Goal: Task Accomplishment & Management: Use online tool/utility

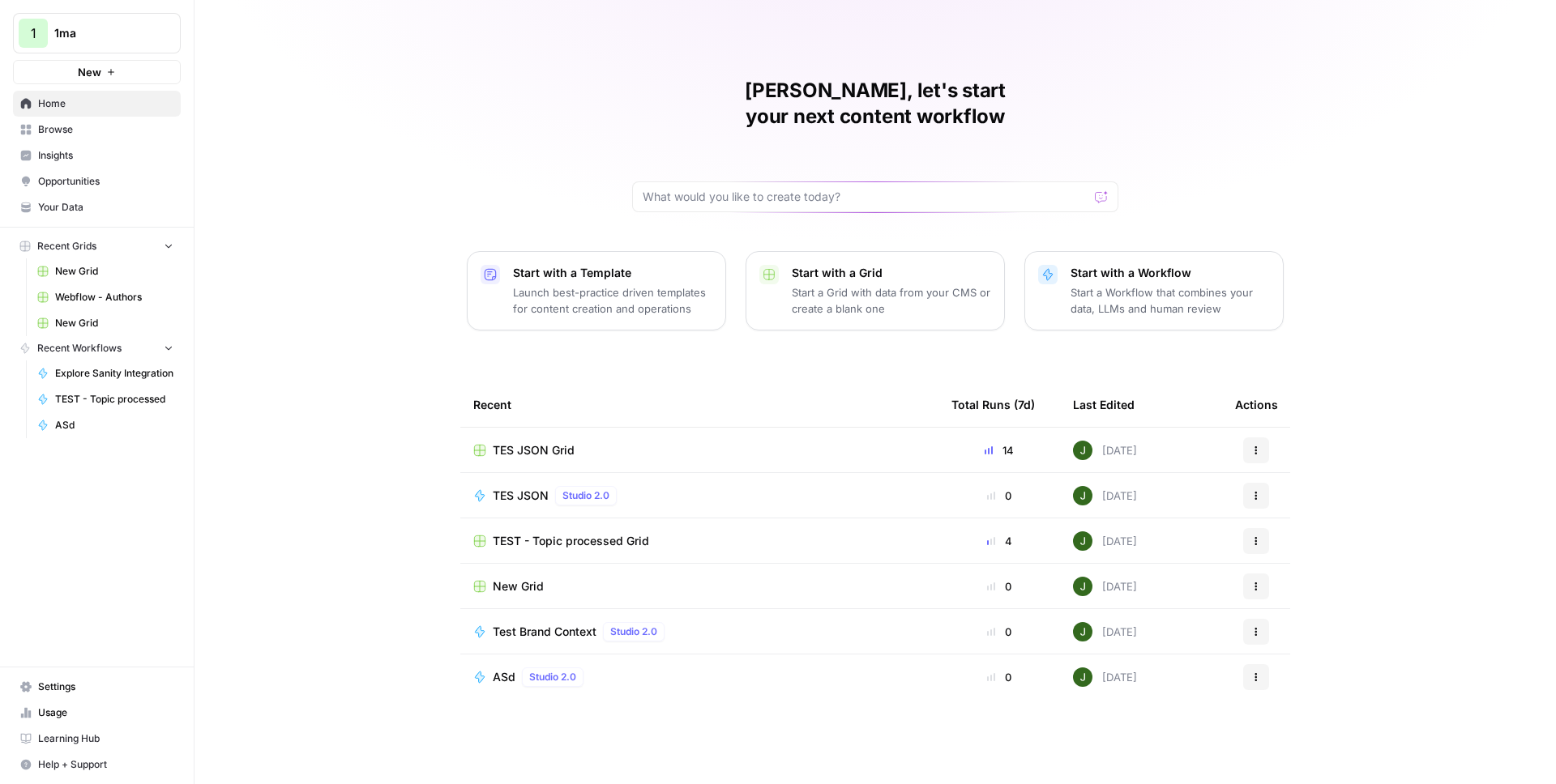
click at [120, 15] on button "1 1ma" at bounding box center [97, 33] width 168 height 41
click at [463, 94] on div "[PERSON_NAME], let's start your next content workflow Start with a Template Lau…" at bounding box center [875, 392] width 1362 height 784
click at [75, 203] on span "Your Data" at bounding box center [105, 208] width 135 height 15
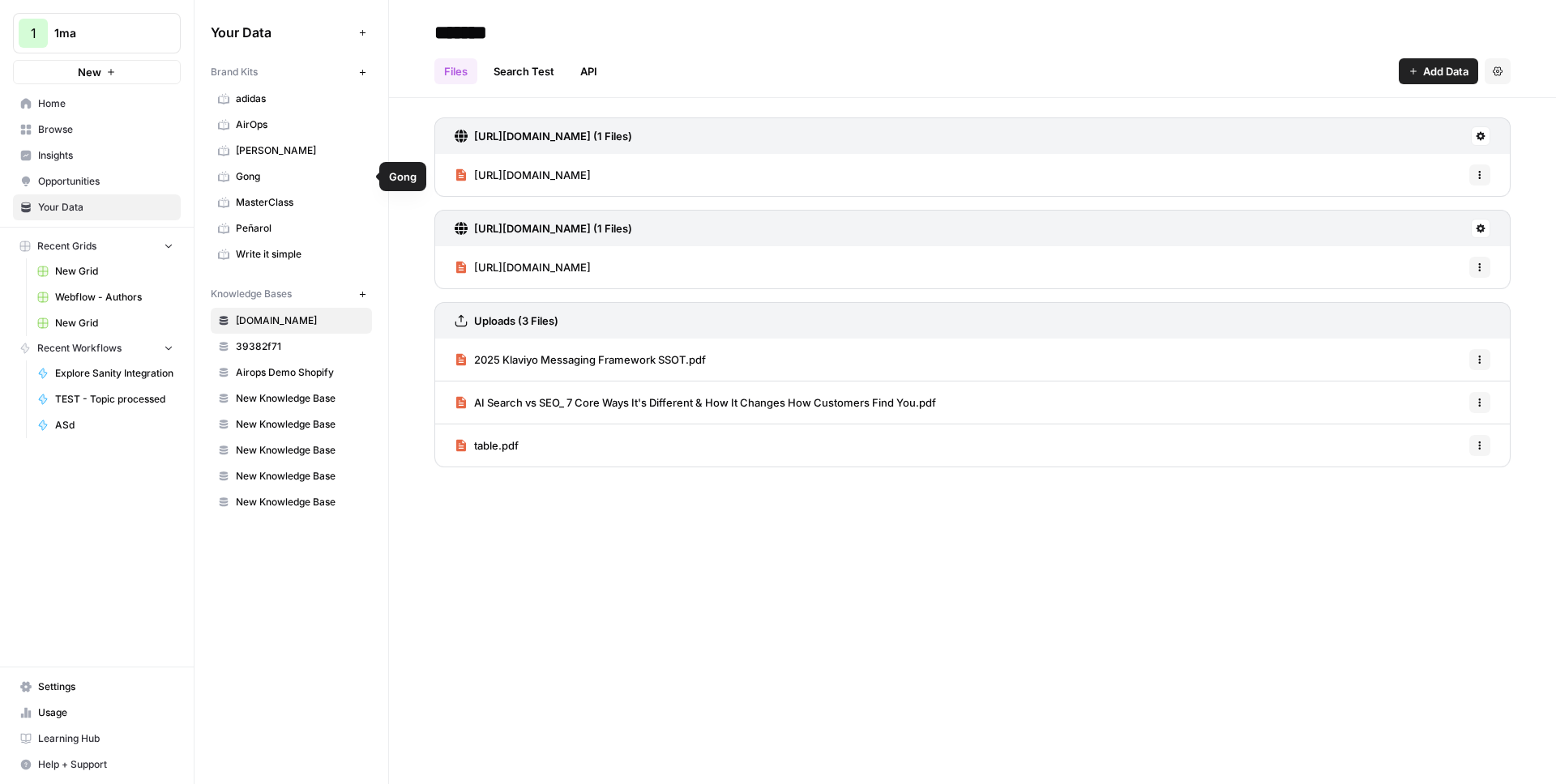
click at [264, 174] on span "Gong" at bounding box center [300, 177] width 129 height 15
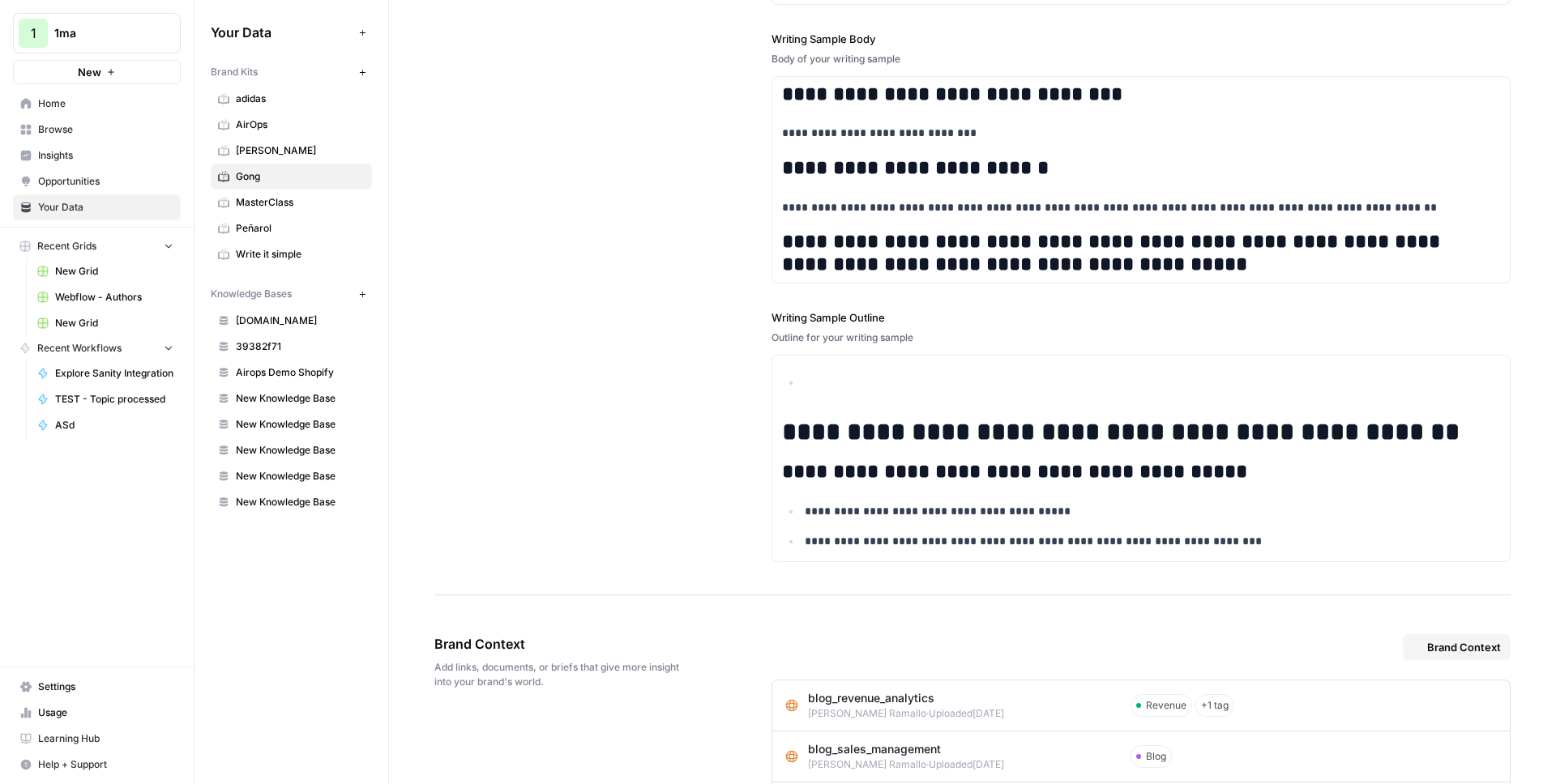
scroll to position [2218, 0]
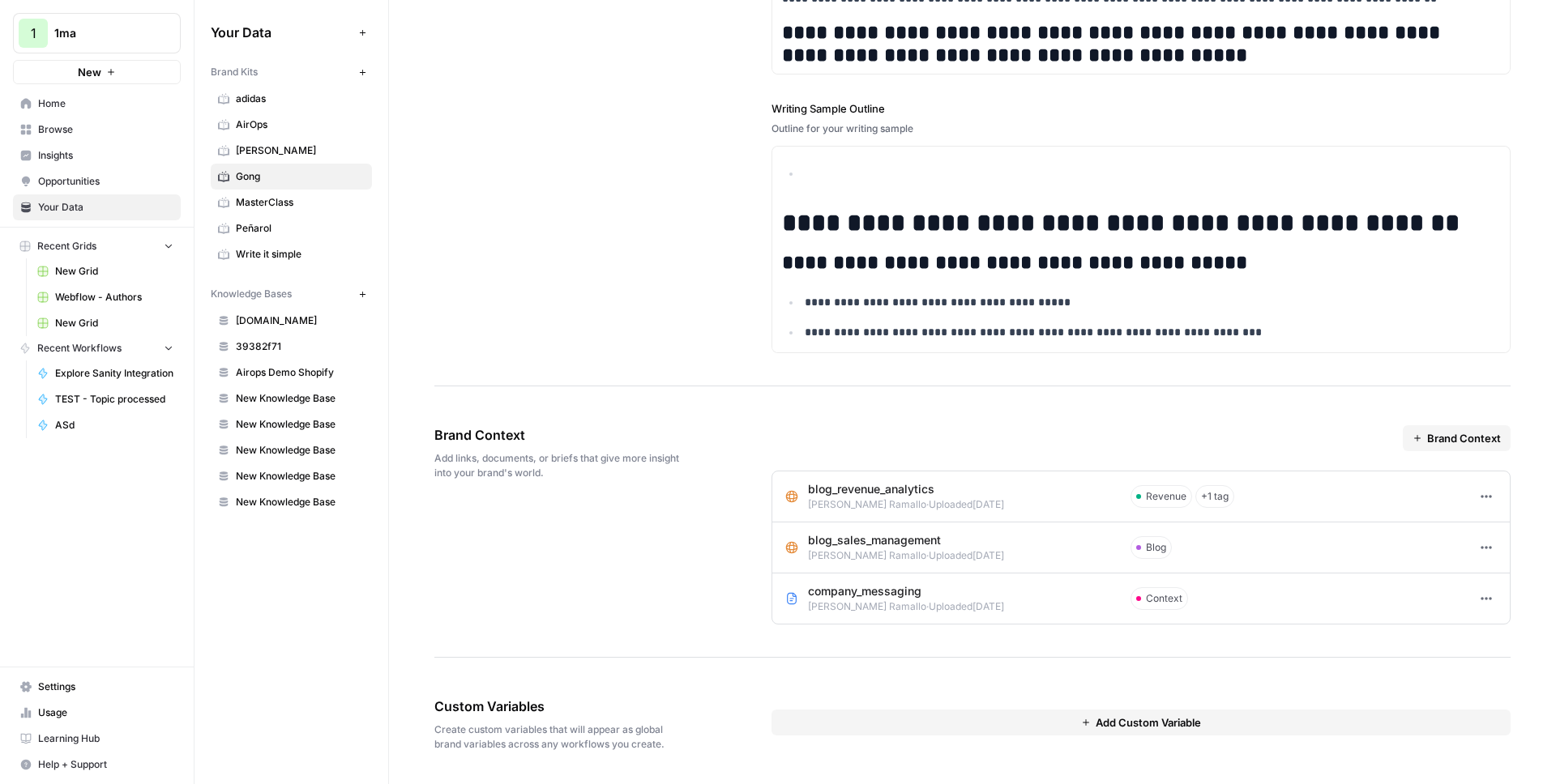
drag, startPoint x: 940, startPoint y: 492, endPoint x: 851, endPoint y: 491, distance: 89.0
click at [759, 487] on div "Brand Context Add links, documents, or briefs that give more insight into your …" at bounding box center [973, 525] width 1077 height 265
click at [1146, 500] on span "Revenue" at bounding box center [1167, 497] width 41 height 15
click at [1206, 492] on span "+1 tag" at bounding box center [1215, 497] width 28 height 15
click at [1146, 543] on span "Blog" at bounding box center [1156, 547] width 20 height 15
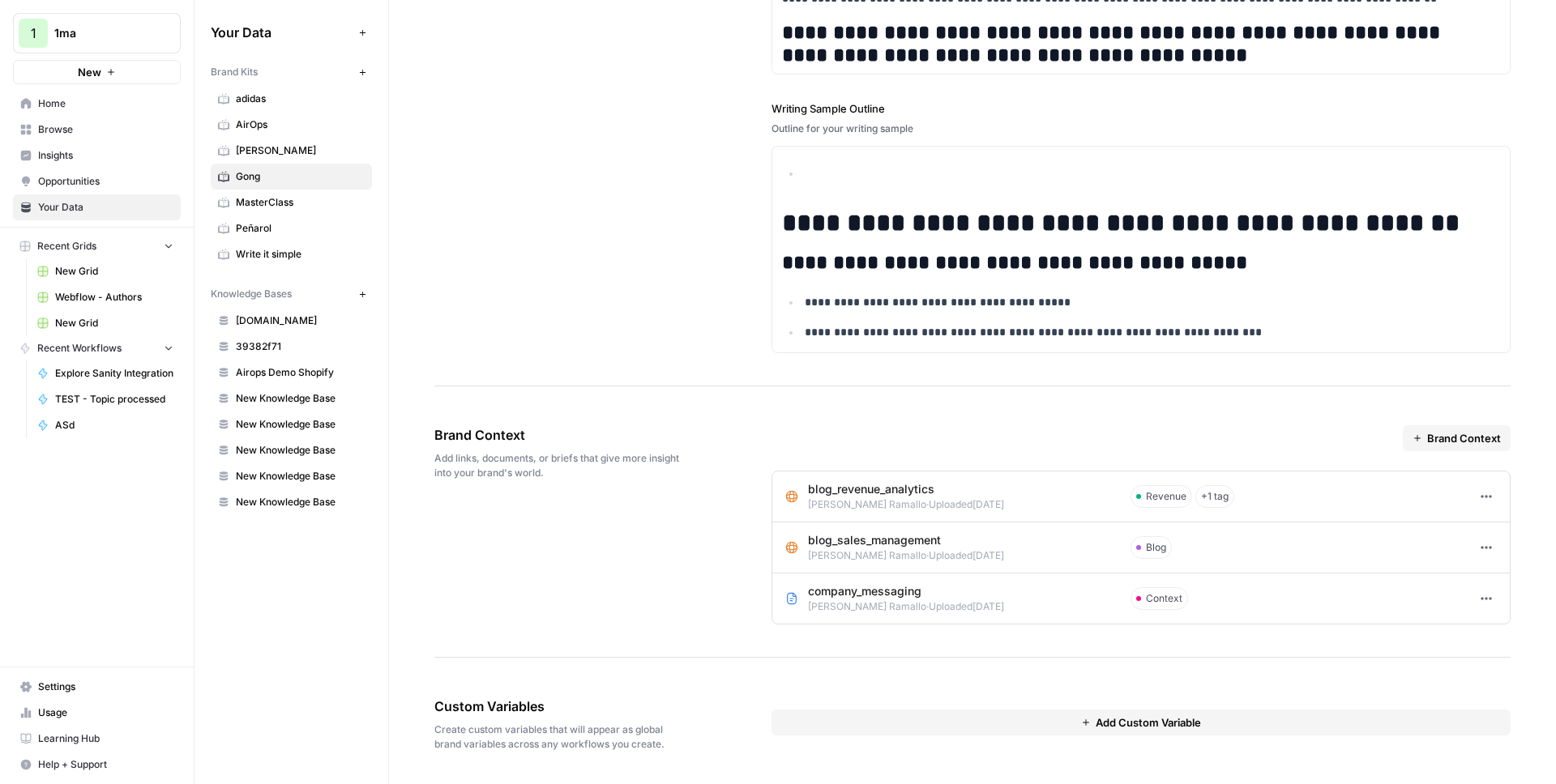
drag, startPoint x: 942, startPoint y: 491, endPoint x: 799, endPoint y: 492, distance: 143.0
click at [799, 492] on div "blog_revenue_analytics [PERSON_NAME] · Uploaded [DATE]" at bounding box center [952, 497] width 333 height 31
click at [952, 494] on p "blog_revenue_analytics" at bounding box center [906, 490] width 196 height 16
drag, startPoint x: 997, startPoint y: 492, endPoint x: 858, endPoint y: 490, distance: 139.0
click at [858, 490] on p "blog_revenue_analytics" at bounding box center [906, 490] width 196 height 16
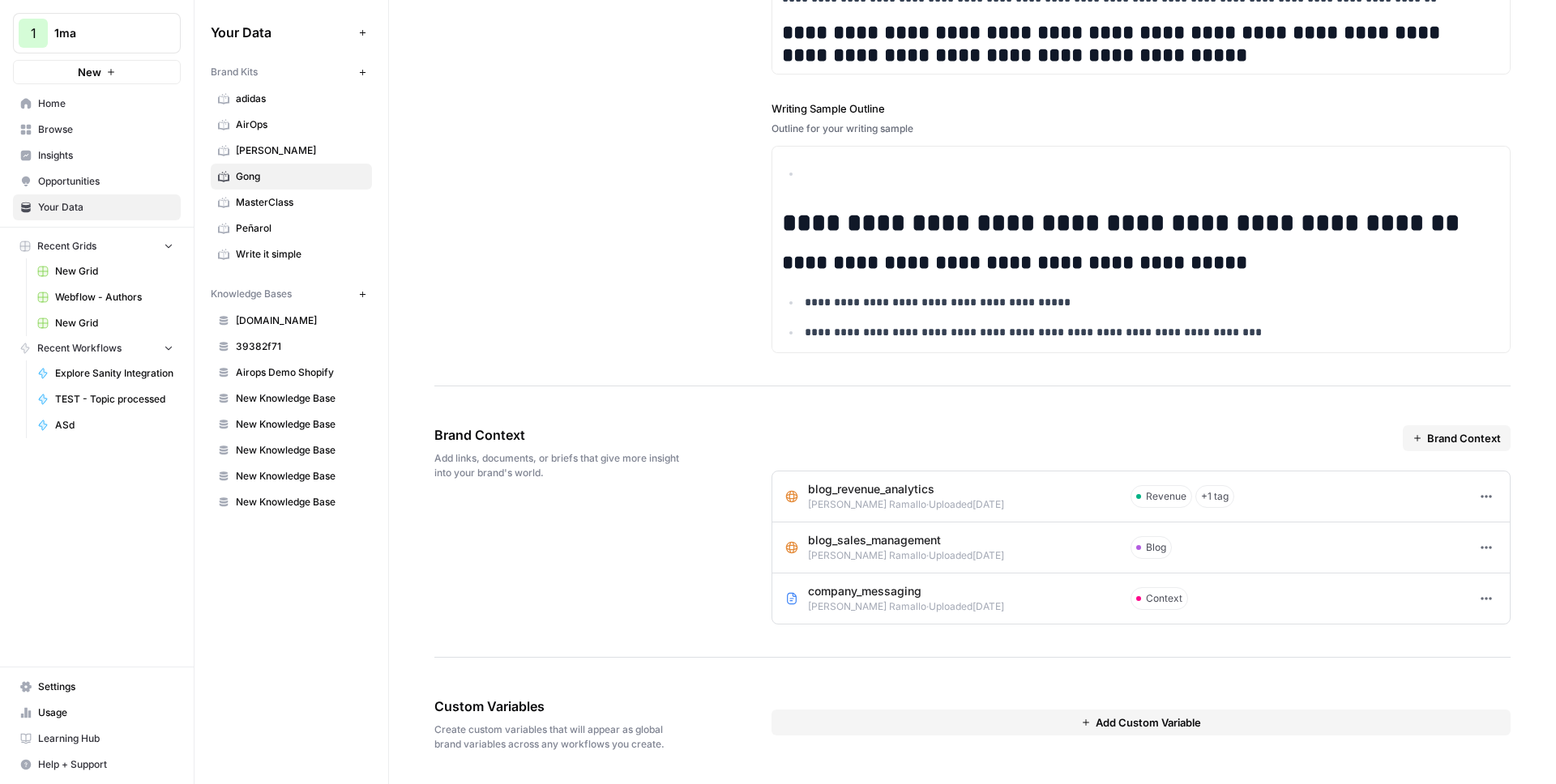
click at [1366, 501] on div "Revenue +1 tag" at bounding box center [1297, 497] width 333 height 31
click at [1489, 497] on icon "button" at bounding box center [1490, 496] width 2 height 2
click at [1507, 530] on span "Edit" at bounding box center [1512, 532] width 32 height 16
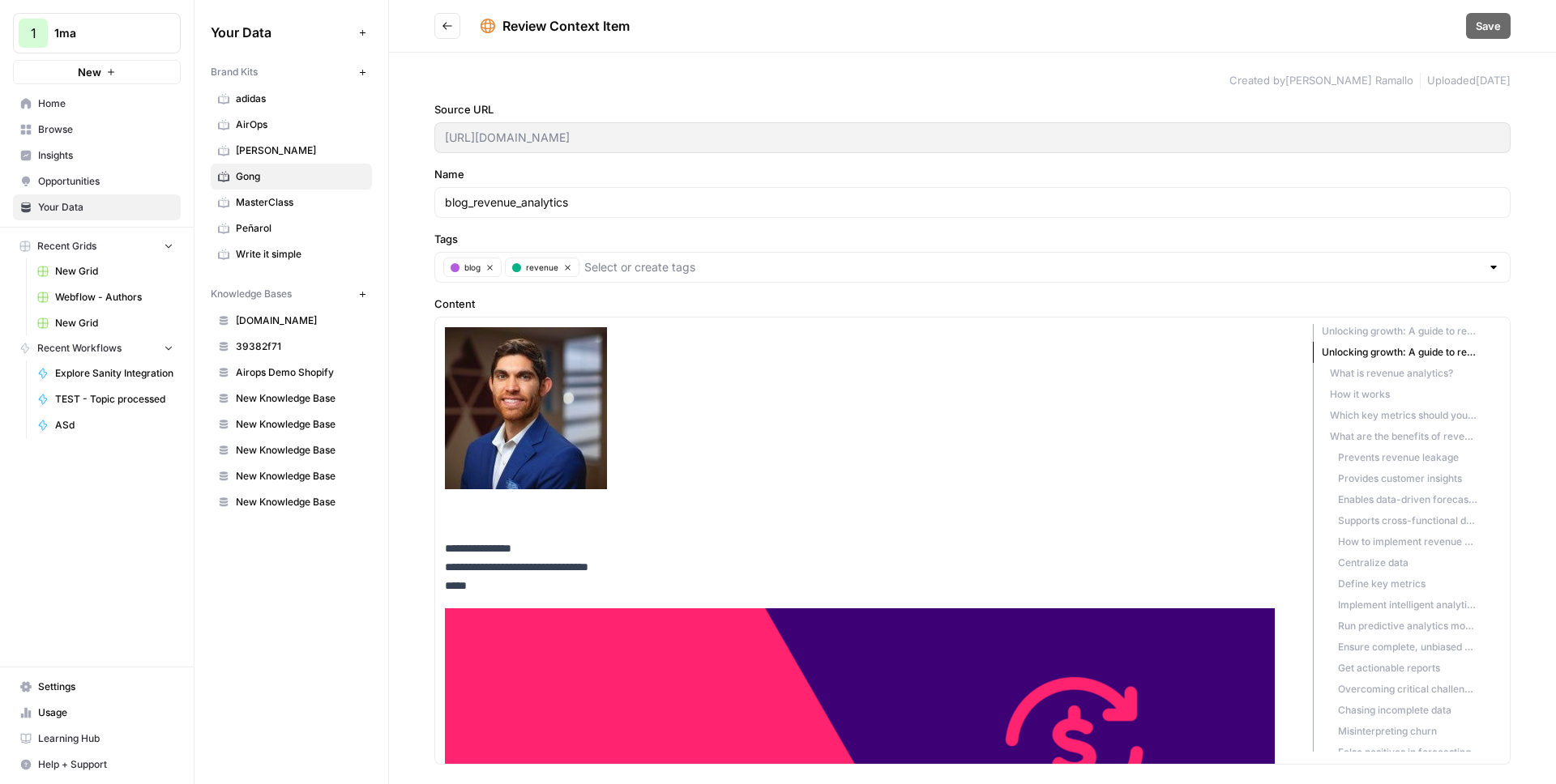
scroll to position [146, 0]
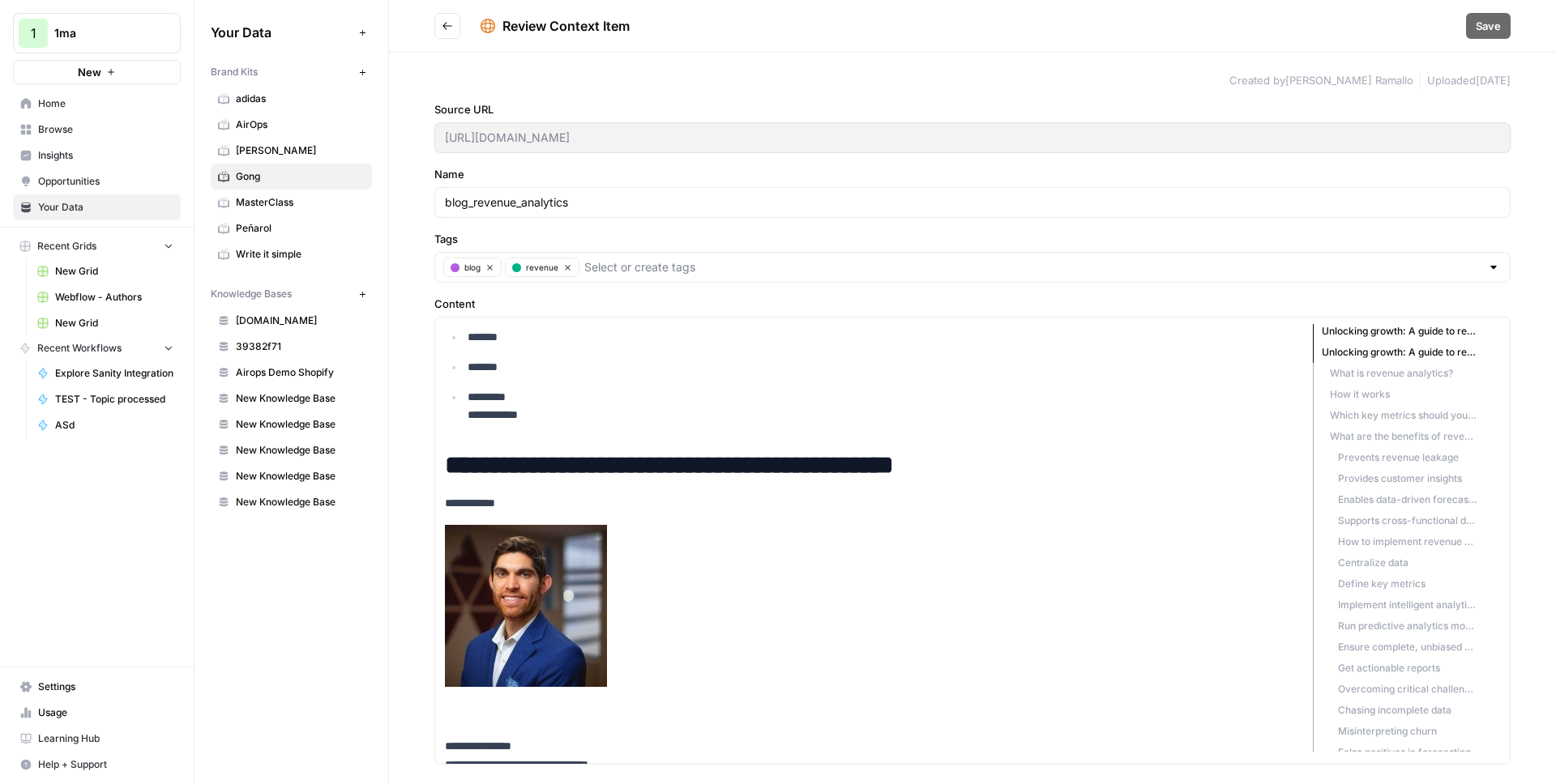
click at [451, 31] on icon "Go back" at bounding box center [448, 26] width 11 height 11
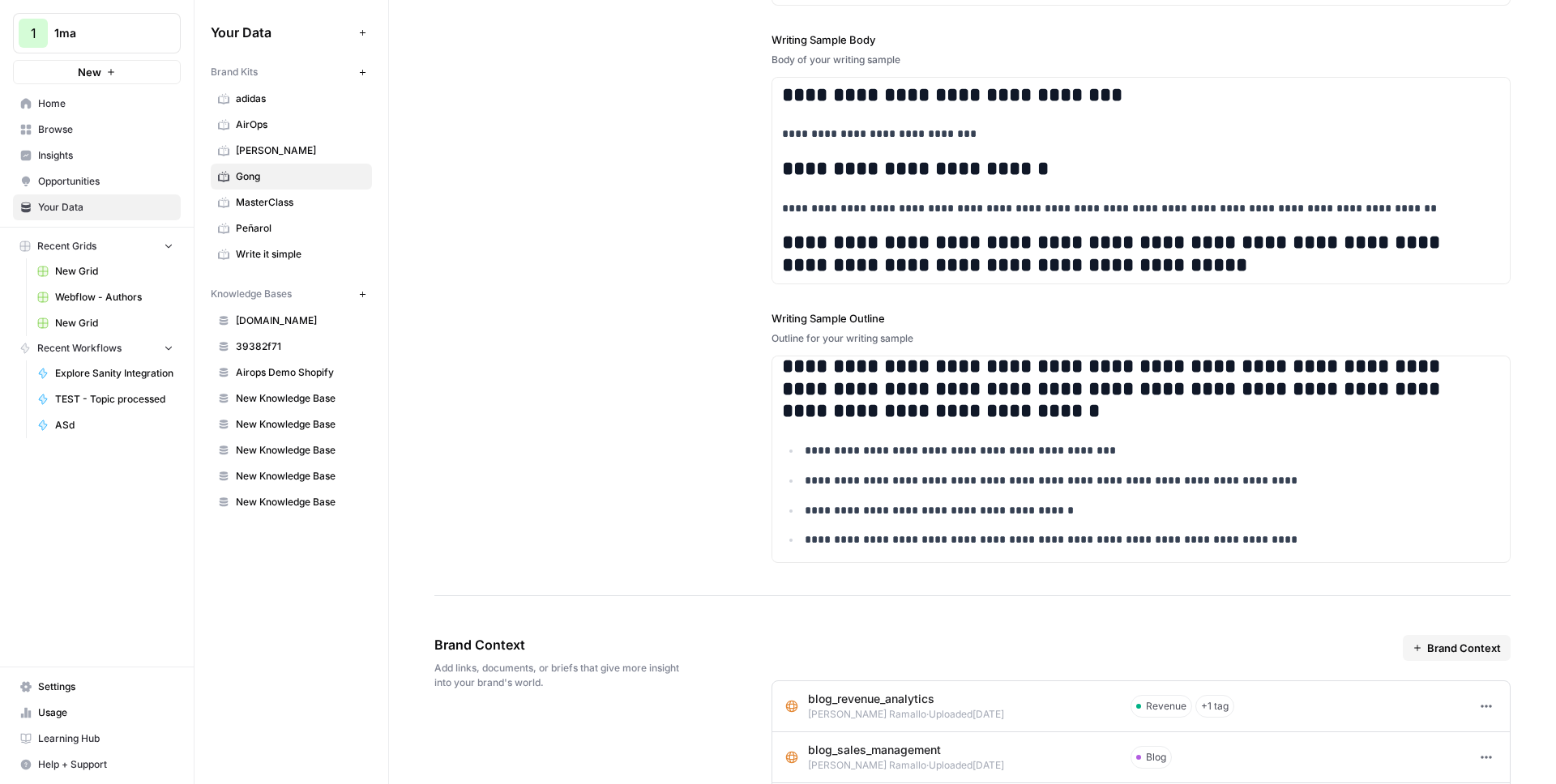
scroll to position [2218, 0]
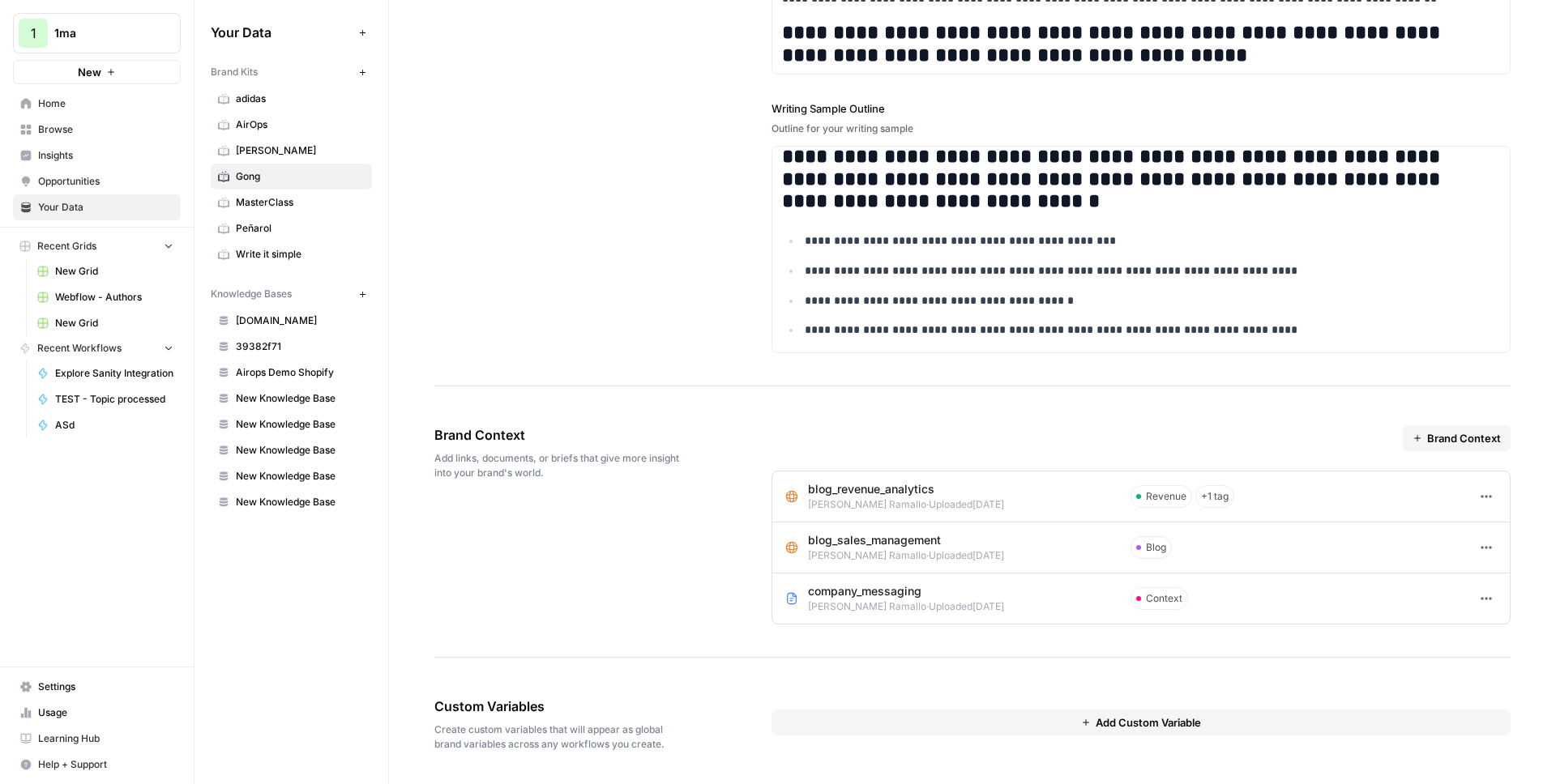
click at [865, 491] on p "blog_revenue_analytics" at bounding box center [906, 490] width 196 height 16
click at [1053, 497] on div "blog_revenue_analytics [PERSON_NAME] · Uploaded [DATE]" at bounding box center [952, 497] width 333 height 31
click at [886, 491] on p "blog_revenue_analytics" at bounding box center [906, 490] width 196 height 16
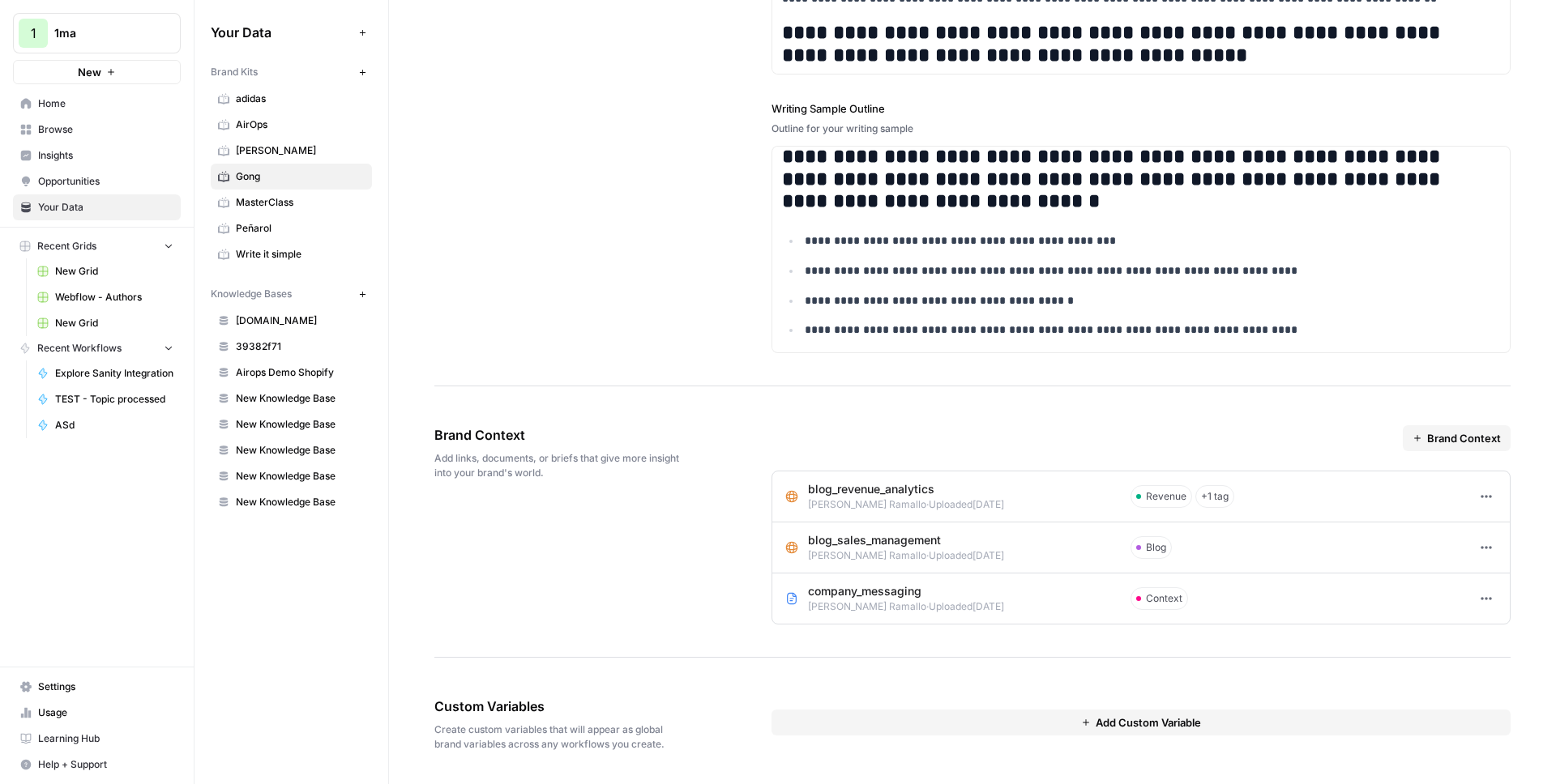
click at [886, 491] on p "blog_revenue_analytics" at bounding box center [906, 490] width 196 height 16
click at [1377, 499] on div "Revenue +1 tag" at bounding box center [1297, 497] width 333 height 31
click at [926, 494] on p "blog_revenue_analytics" at bounding box center [906, 490] width 196 height 16
click at [1312, 503] on div "Revenue +1 tag" at bounding box center [1297, 497] width 333 height 31
click at [877, 501] on span "[PERSON_NAME] ·" at bounding box center [868, 504] width 121 height 12
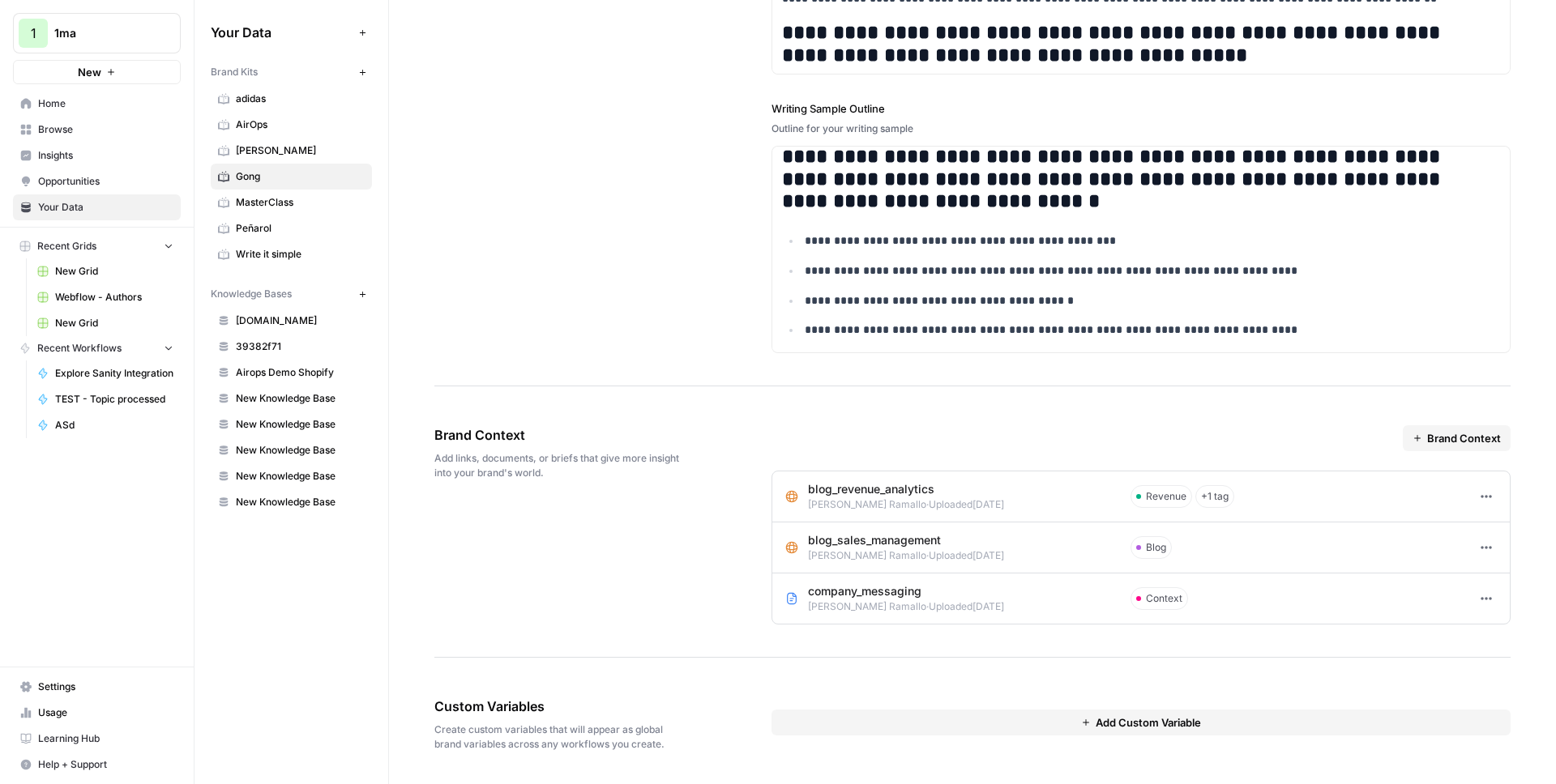
click at [877, 500] on span "[PERSON_NAME] ·" at bounding box center [868, 504] width 121 height 12
click at [877, 498] on p "[PERSON_NAME] · Uploaded [DATE]" at bounding box center [906, 505] width 196 height 15
click at [879, 491] on p "blog_revenue_analytics" at bounding box center [906, 490] width 196 height 16
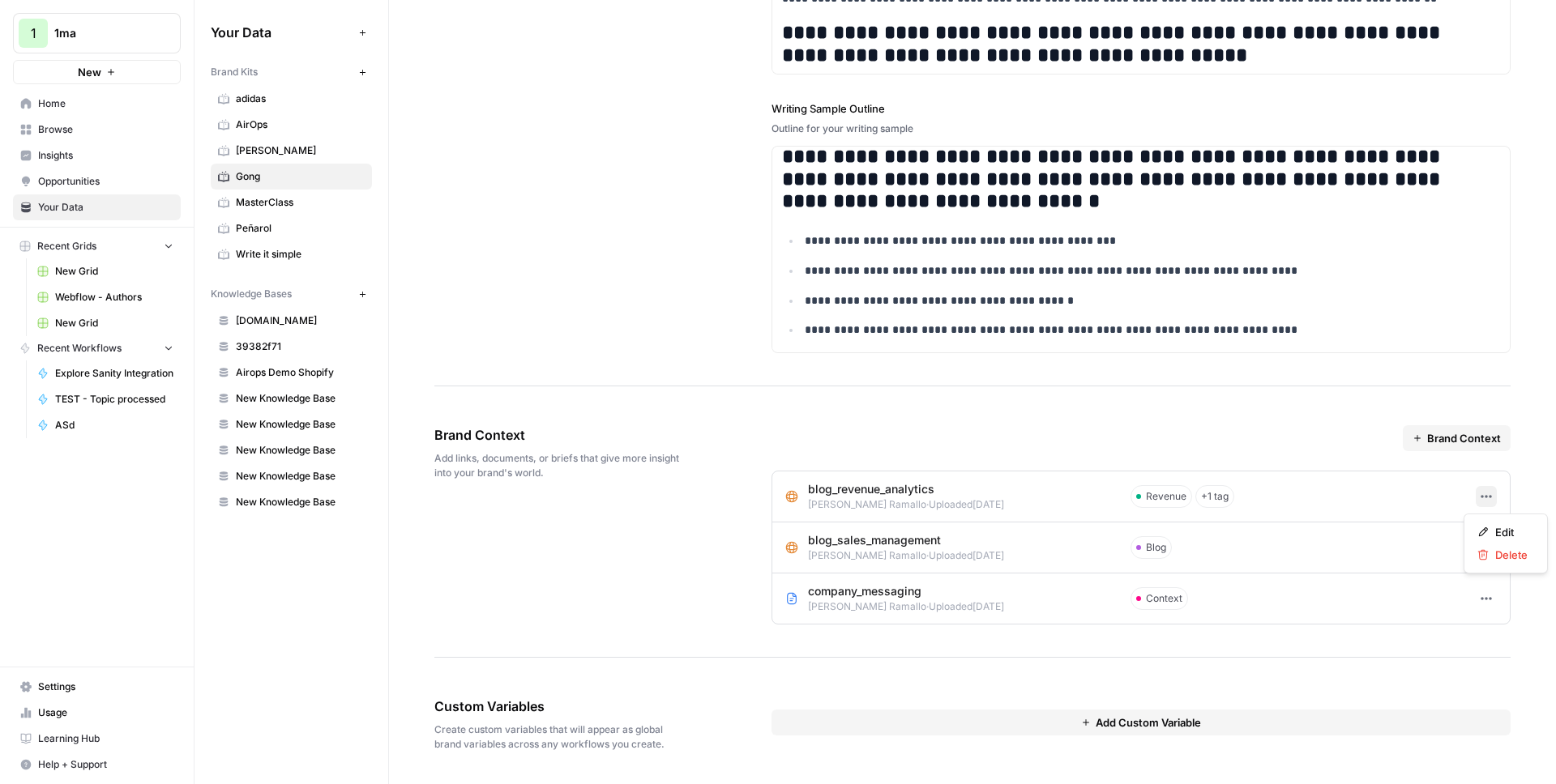
click at [1481, 495] on icon "button" at bounding box center [1487, 497] width 13 height 13
click at [1490, 521] on link "Edit" at bounding box center [1507, 532] width 70 height 23
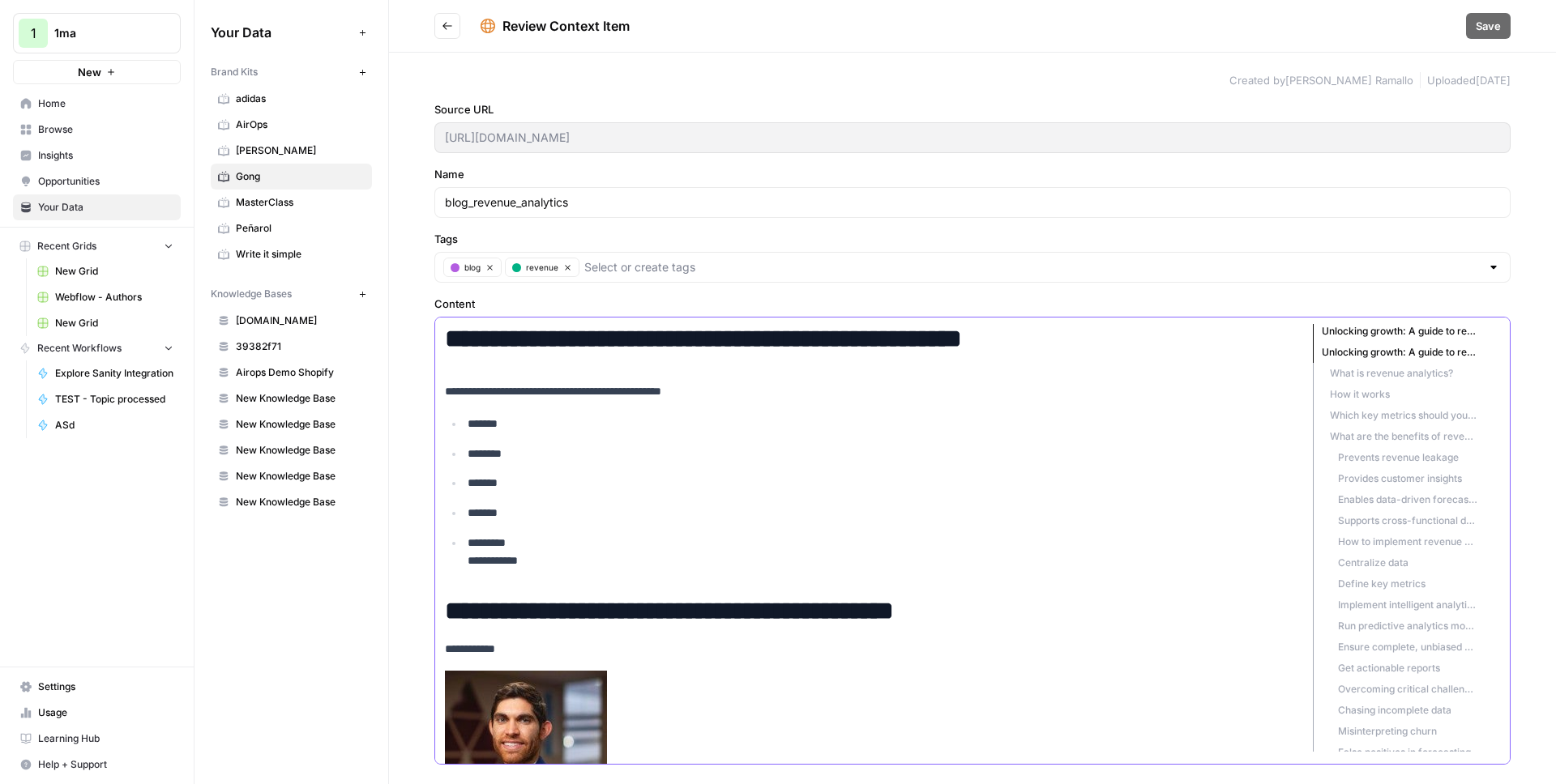
drag, startPoint x: 615, startPoint y: 332, endPoint x: 779, endPoint y: 401, distance: 177.9
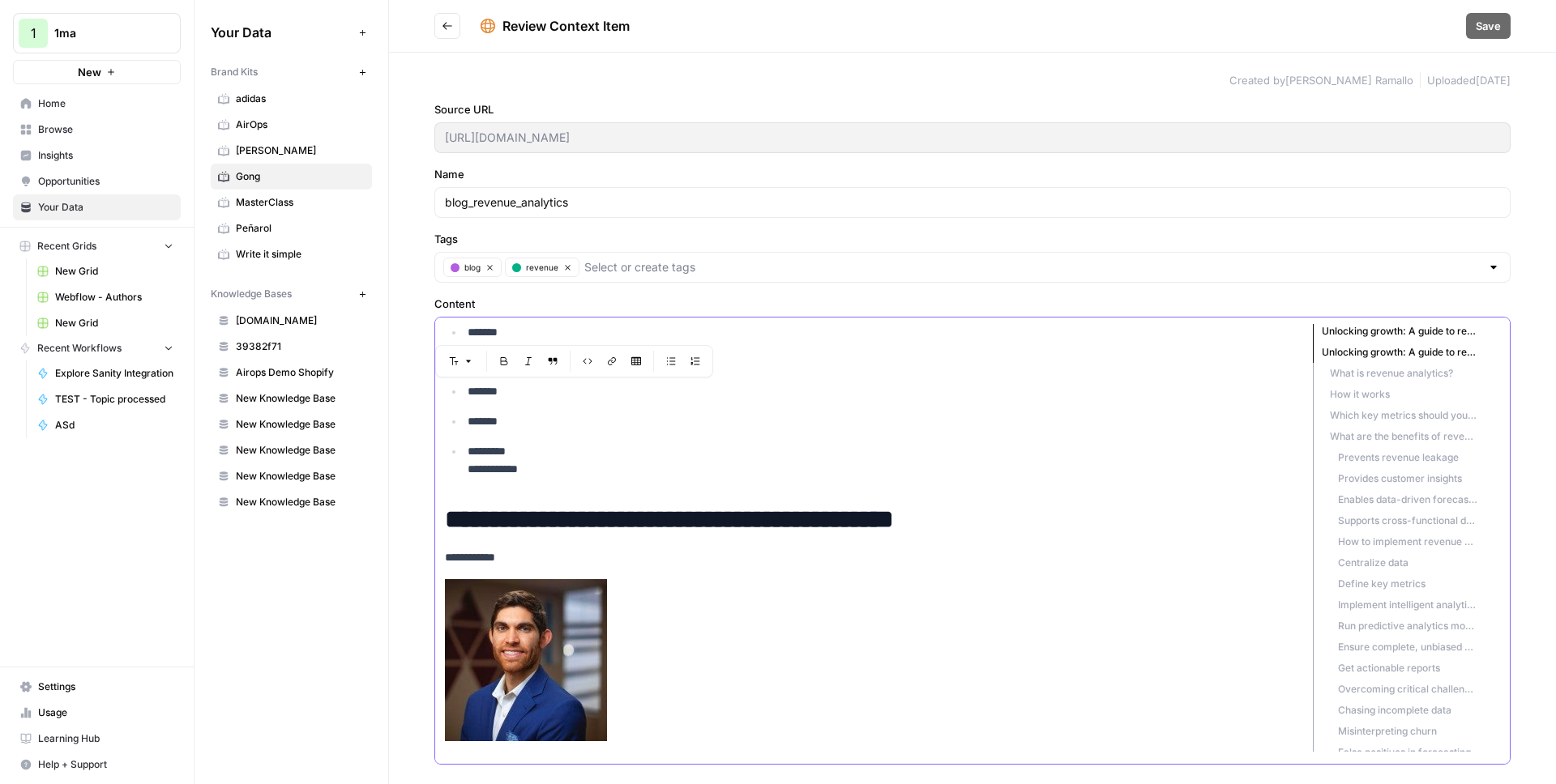
click at [870, 406] on ul "**********" at bounding box center [872, 401] width 854 height 156
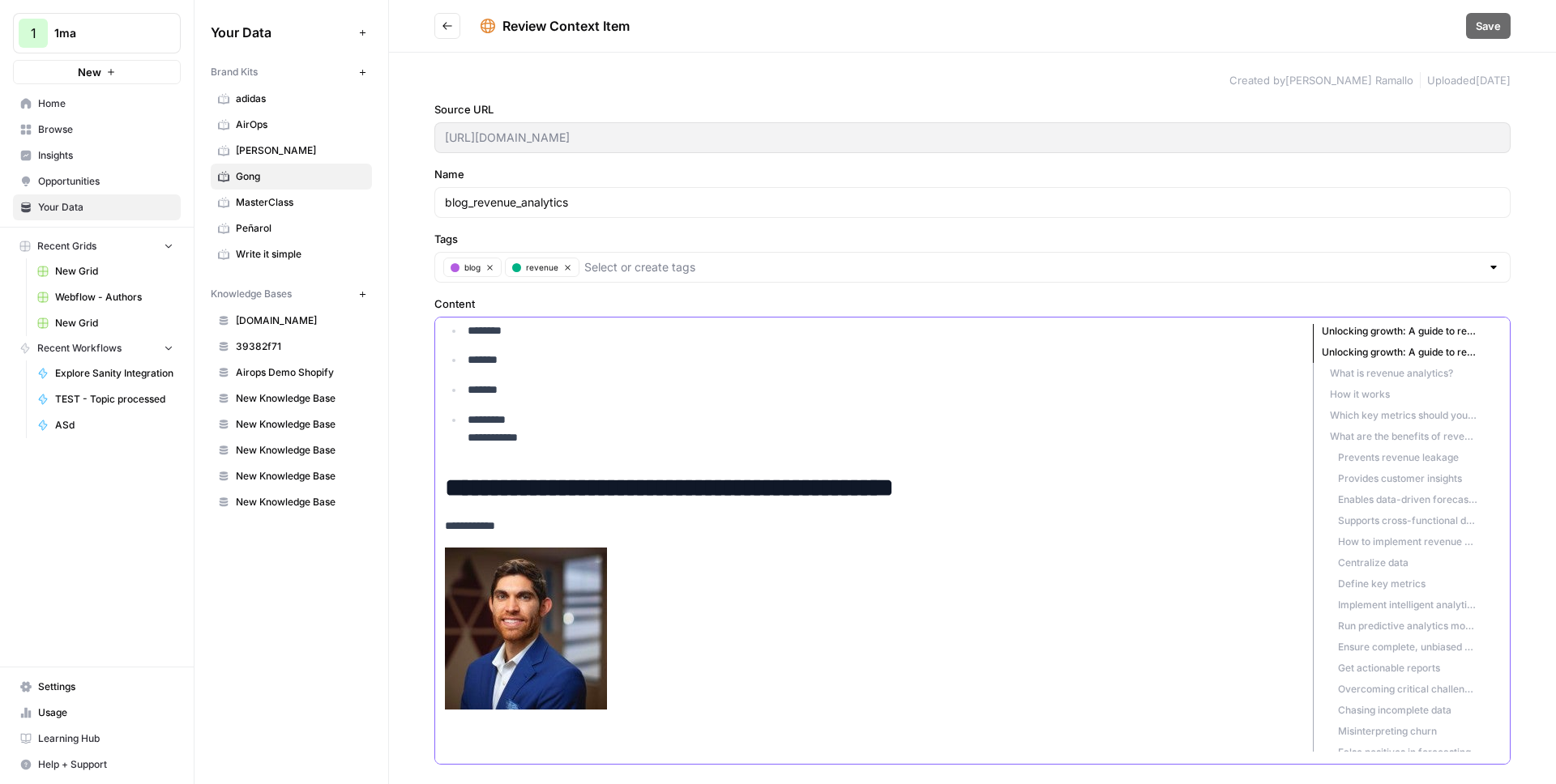
click at [472, 381] on p "*******" at bounding box center [878, 390] width 819 height 19
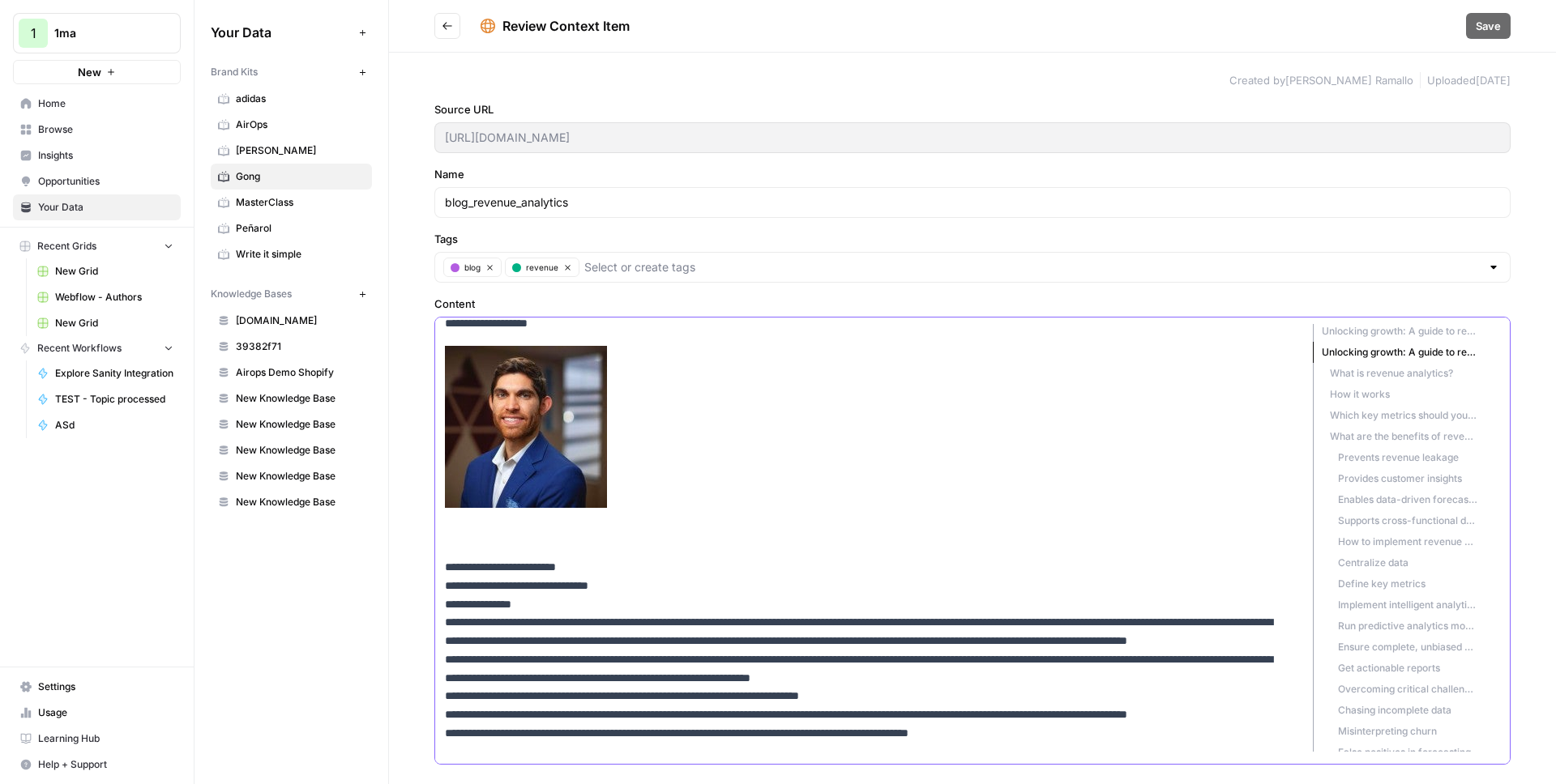
scroll to position [1245, 0]
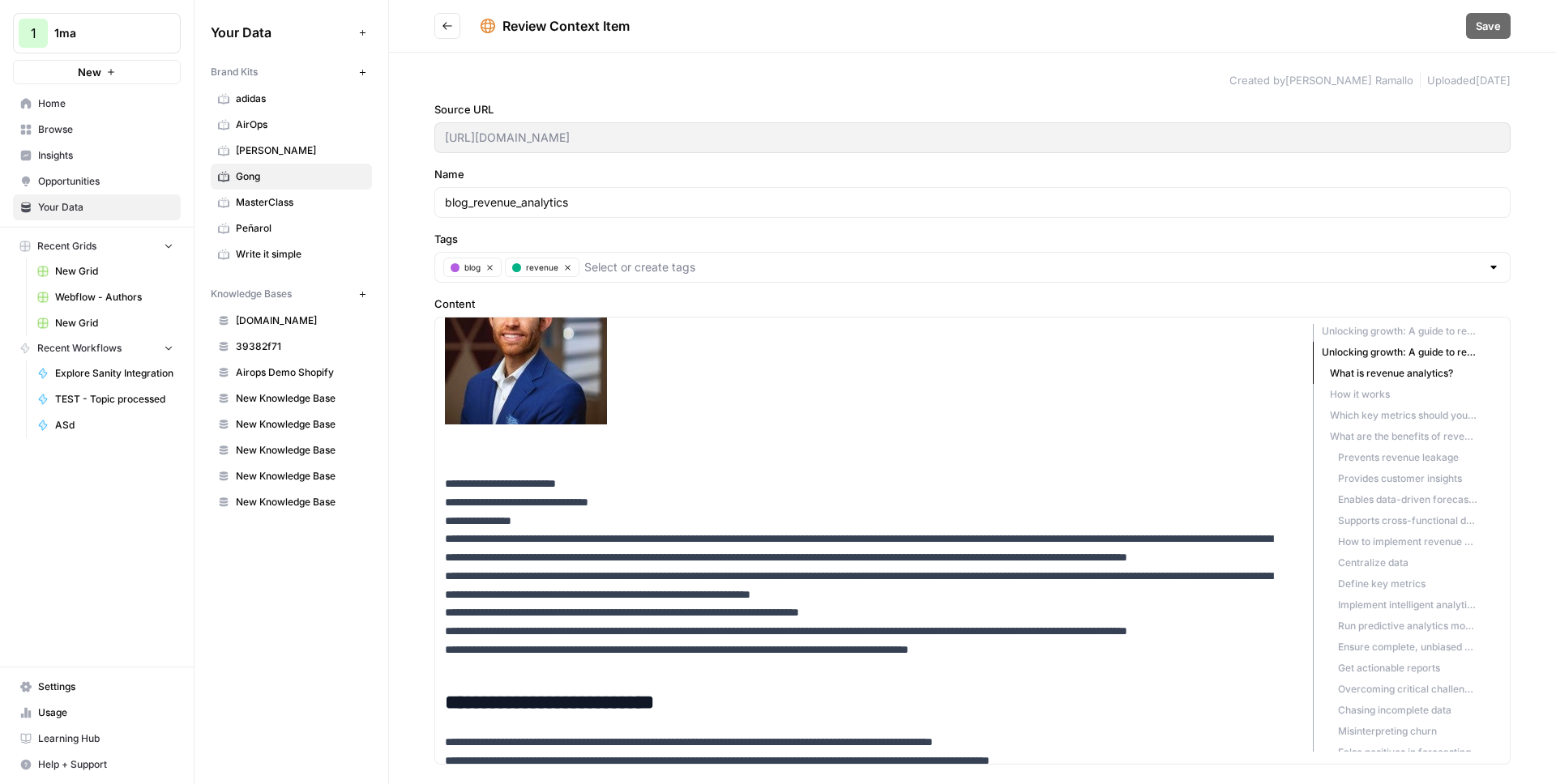
click at [1391, 499] on li "Enables data-driven forecasting" at bounding box center [1396, 500] width 165 height 21
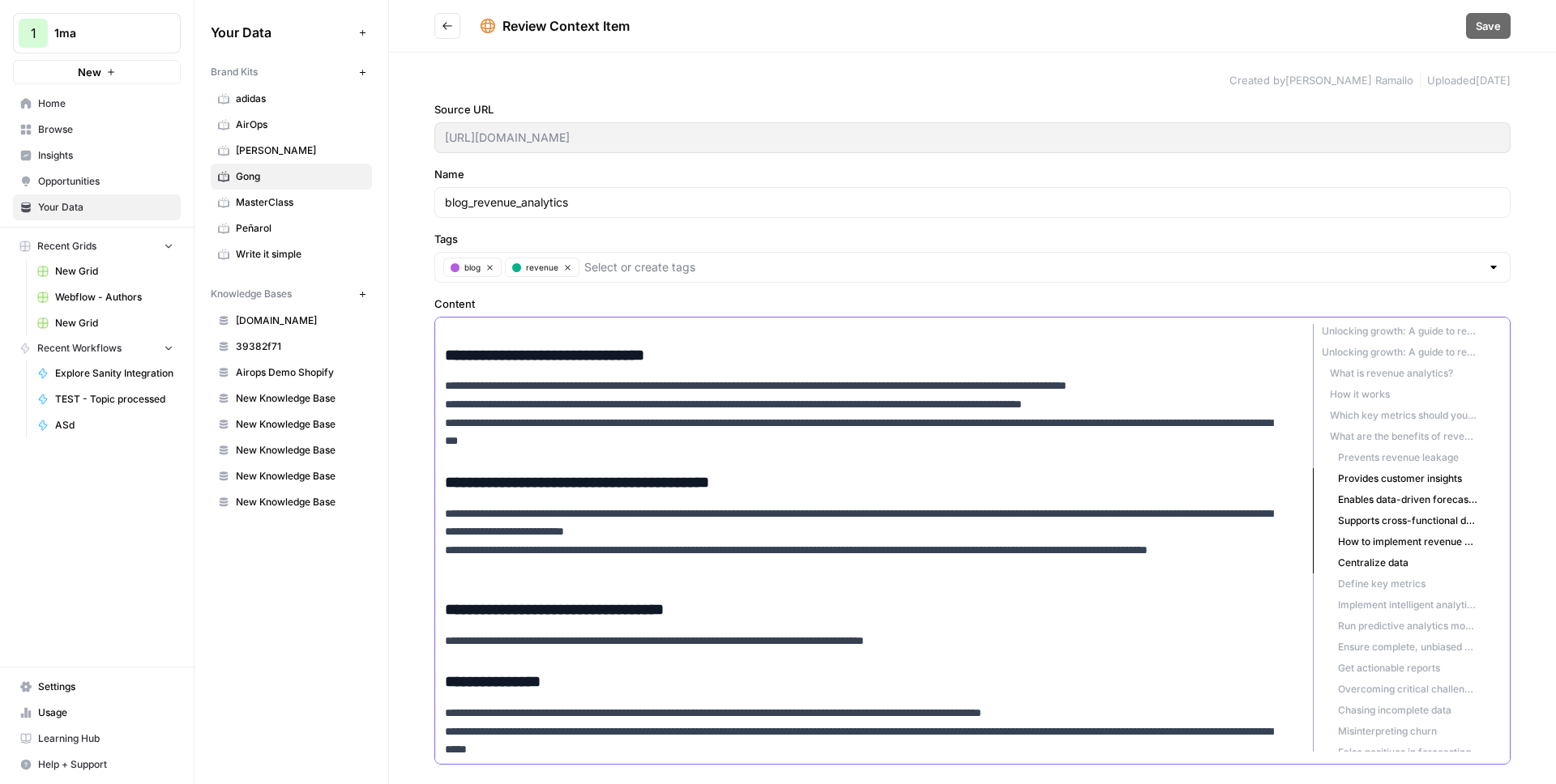
scroll to position [3183, 0]
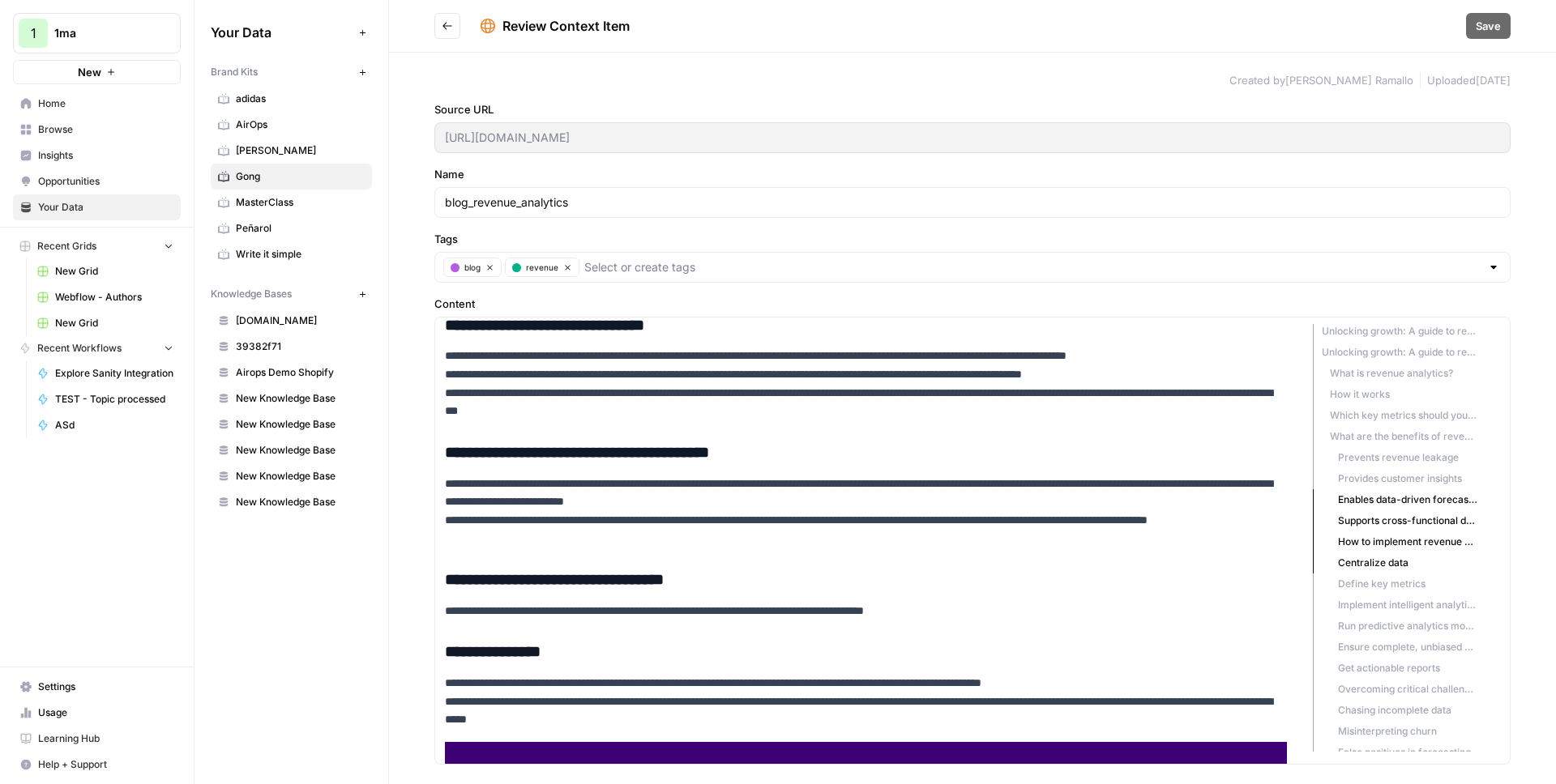
click at [447, 25] on icon "Go back" at bounding box center [448, 26] width 11 height 11
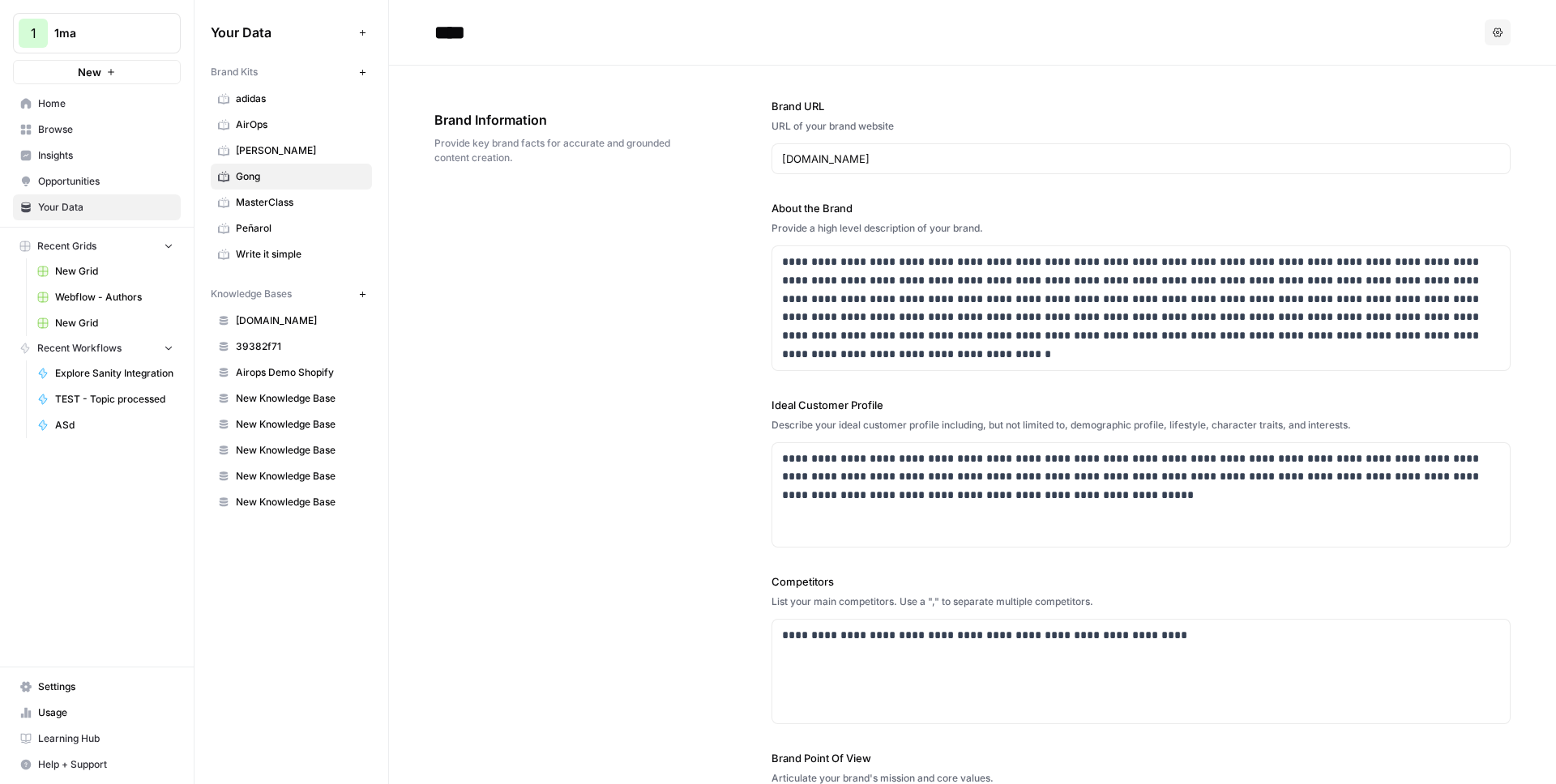
scroll to position [2218, 0]
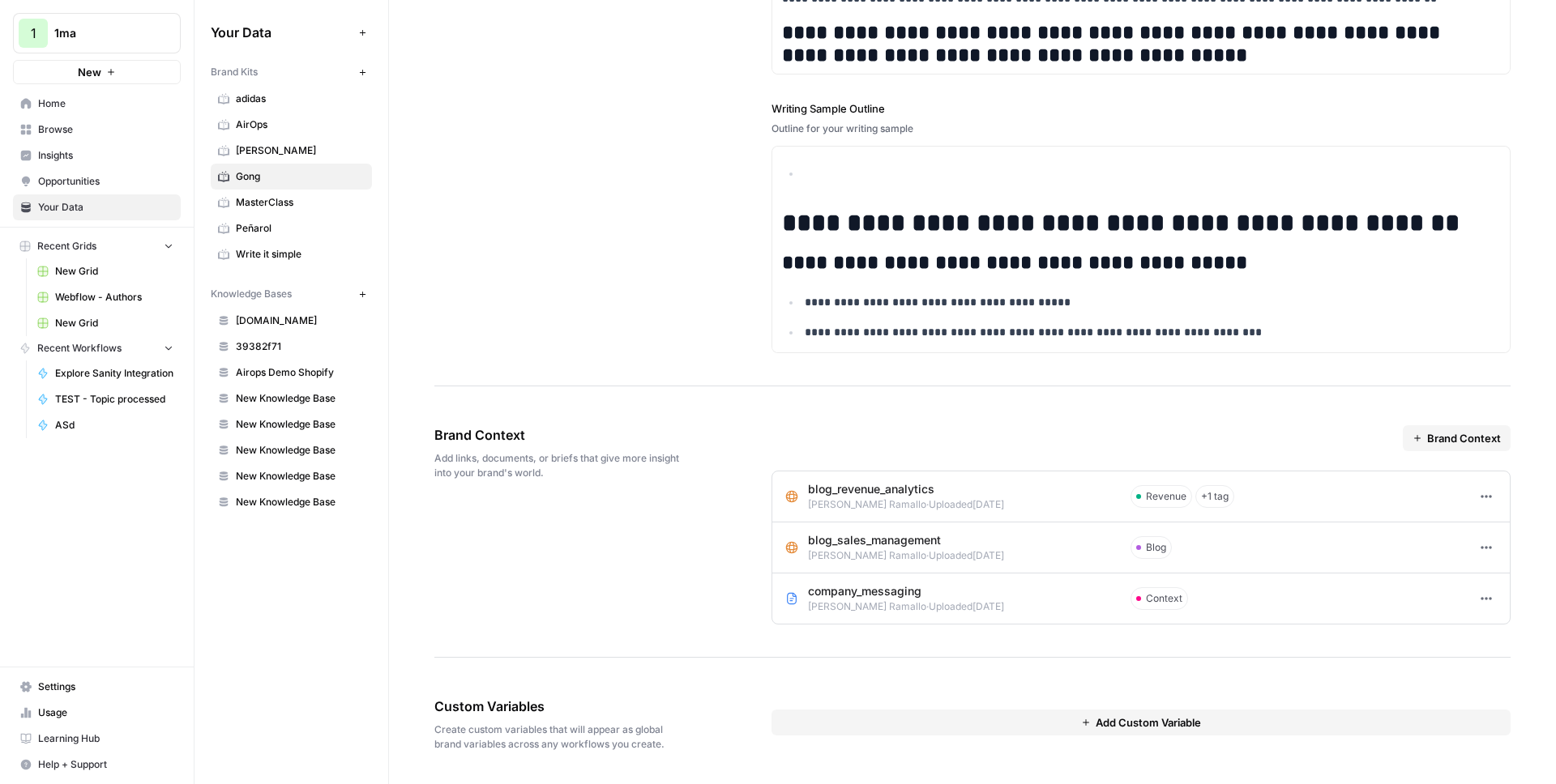
click at [1152, 547] on span "Blog" at bounding box center [1156, 547] width 20 height 15
click at [101, 70] on button "New" at bounding box center [97, 72] width 168 height 24
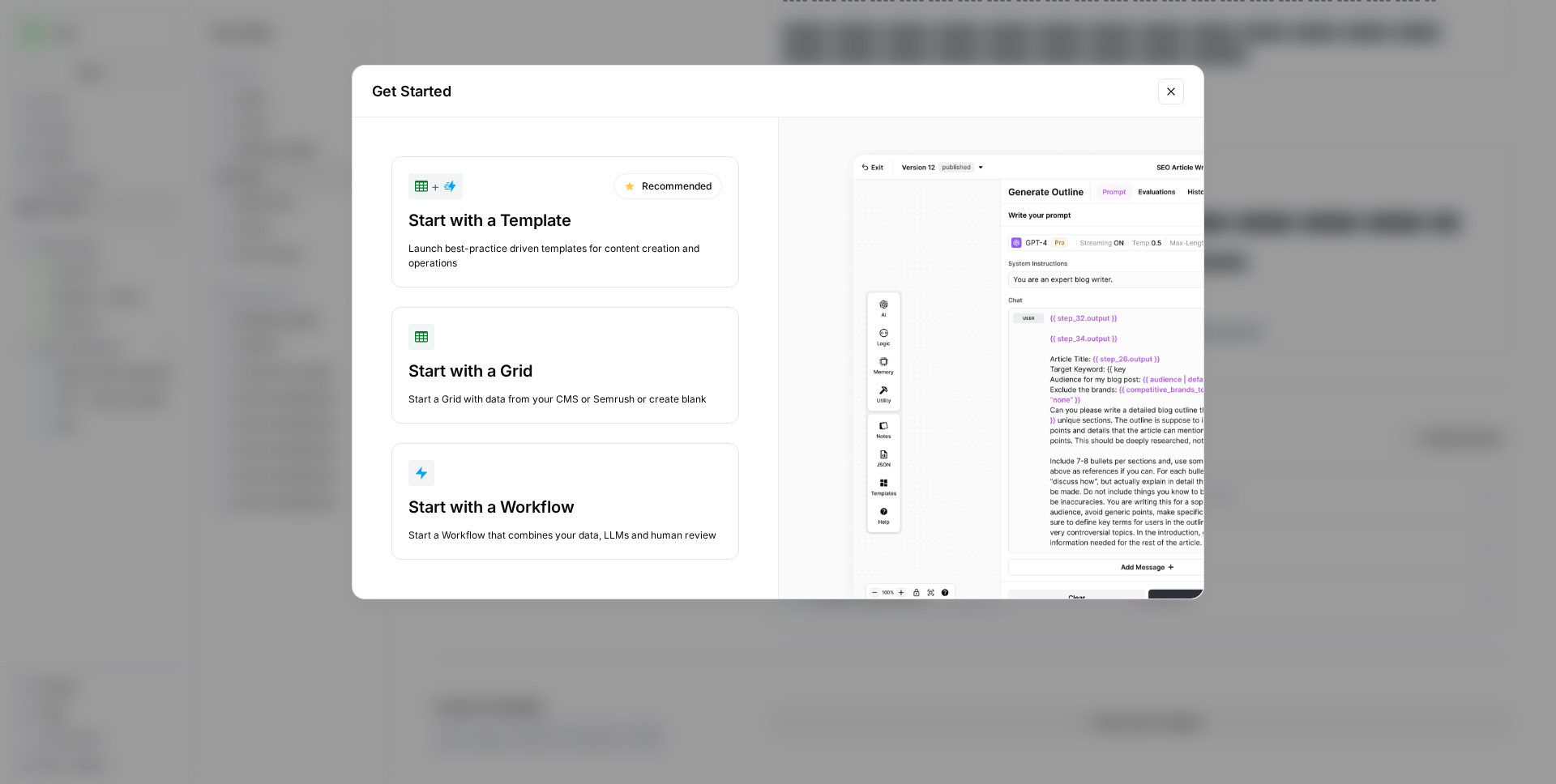
click at [565, 516] on div "Start with a Workflow" at bounding box center [565, 508] width 314 height 23
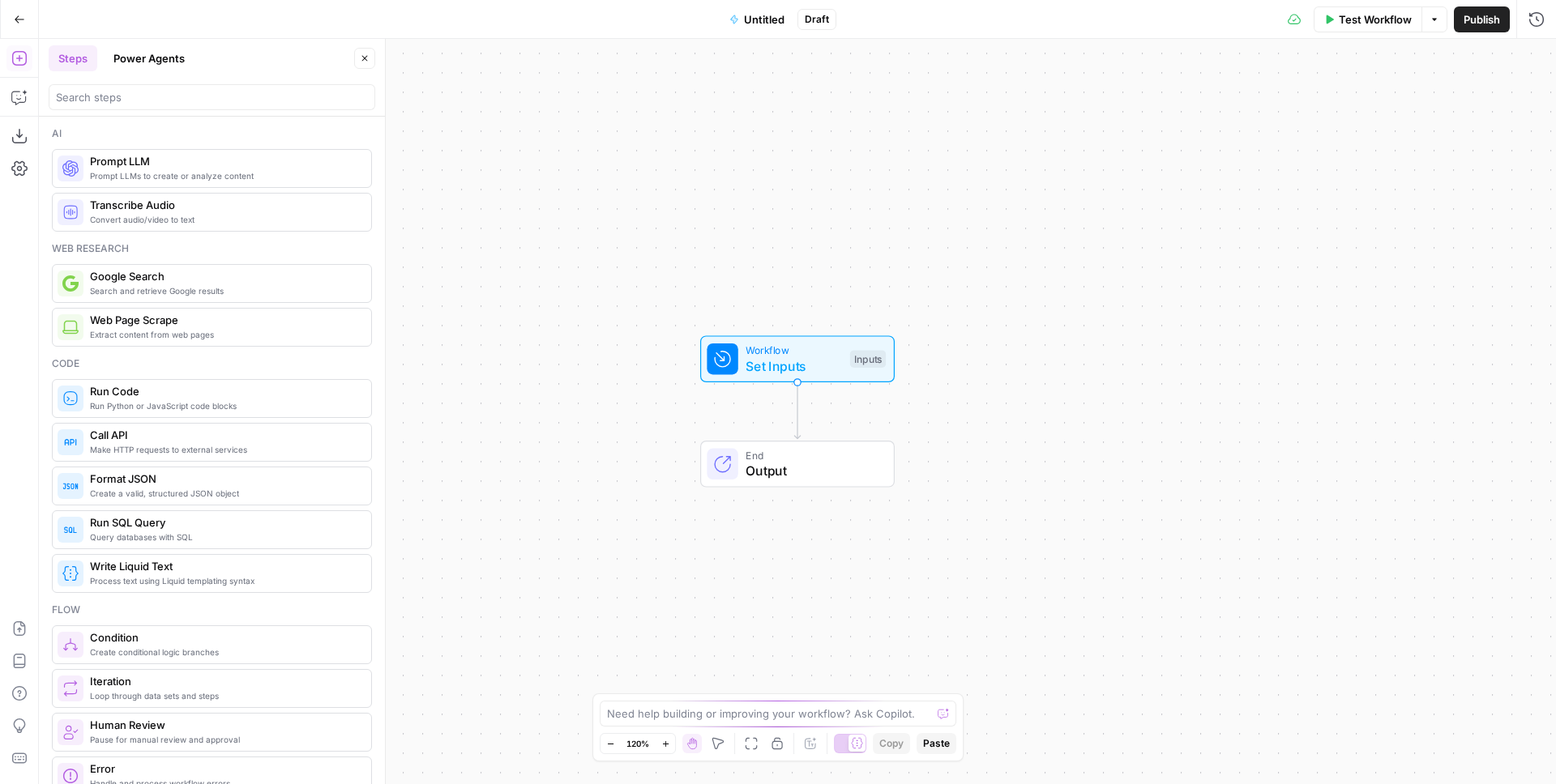
click at [170, 88] on div at bounding box center [212, 97] width 327 height 26
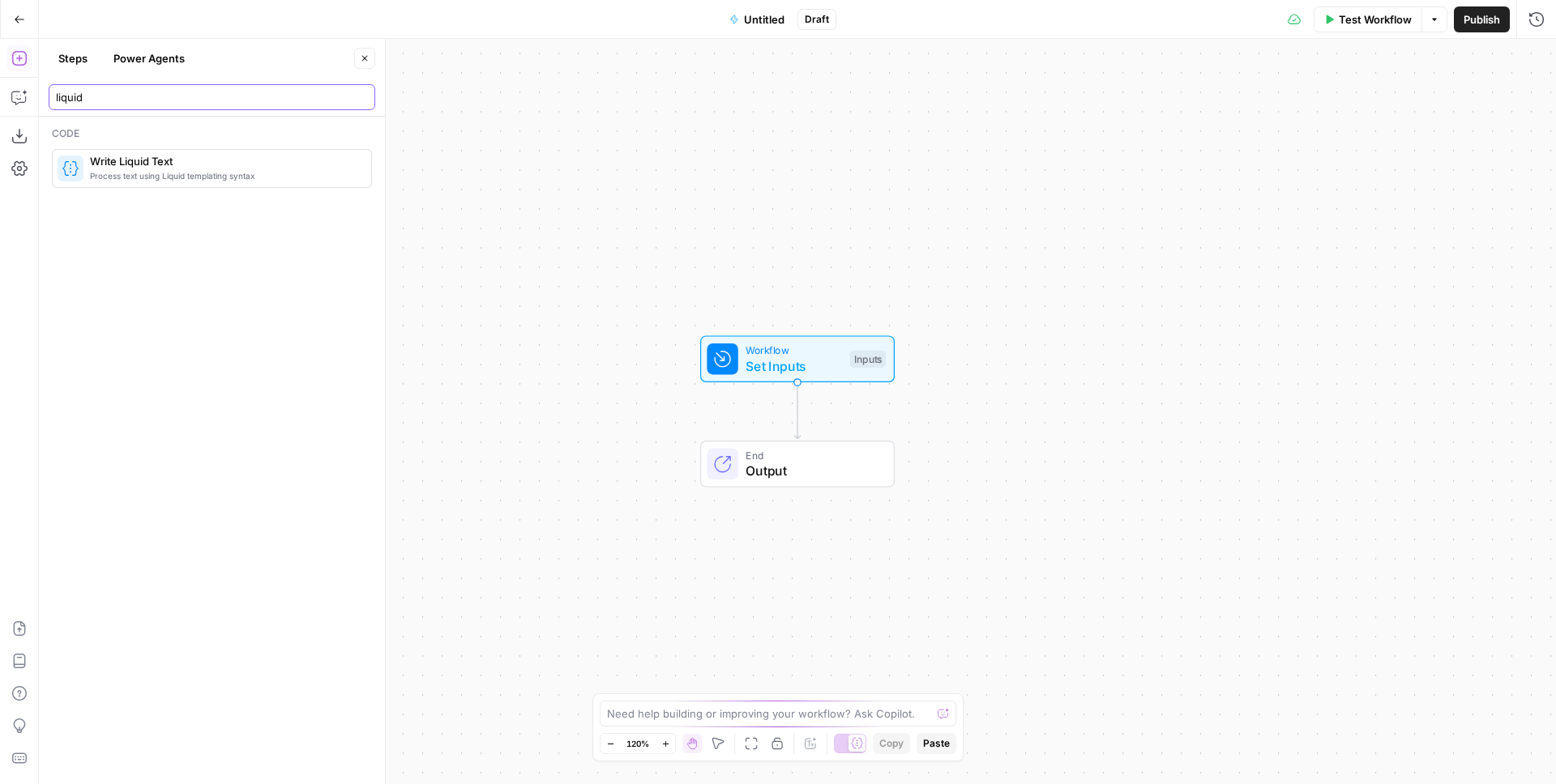
type input "liquid"
click at [197, 165] on span "Write Liquid Text" at bounding box center [224, 161] width 269 height 16
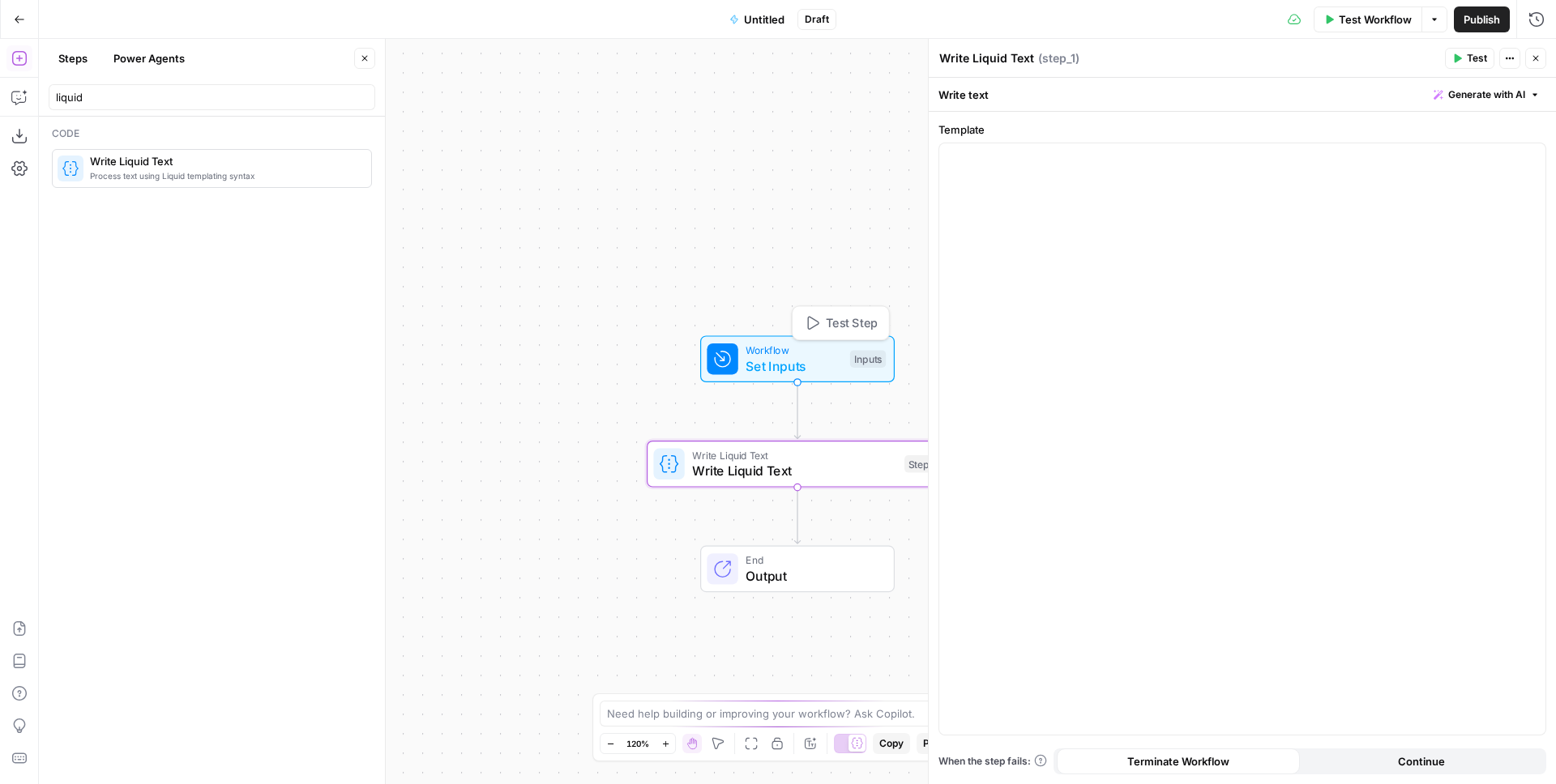
click at [774, 362] on span "Set Inputs" at bounding box center [793, 366] width 97 height 19
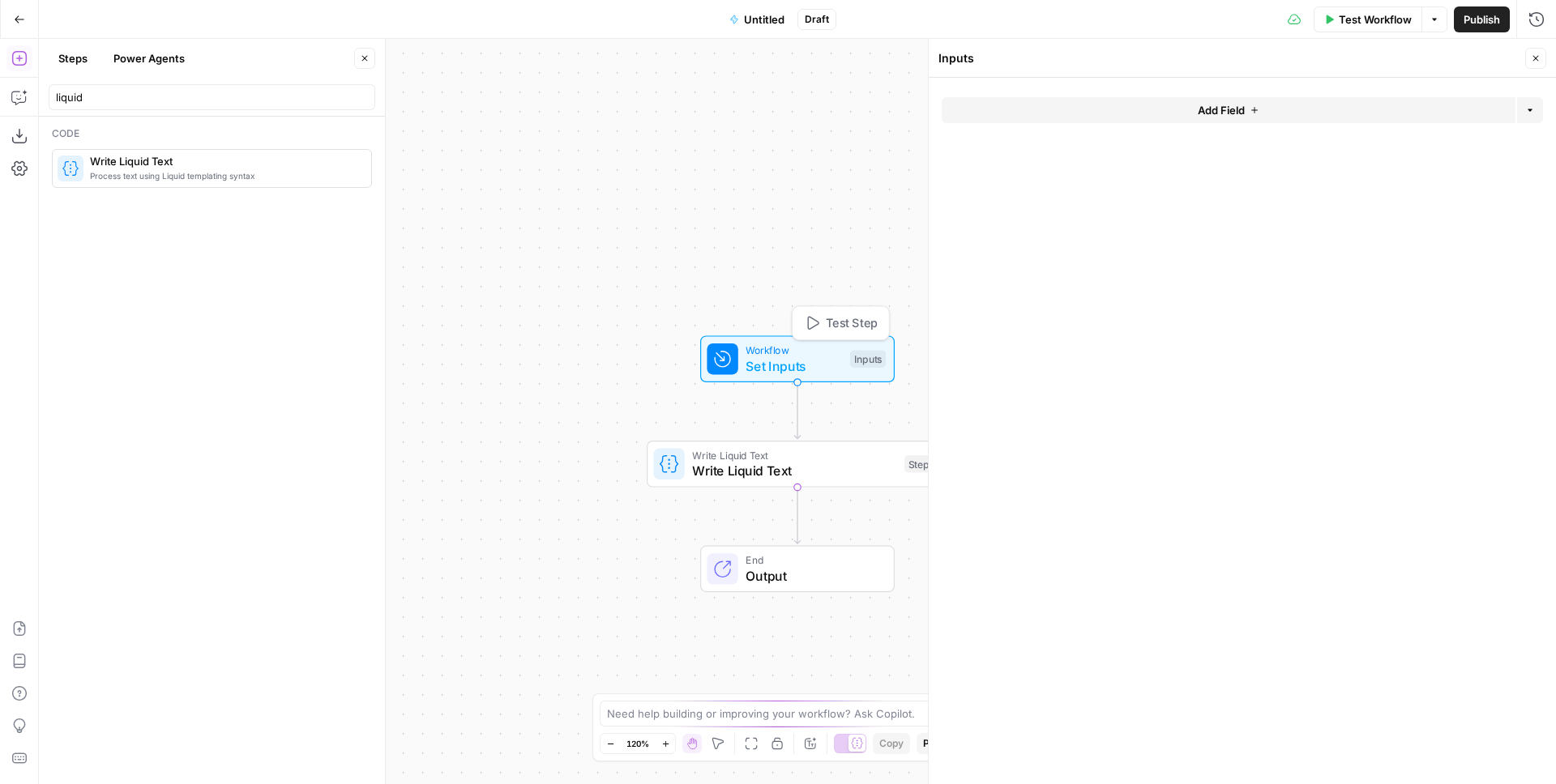
click at [1047, 105] on button "Add Field" at bounding box center [1228, 110] width 574 height 26
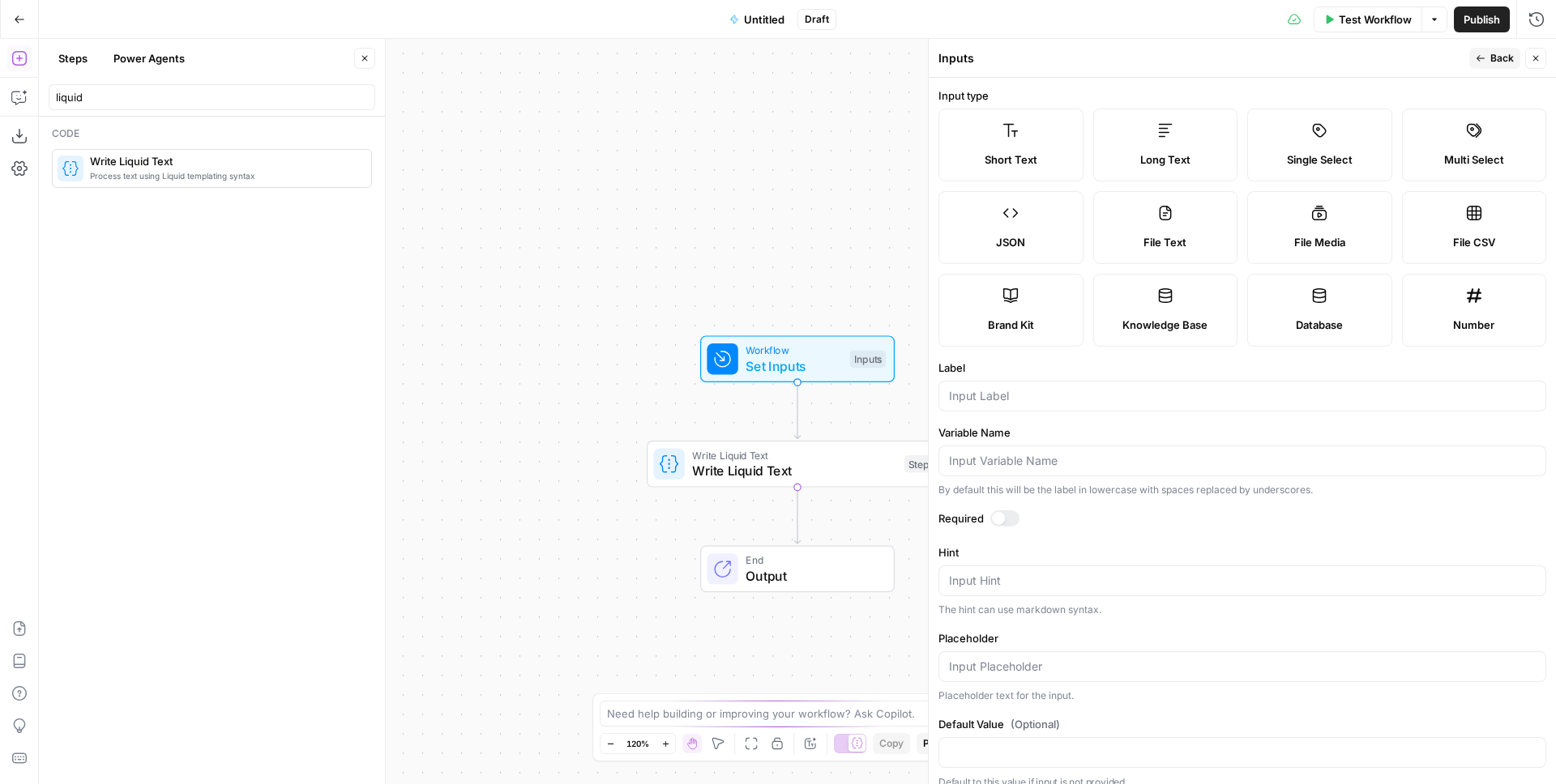
click at [1034, 305] on label "Brand Kit" at bounding box center [1011, 311] width 145 height 73
click at [1026, 401] on input "Label" at bounding box center [1242, 396] width 587 height 16
type input "brand kit"
drag, startPoint x: 1008, startPoint y: 514, endPoint x: 1025, endPoint y: 490, distance: 29.4
click at [1008, 514] on div at bounding box center [1005, 518] width 29 height 16
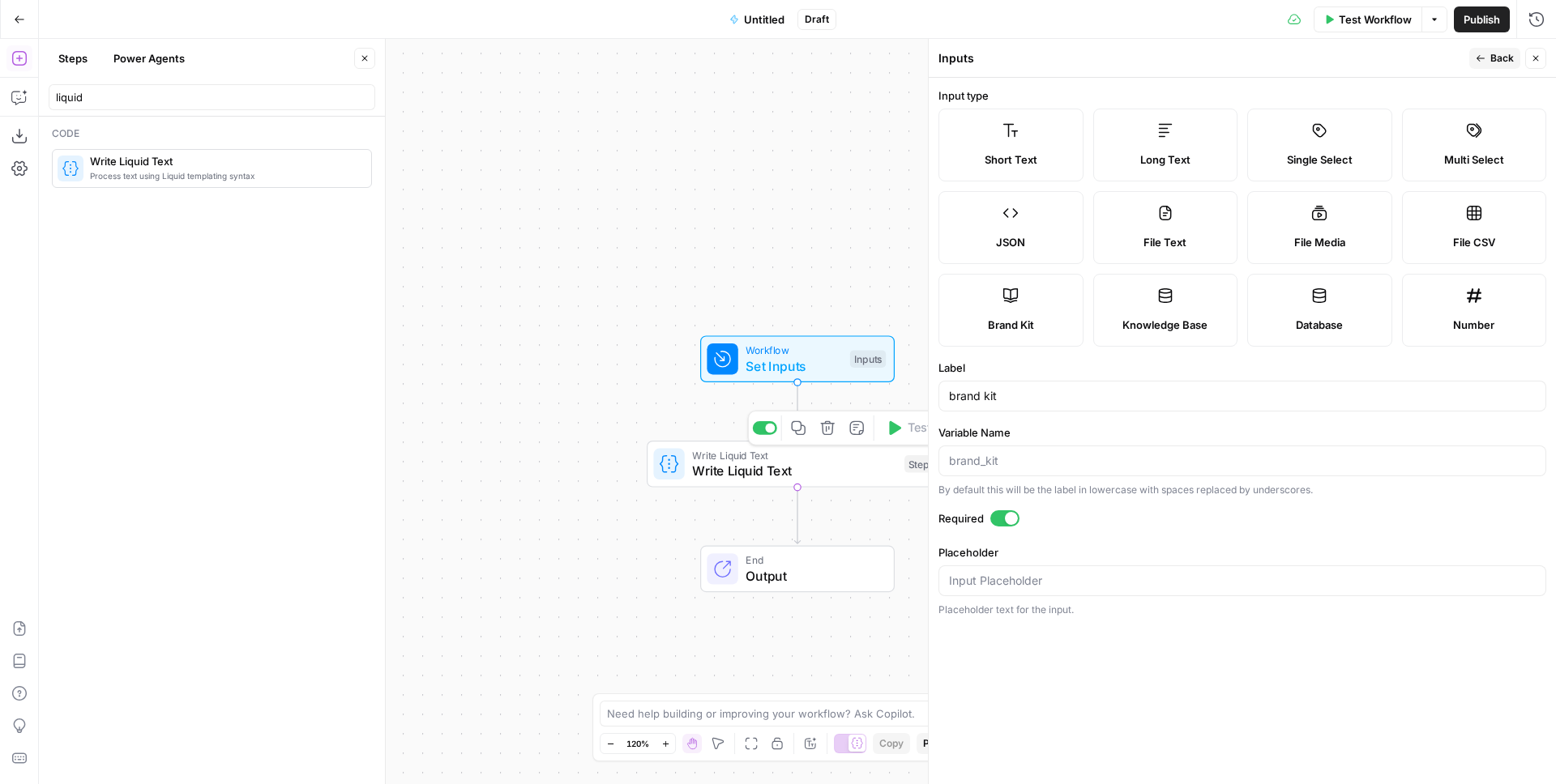
click at [805, 470] on span "Write Liquid Text" at bounding box center [794, 471] width 204 height 19
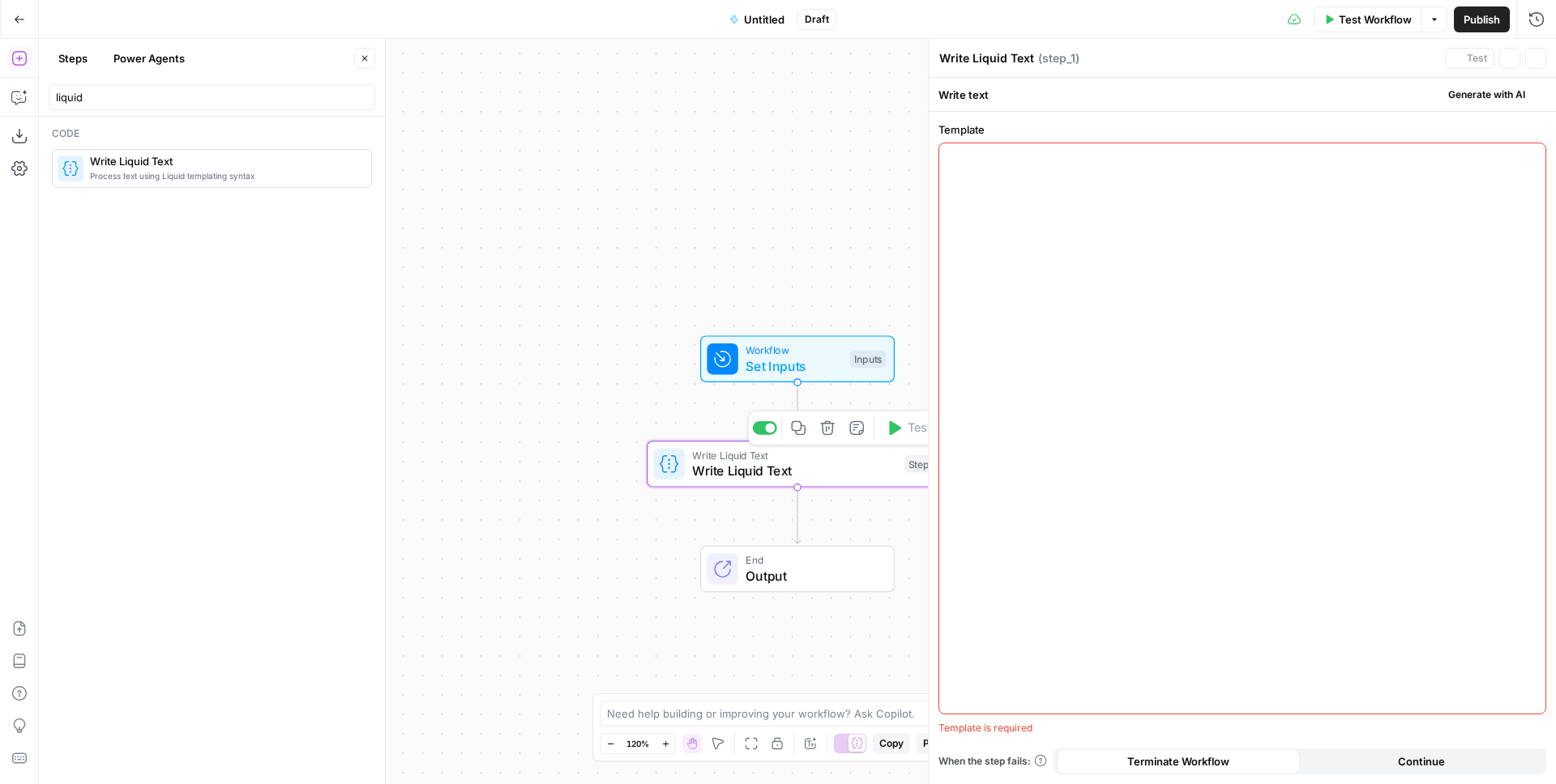
click at [1395, 12] on span "Test Workflow" at bounding box center [1376, 19] width 73 height 16
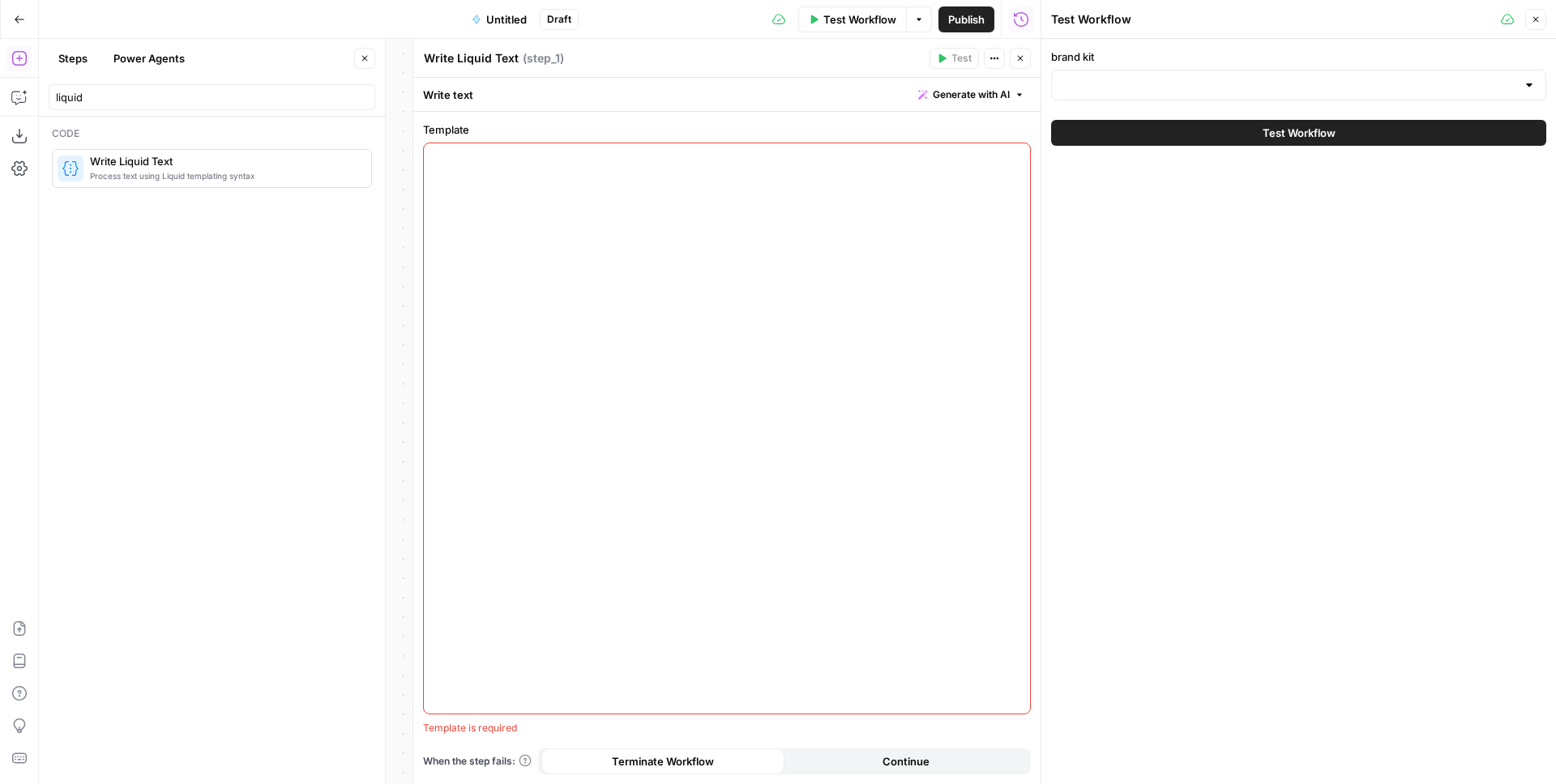
click at [1126, 75] on div at bounding box center [1299, 85] width 496 height 31
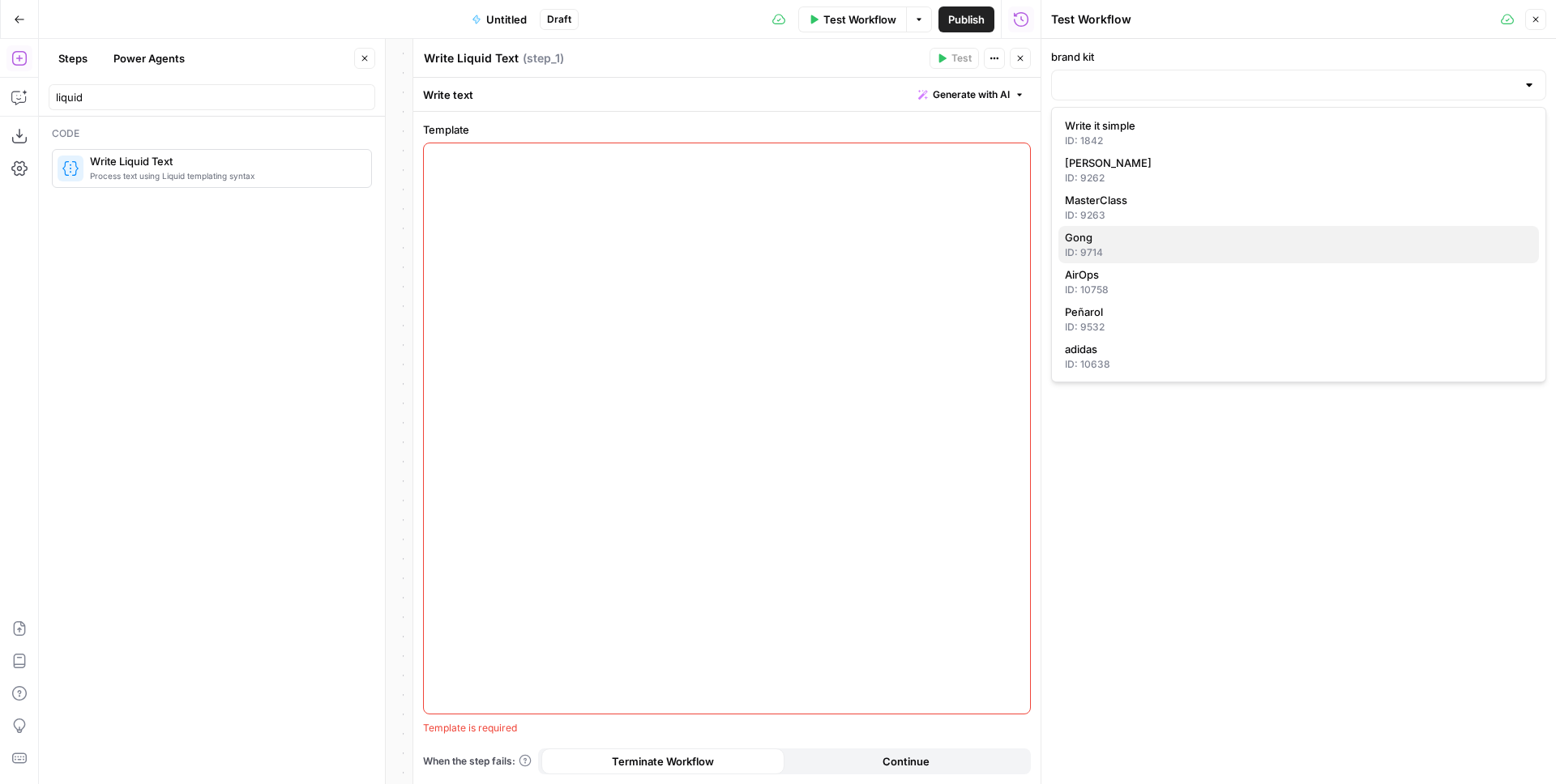
click at [1120, 245] on span "Gong" at bounding box center [1296, 238] width 462 height 16
type input "Gong"
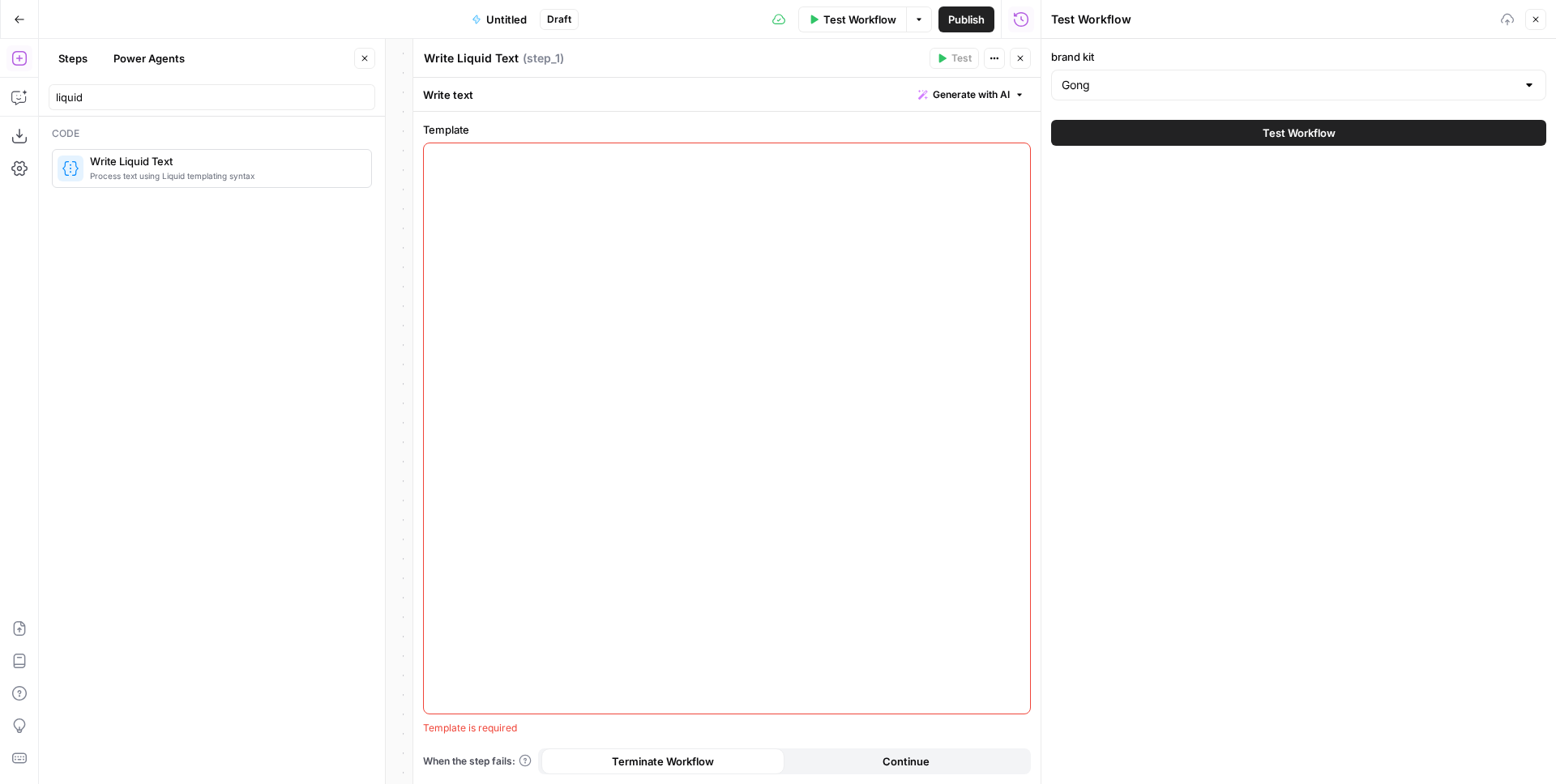
click at [1151, 130] on button "Test Workflow" at bounding box center [1299, 133] width 496 height 26
click at [631, 198] on div at bounding box center [727, 428] width 606 height 570
click at [1204, 129] on button "Test Workflow" at bounding box center [1299, 133] width 496 height 26
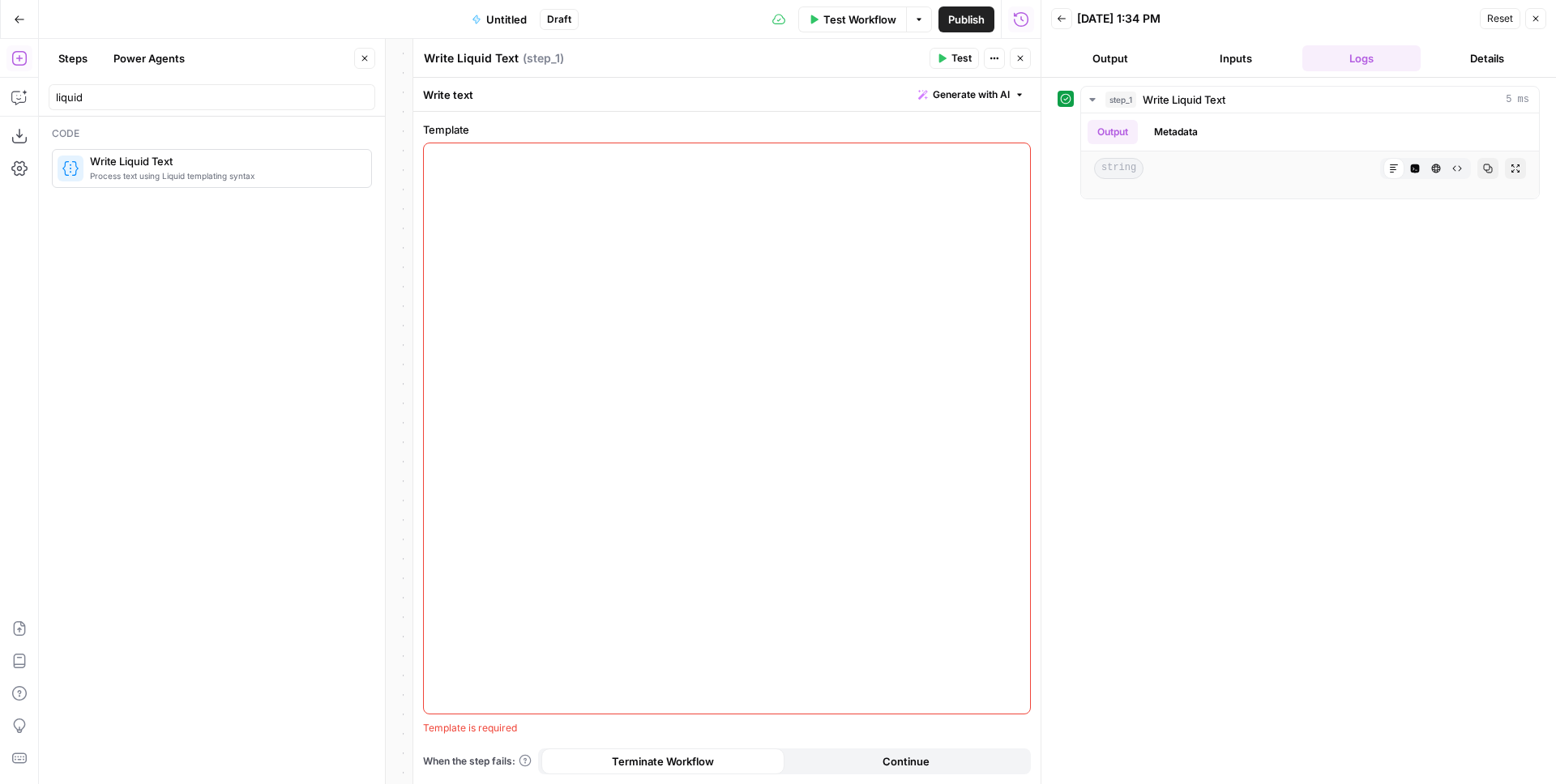
click at [524, 196] on div at bounding box center [727, 428] width 606 height 570
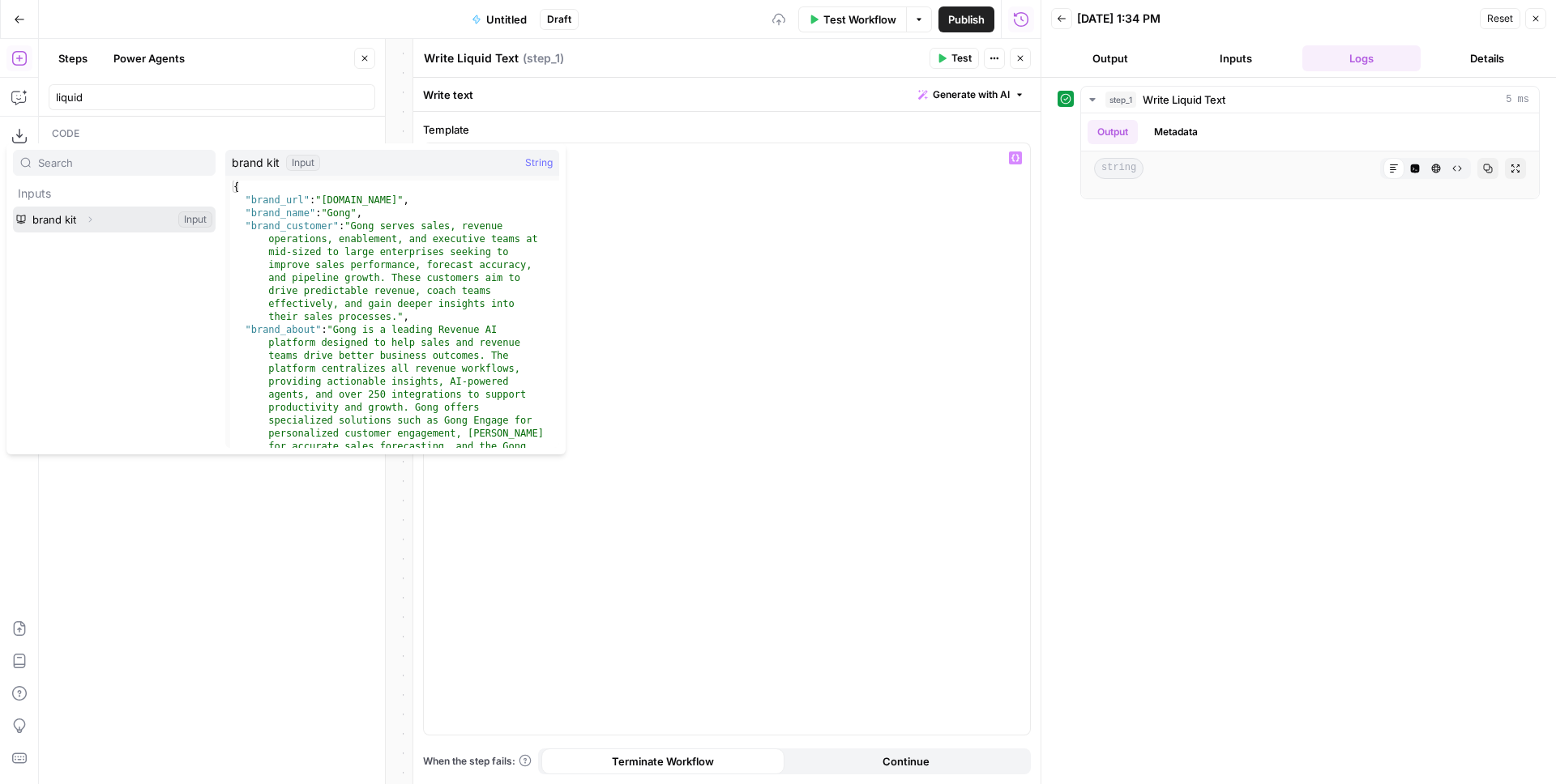
click at [64, 215] on button "Select variable brand kit" at bounding box center [114, 220] width 203 height 26
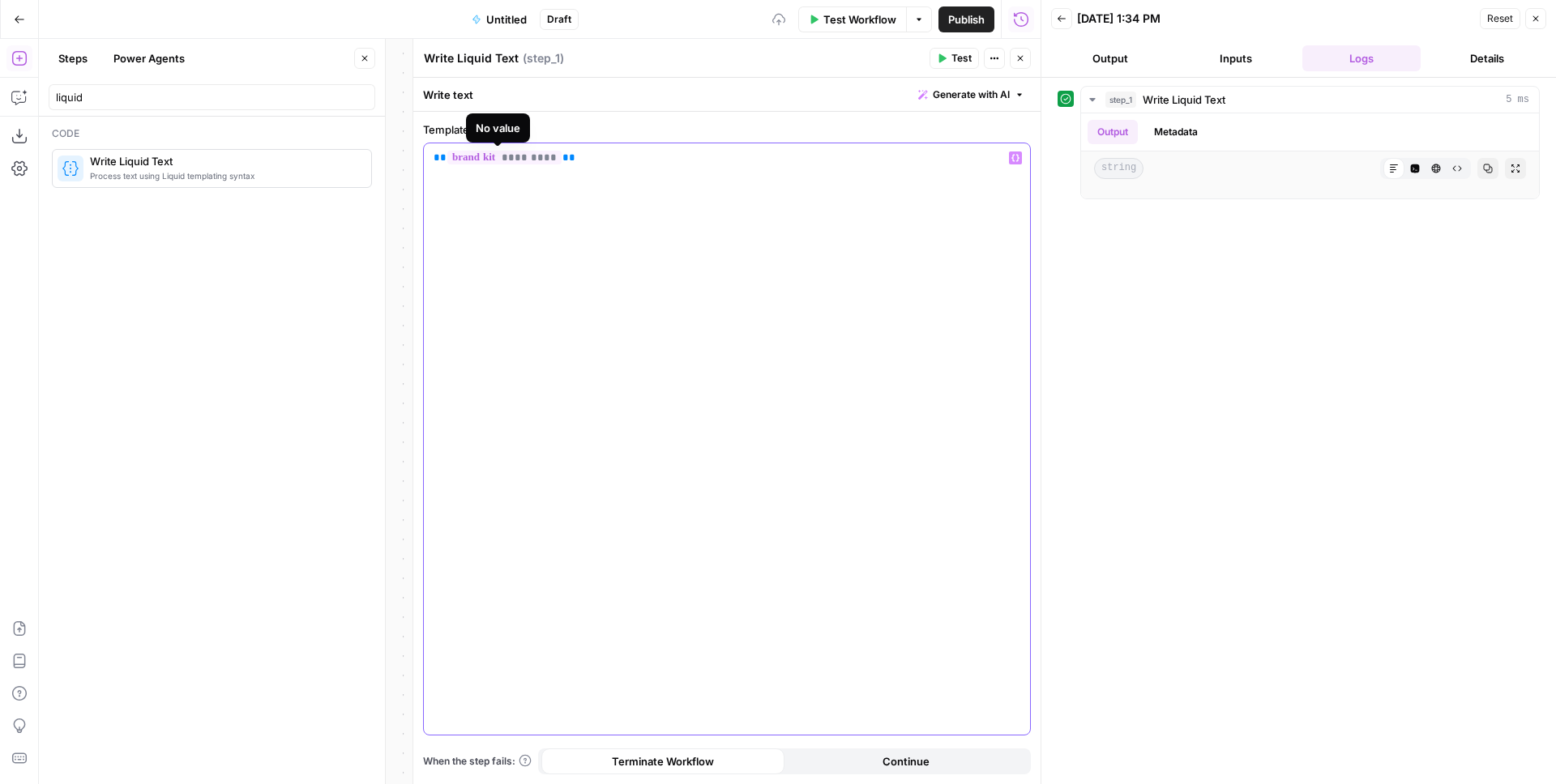
click at [544, 156] on span "*********" at bounding box center [505, 157] width 114 height 14
click at [639, 150] on p "**********" at bounding box center [727, 158] width 587 height 16
drag, startPoint x: 648, startPoint y: 160, endPoint x: 434, endPoint y: 157, distance: 214.0
click at [434, 157] on p "**********" at bounding box center [727, 158] width 587 height 16
click at [656, 161] on p "**********" at bounding box center [727, 158] width 587 height 16
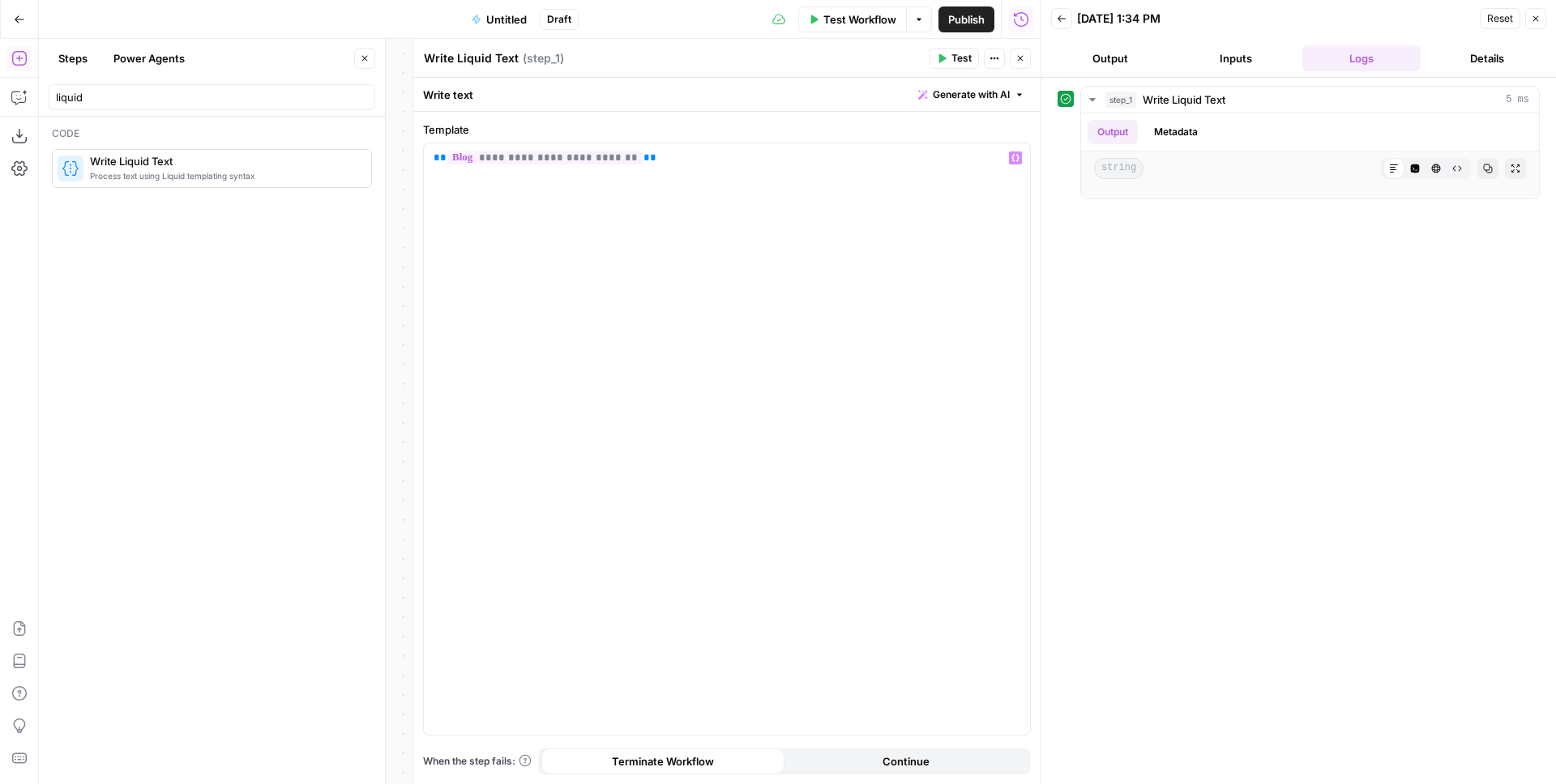
click at [971, 58] on span "Test" at bounding box center [961, 58] width 20 height 15
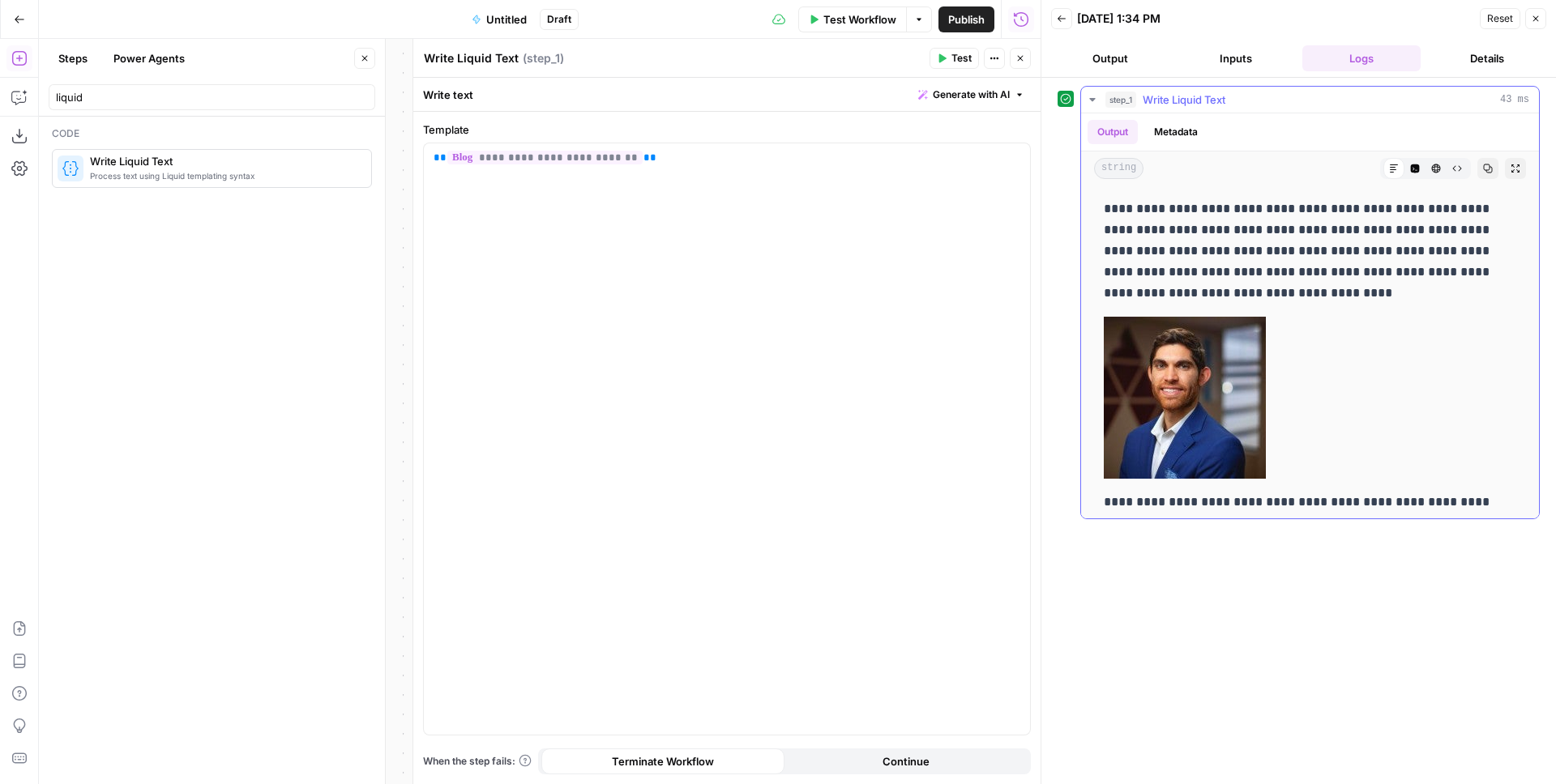
drag, startPoint x: 1270, startPoint y: 206, endPoint x: 1315, endPoint y: 290, distance: 95.3
click at [651, 155] on p "**********" at bounding box center [727, 158] width 587 height 16
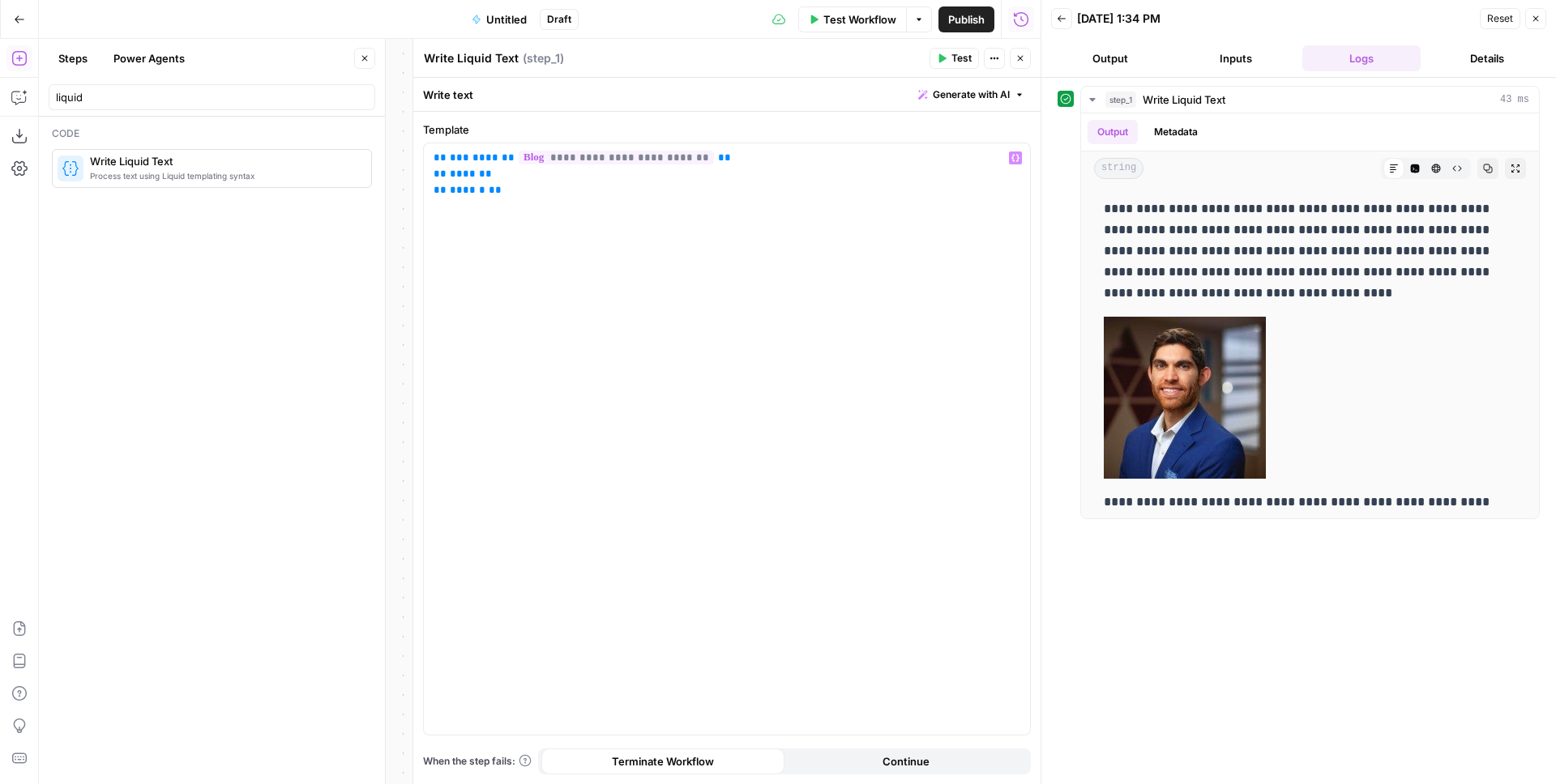
click at [938, 61] on icon "button" at bounding box center [942, 58] width 10 height 10
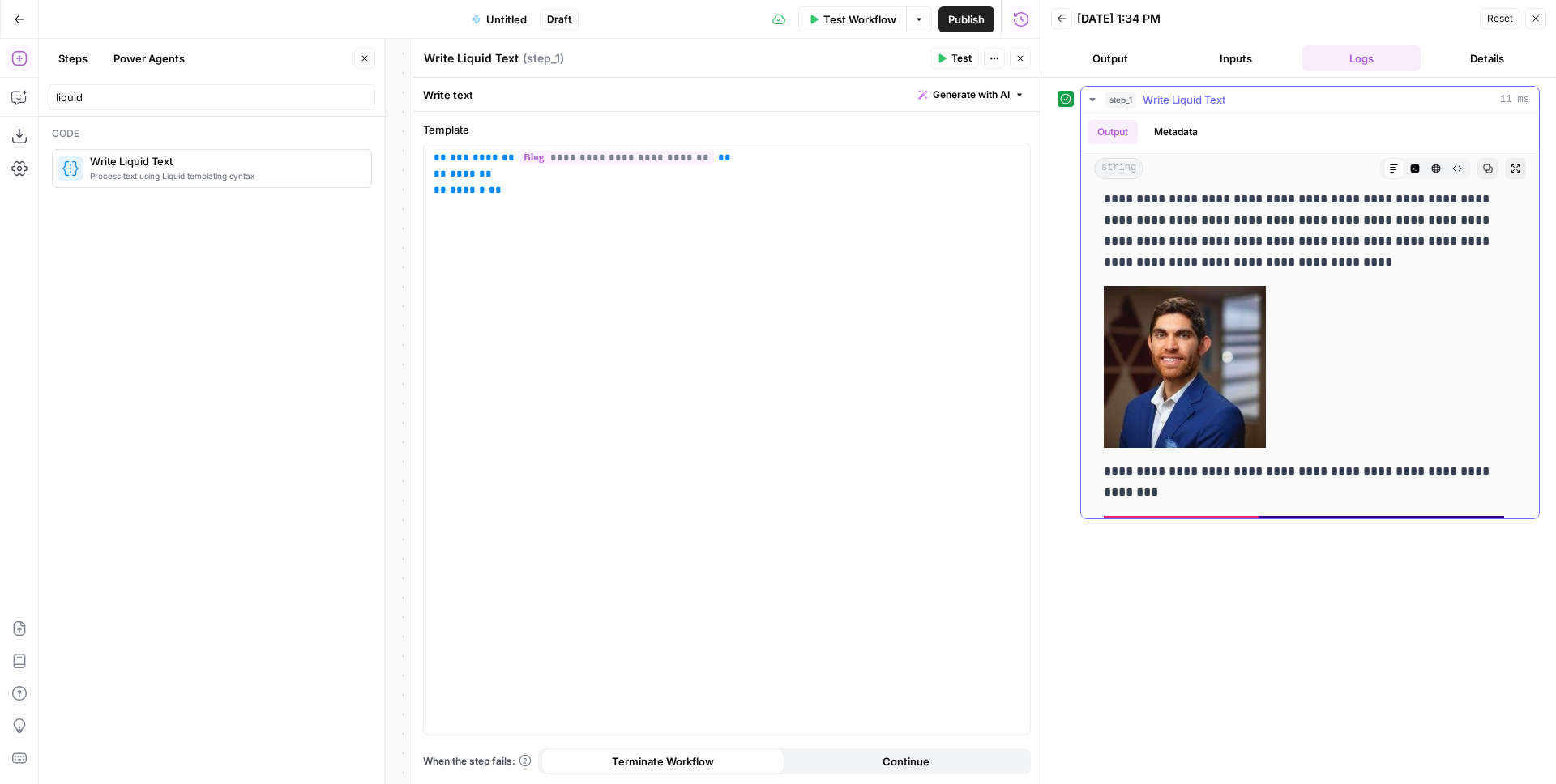
scroll to position [11, 0]
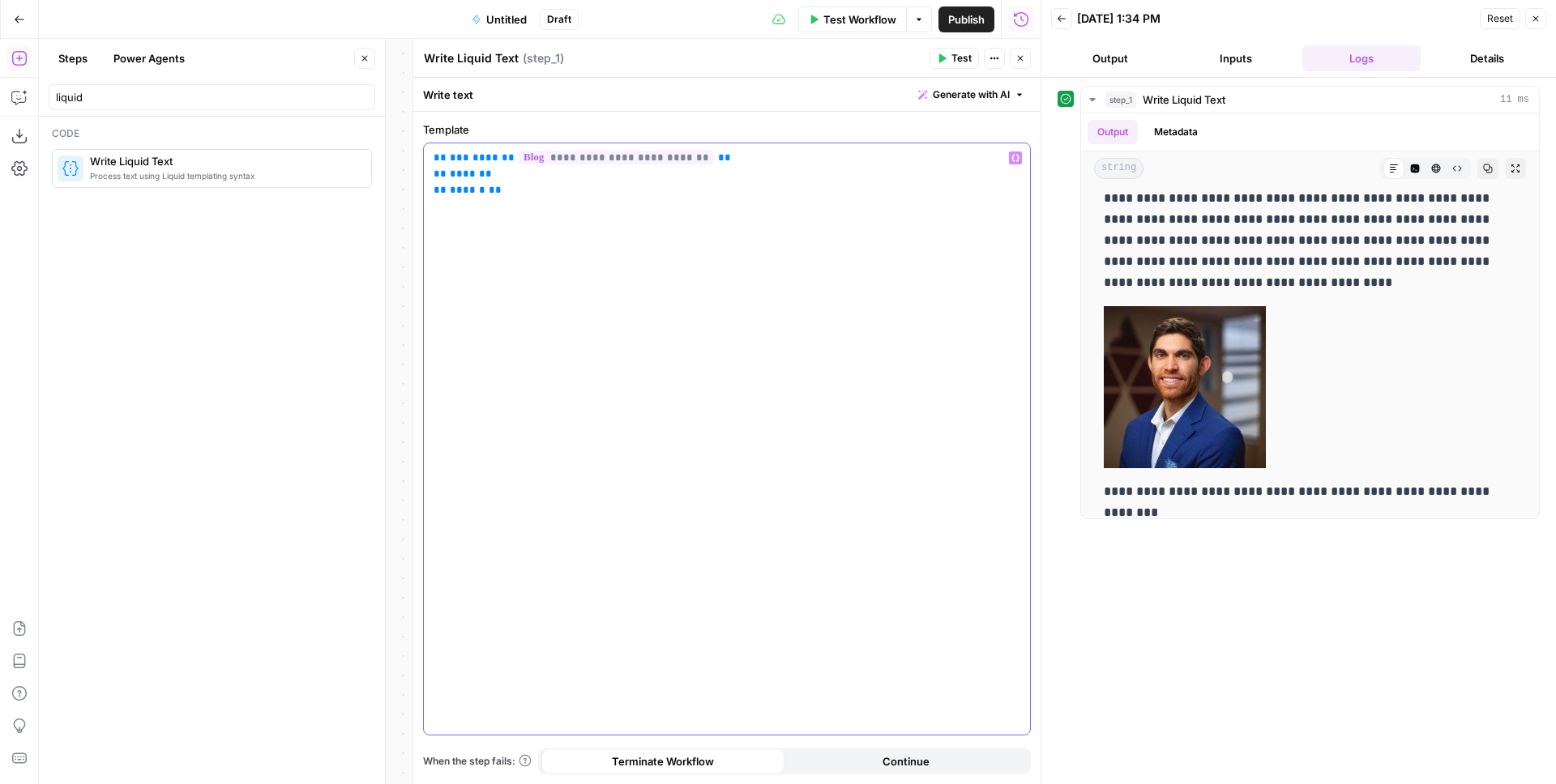
drag, startPoint x: 518, startPoint y: 192, endPoint x: 396, endPoint y: 143, distance: 131.5
click at [396, 143] on body "**********" at bounding box center [778, 392] width 1556 height 784
click at [546, 182] on p "**********" at bounding box center [727, 174] width 587 height 49
click at [454, 158] on span "***" at bounding box center [460, 157] width 19 height 11
click at [663, 190] on p "**********" at bounding box center [727, 174] width 587 height 49
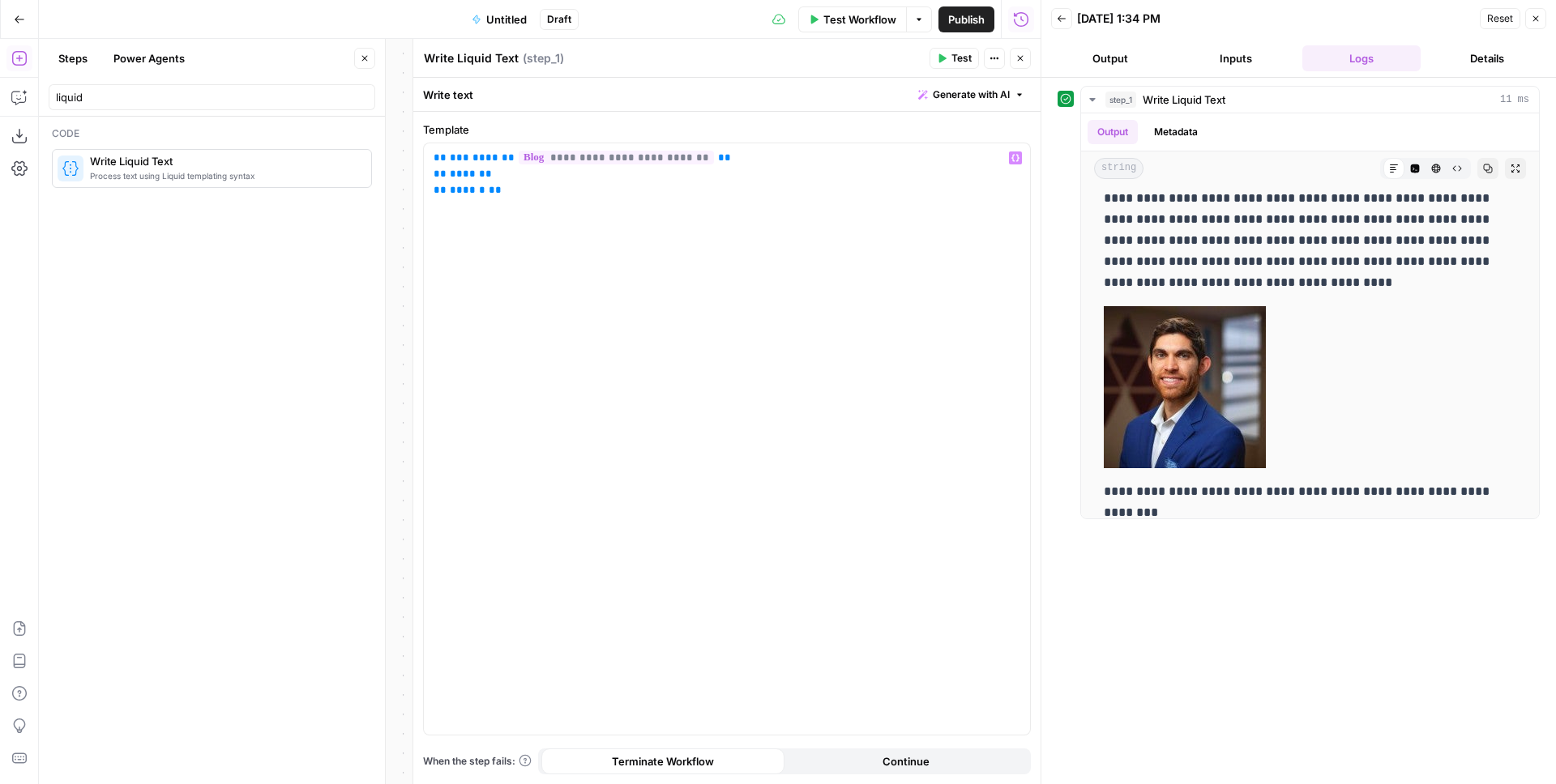
click at [15, 20] on icon "button" at bounding box center [19, 19] width 10 height 7
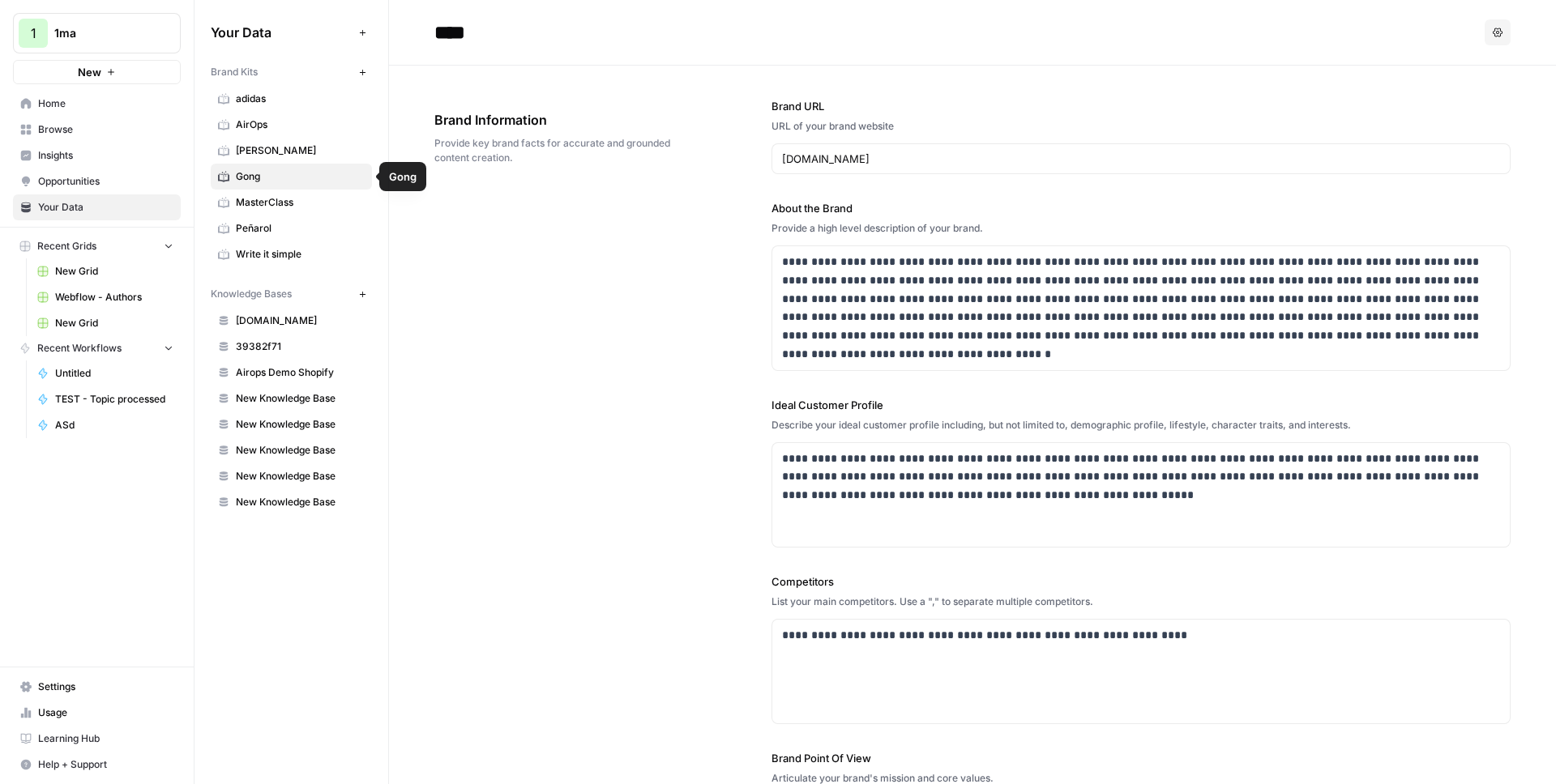
scroll to position [2218, 0]
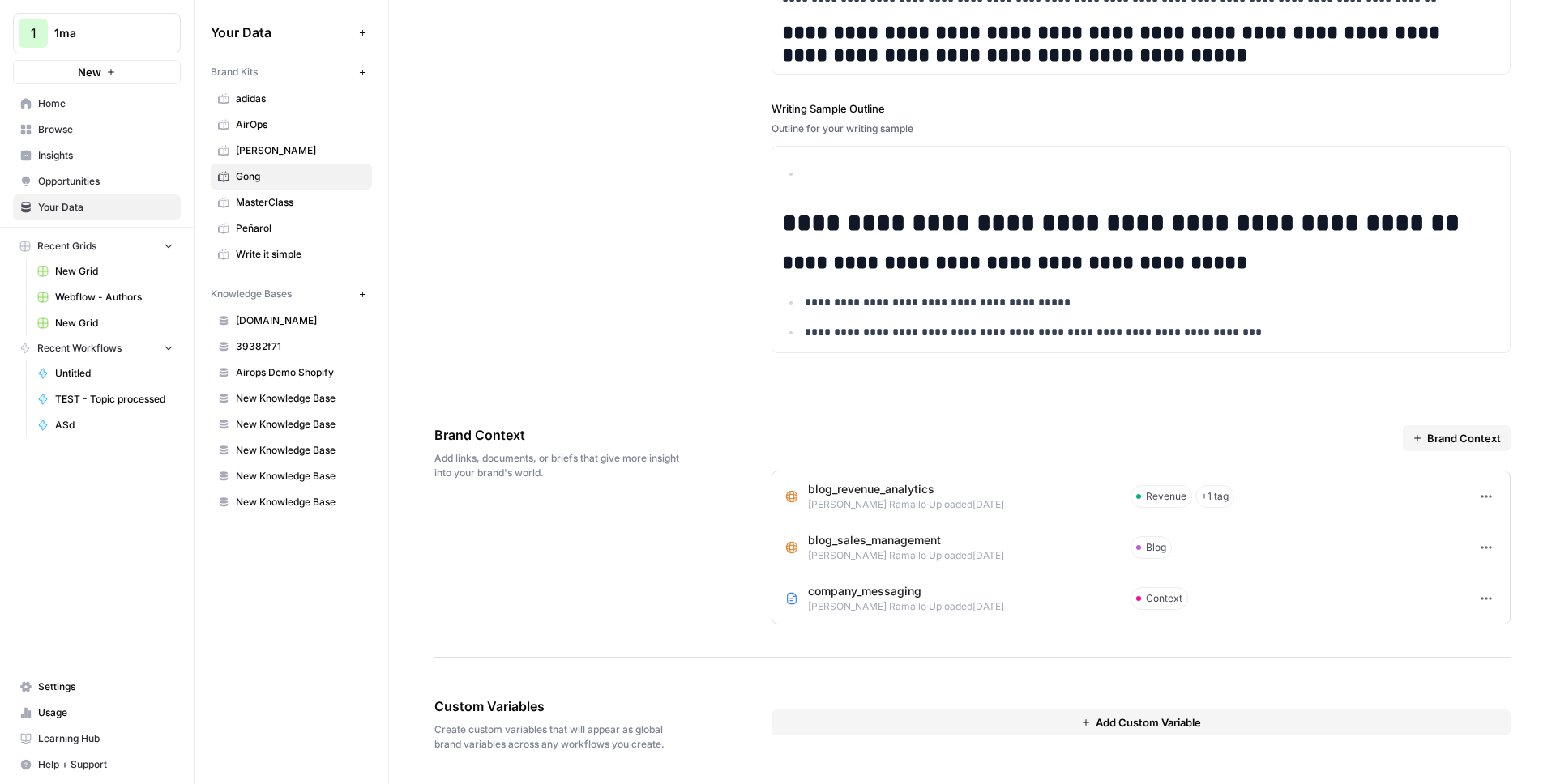
click at [1481, 493] on icon "button" at bounding box center [1487, 497] width 13 height 13
click at [1501, 532] on span "Edit" at bounding box center [1512, 532] width 32 height 16
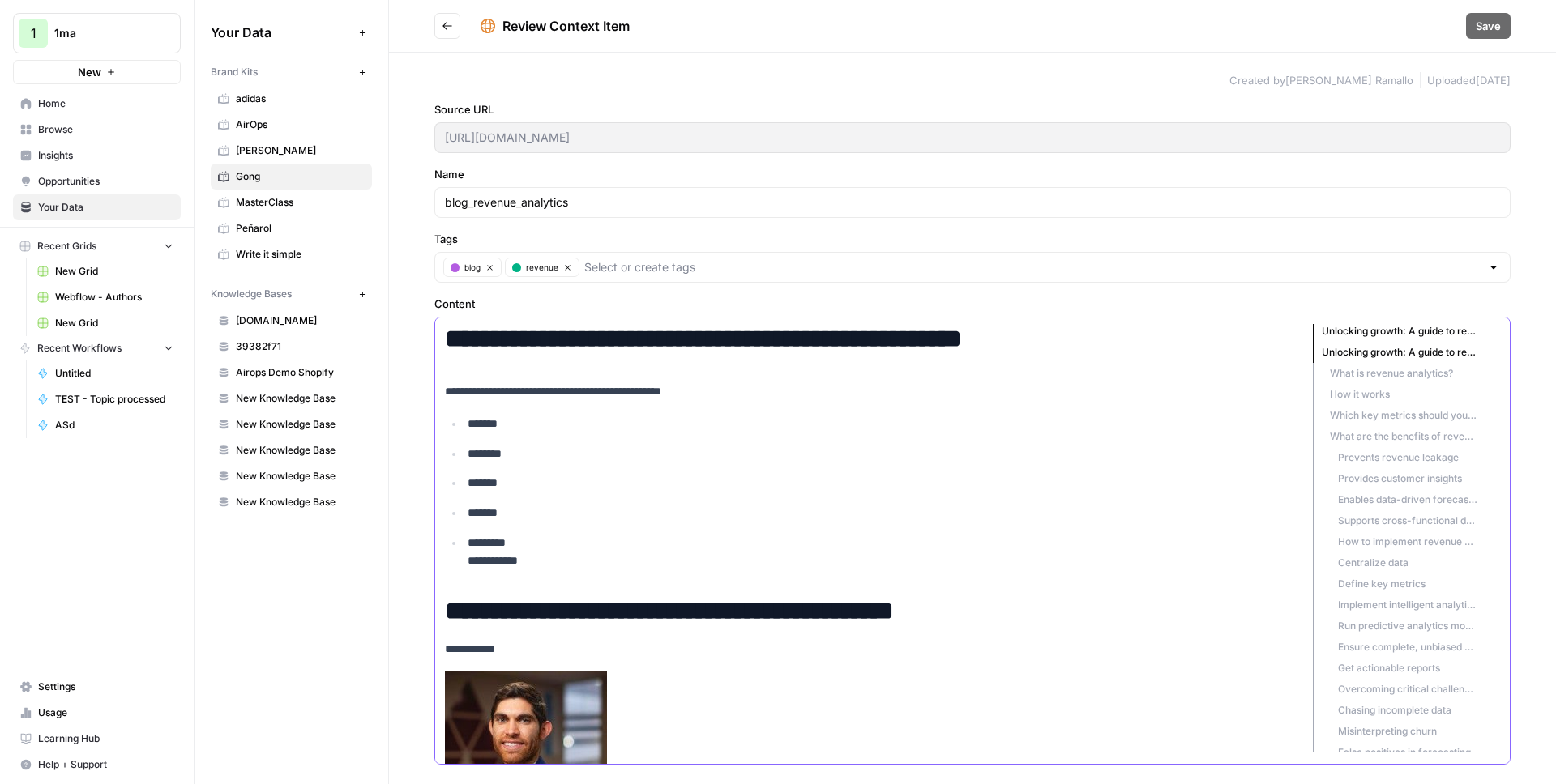
click at [604, 201] on input "blog_revenue_analytics" at bounding box center [973, 203] width 1055 height 16
click at [439, 138] on div "[URL][DOMAIN_NAME]" at bounding box center [973, 138] width 1077 height 31
click at [450, 30] on icon "Go back" at bounding box center [448, 26] width 11 height 11
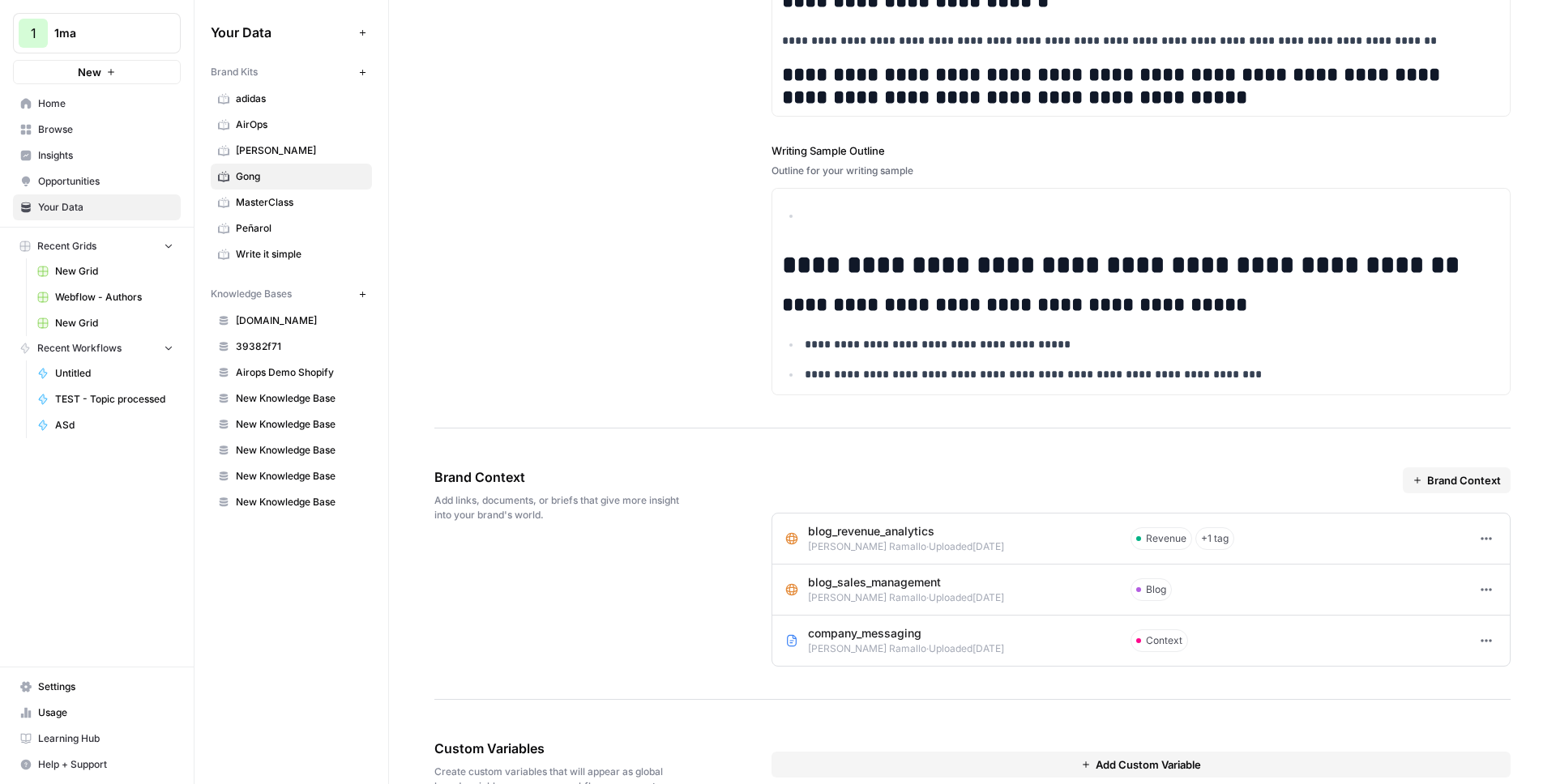
scroll to position [2218, 0]
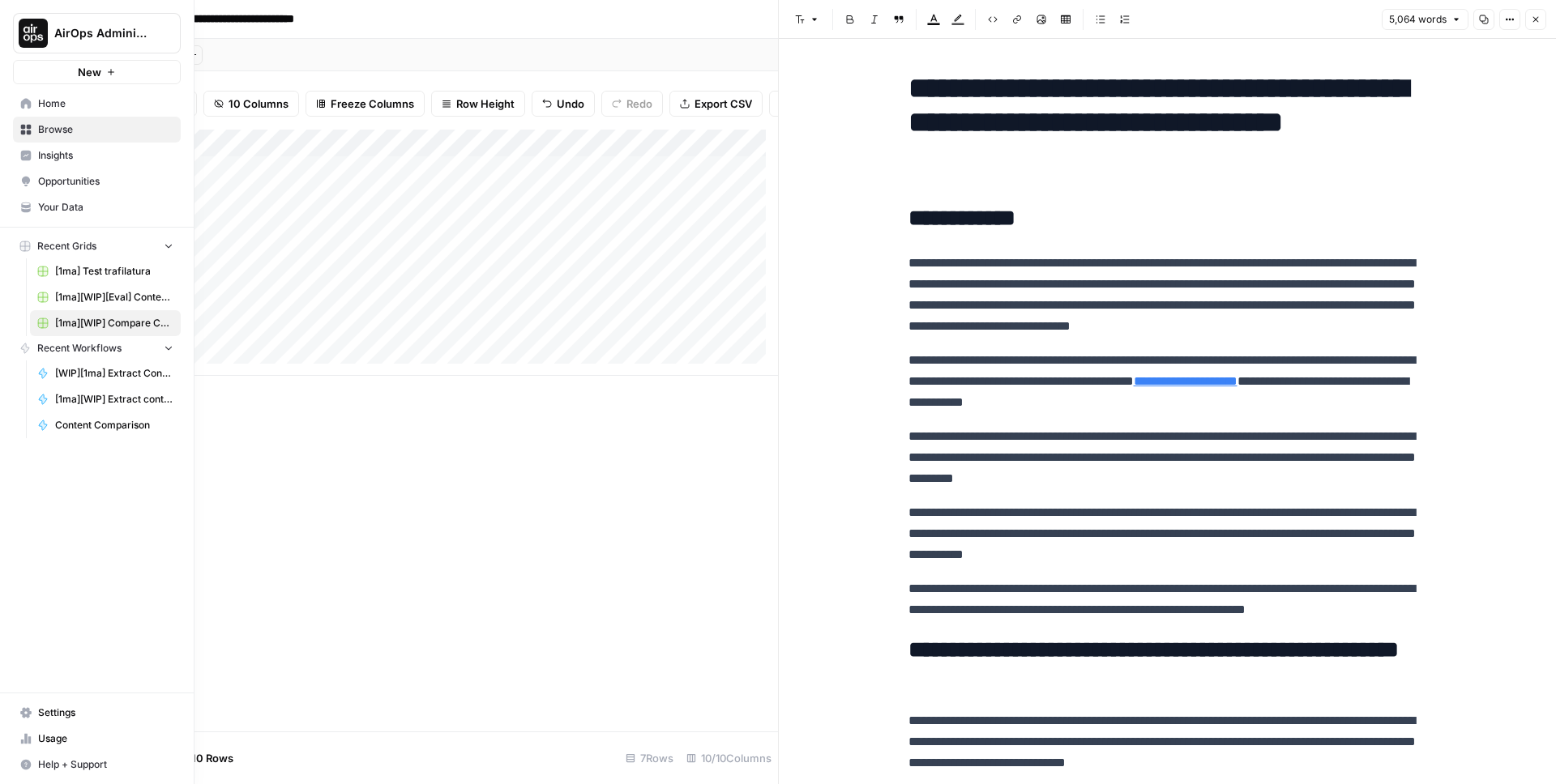
click at [76, 209] on span "Your Data" at bounding box center [105, 208] width 135 height 15
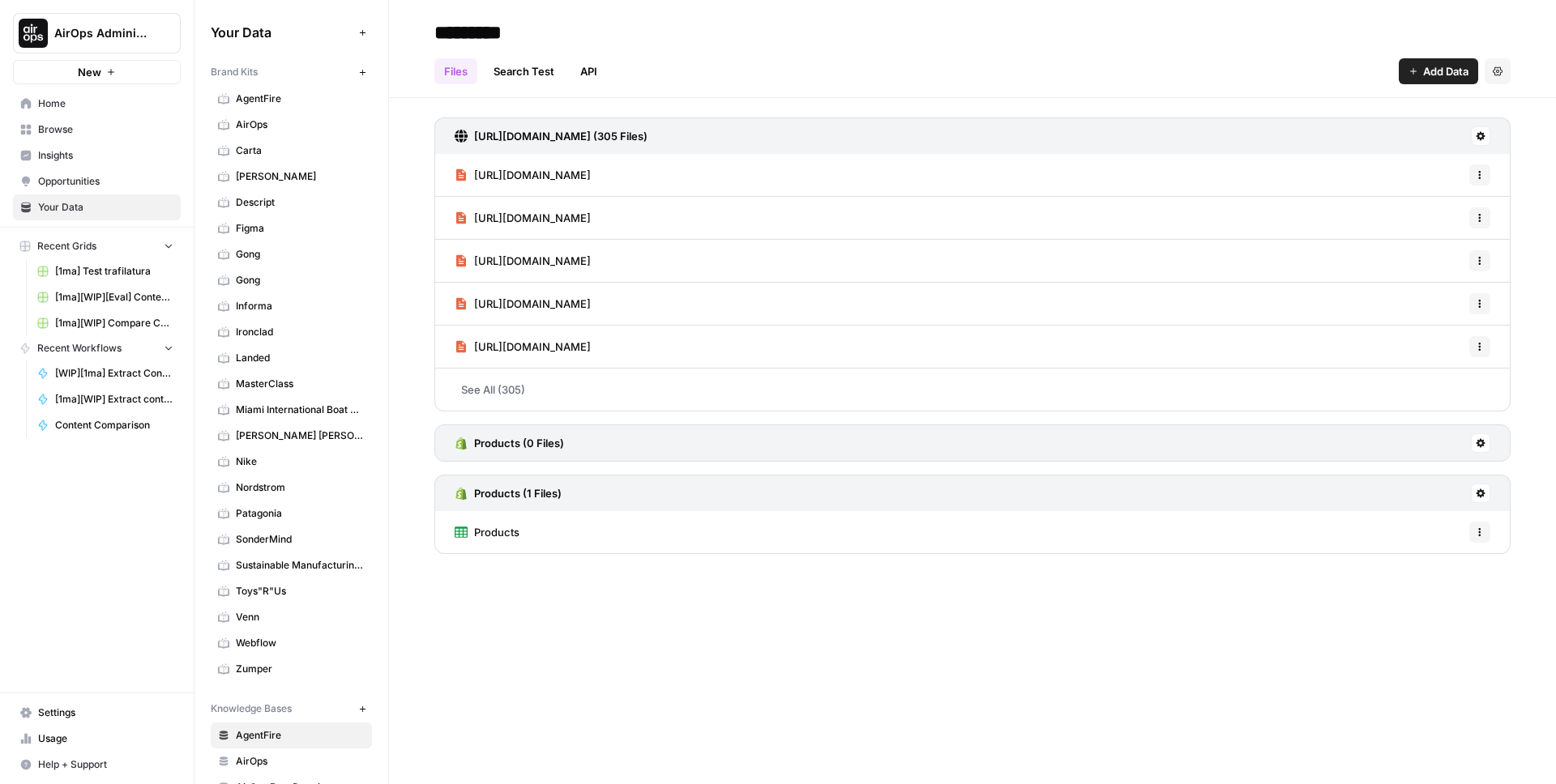
click at [675, 69] on div "Files Search Test API Add Data Settings" at bounding box center [973, 65] width 1077 height 39
click at [1438, 66] on span "Add Data" at bounding box center [1446, 71] width 45 height 16
click at [1382, 196] on span "Import File from Google Drive" at bounding box center [1385, 190] width 148 height 16
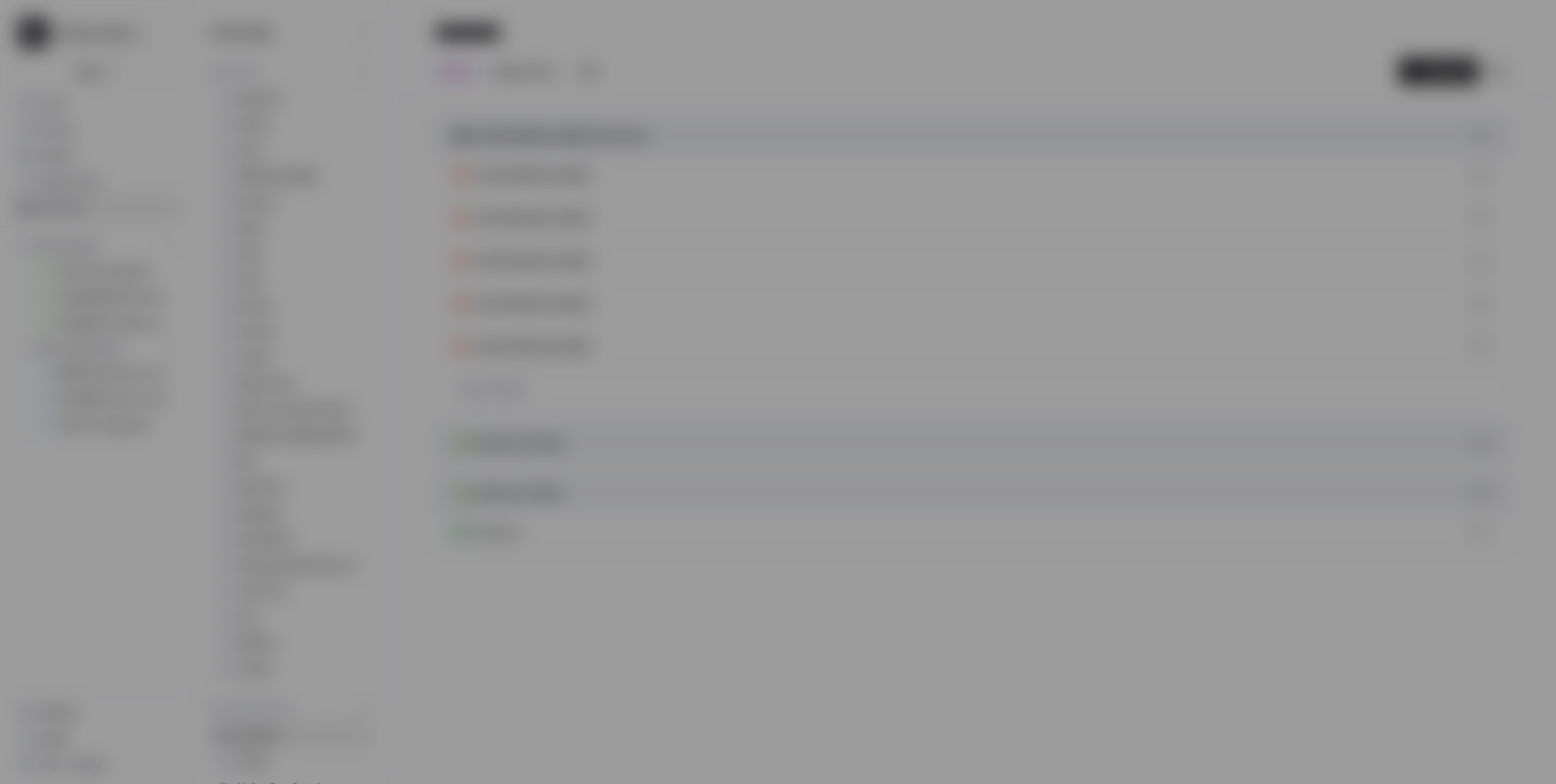
type input "airops-templates-0-wjchxdxrud@airops.iam.gserviceaccount.com"
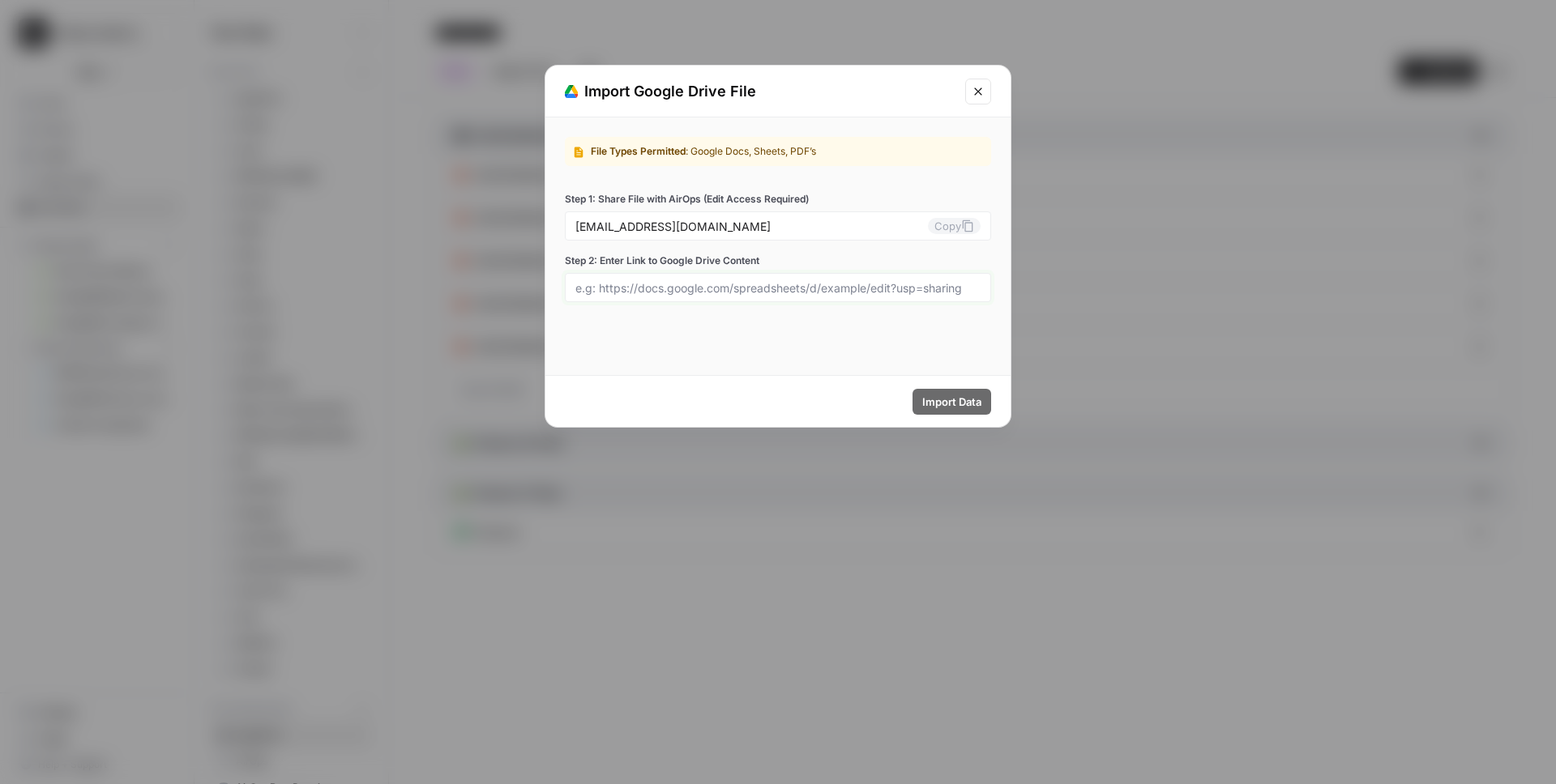
click at [760, 283] on input "Step 2: Enter Link to Google Drive Content" at bounding box center [778, 288] width 406 height 15
click at [838, 175] on div "File Types Permitted : Google Docs, Sheets, PDF’s Step 1: Share File with AirOp…" at bounding box center [778, 220] width 466 height 204
drag, startPoint x: 693, startPoint y: 152, endPoint x: 751, endPoint y: 151, distance: 58.0
click at [751, 151] on span ": Google Docs, Sheets, PDF’s" at bounding box center [750, 151] width 131 height 12
click at [840, 148] on div "File Types Permitted : Google Docs, Sheets, PDF’s" at bounding box center [787, 152] width 393 height 15
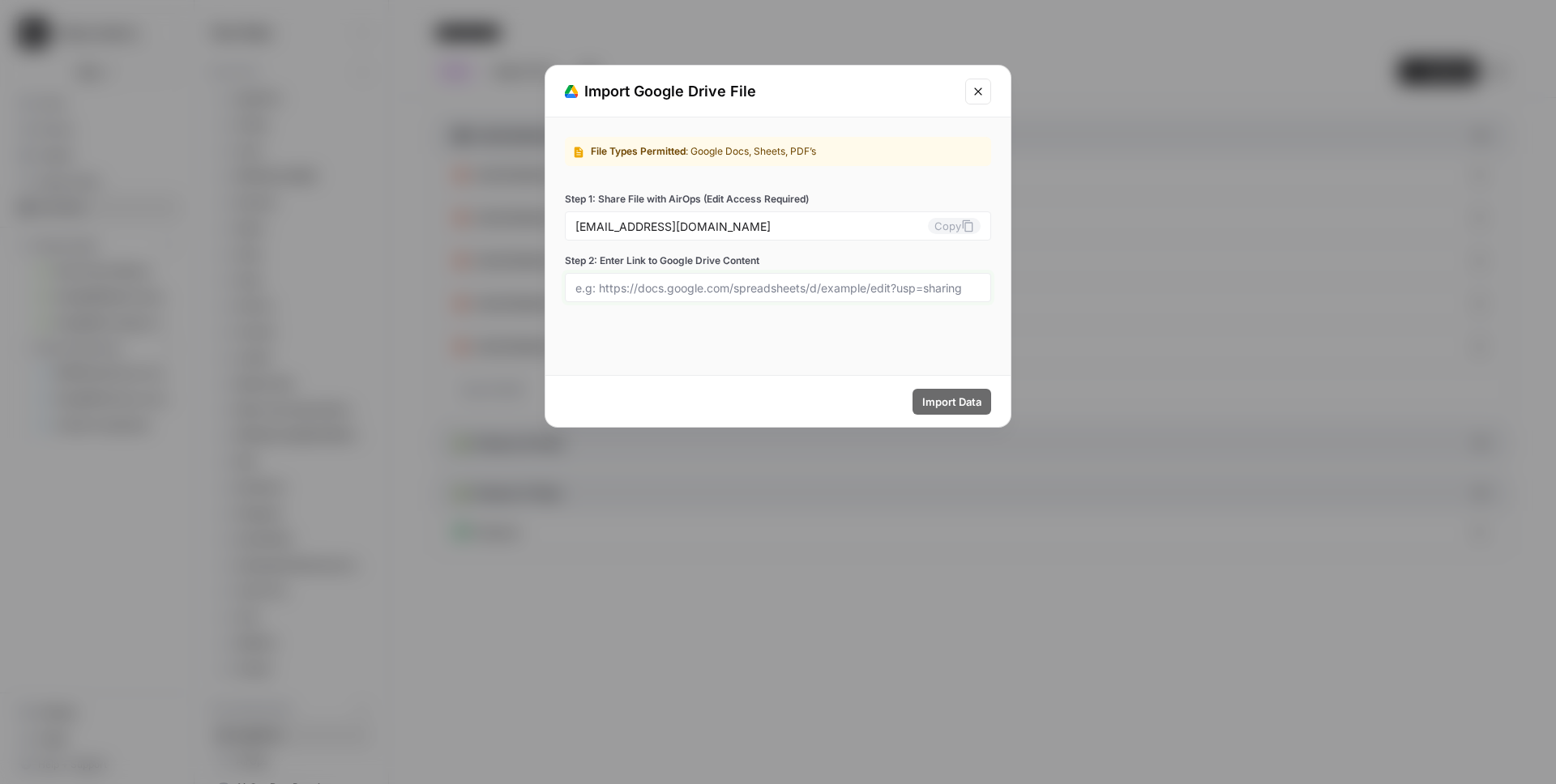
click at [728, 289] on input "Step 2: Enter Link to Google Drive Content" at bounding box center [778, 288] width 406 height 15
click at [974, 96] on icon "Close modal" at bounding box center [978, 92] width 13 height 13
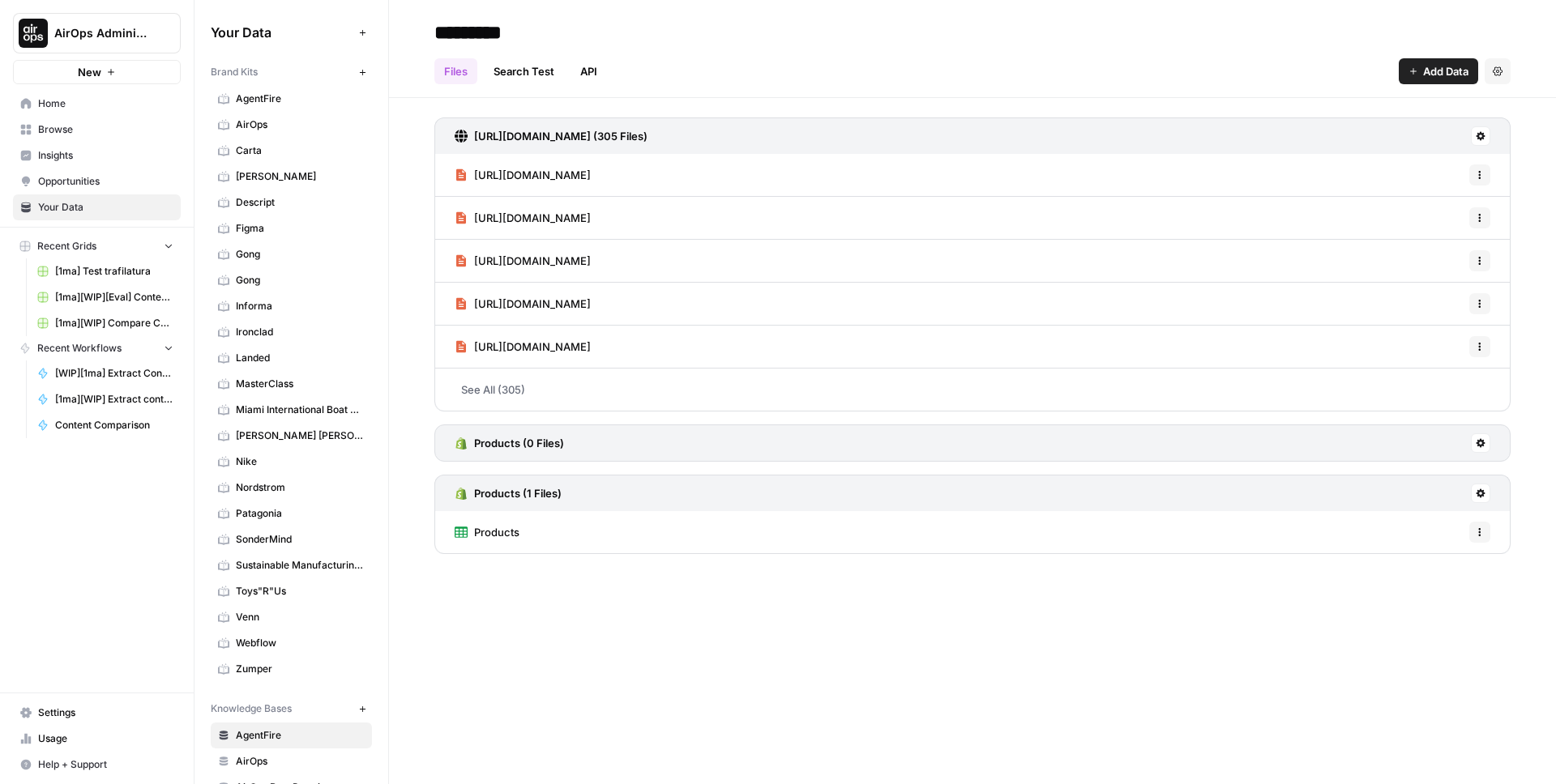
click at [1412, 67] on icon "button" at bounding box center [1414, 71] width 10 height 10
click at [1366, 110] on span "Upload Files" at bounding box center [1385, 109] width 148 height 16
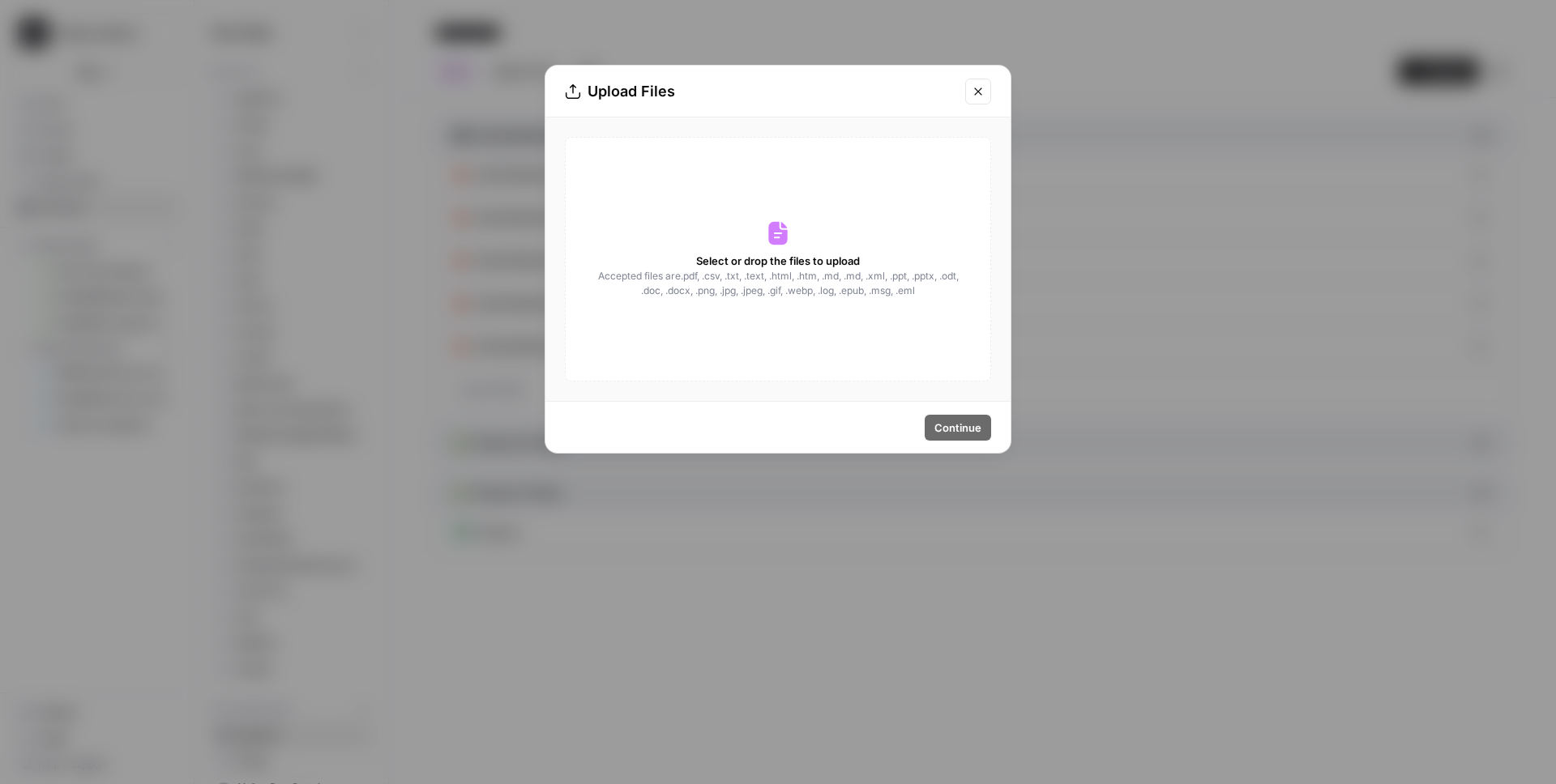
click at [782, 253] on span "Select or drop the files to upload" at bounding box center [778, 261] width 164 height 16
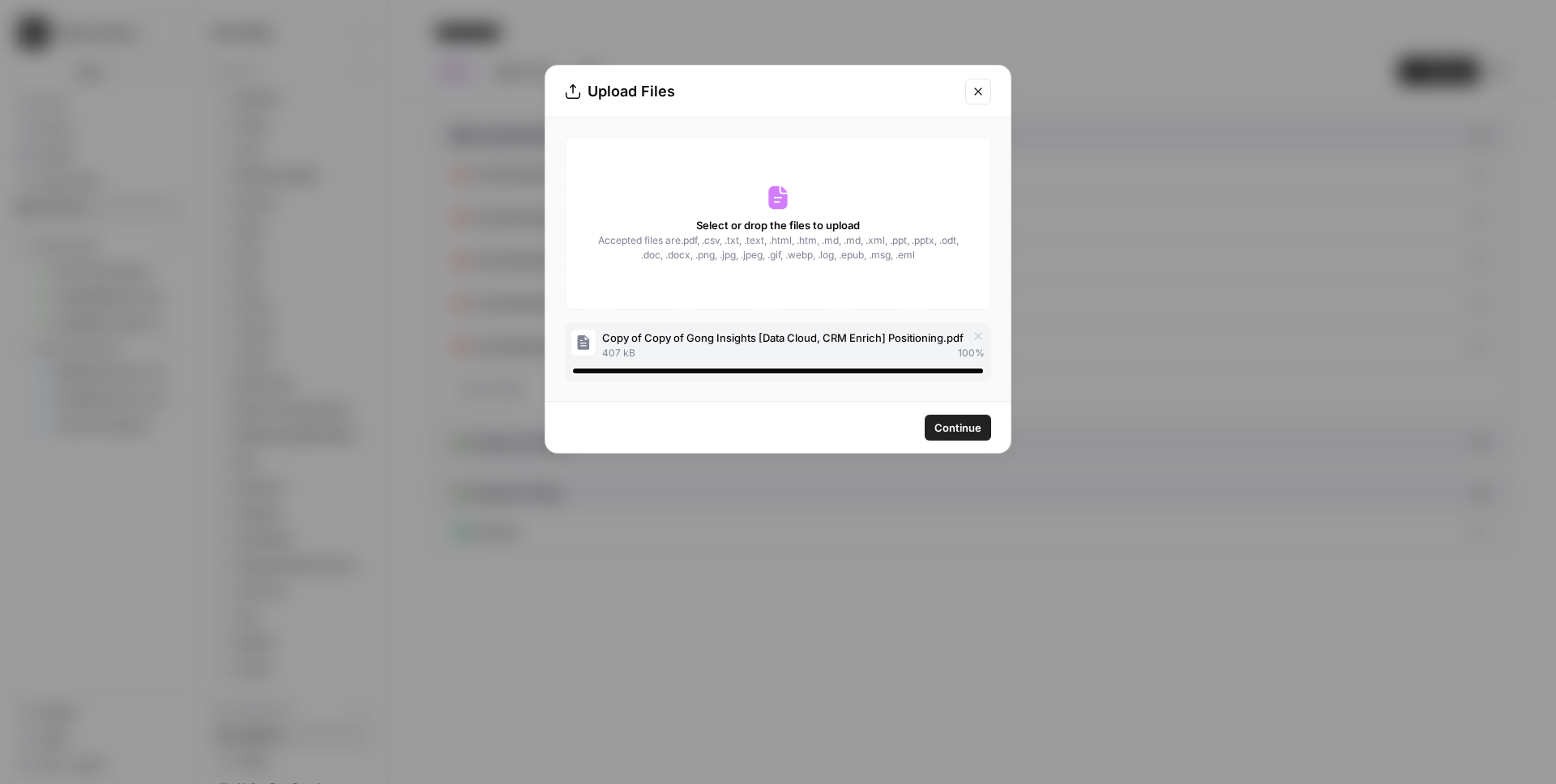
click at [986, 96] on button "Close modal" at bounding box center [978, 92] width 26 height 26
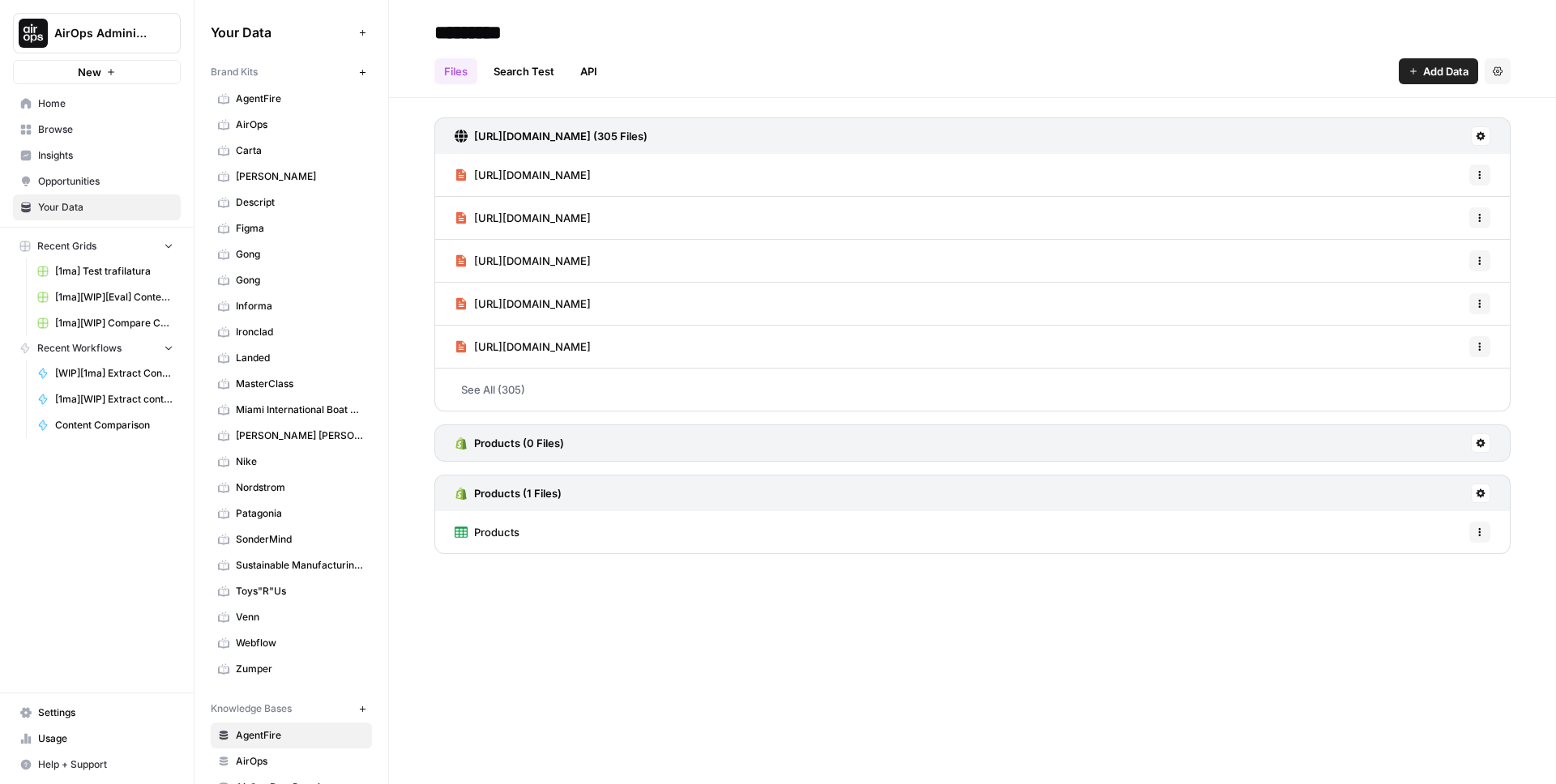
click at [787, 53] on div "Files Search Test API Add Data Settings" at bounding box center [973, 65] width 1077 height 39
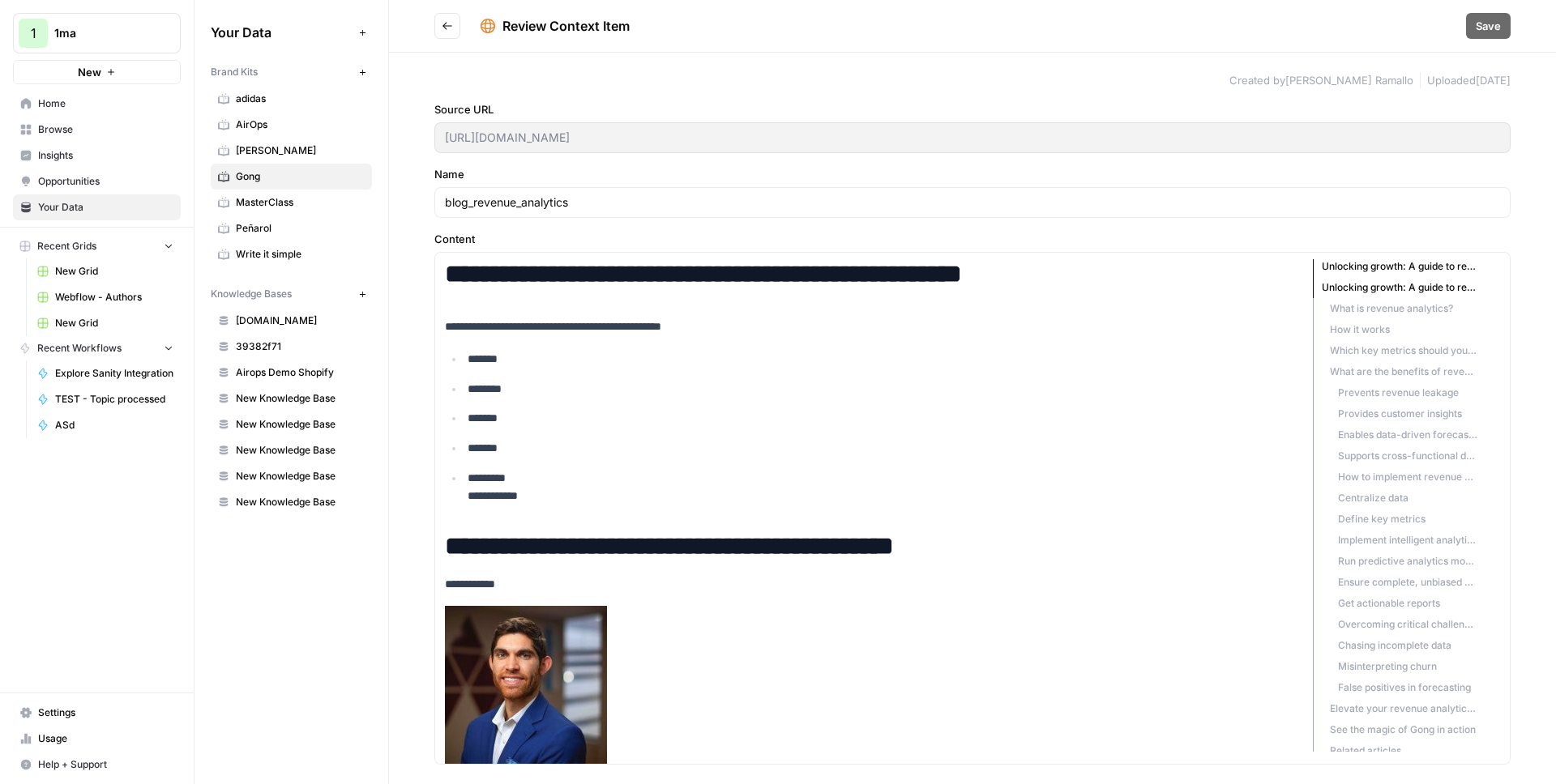
click at [275, 178] on span "Gong" at bounding box center [300, 177] width 129 height 15
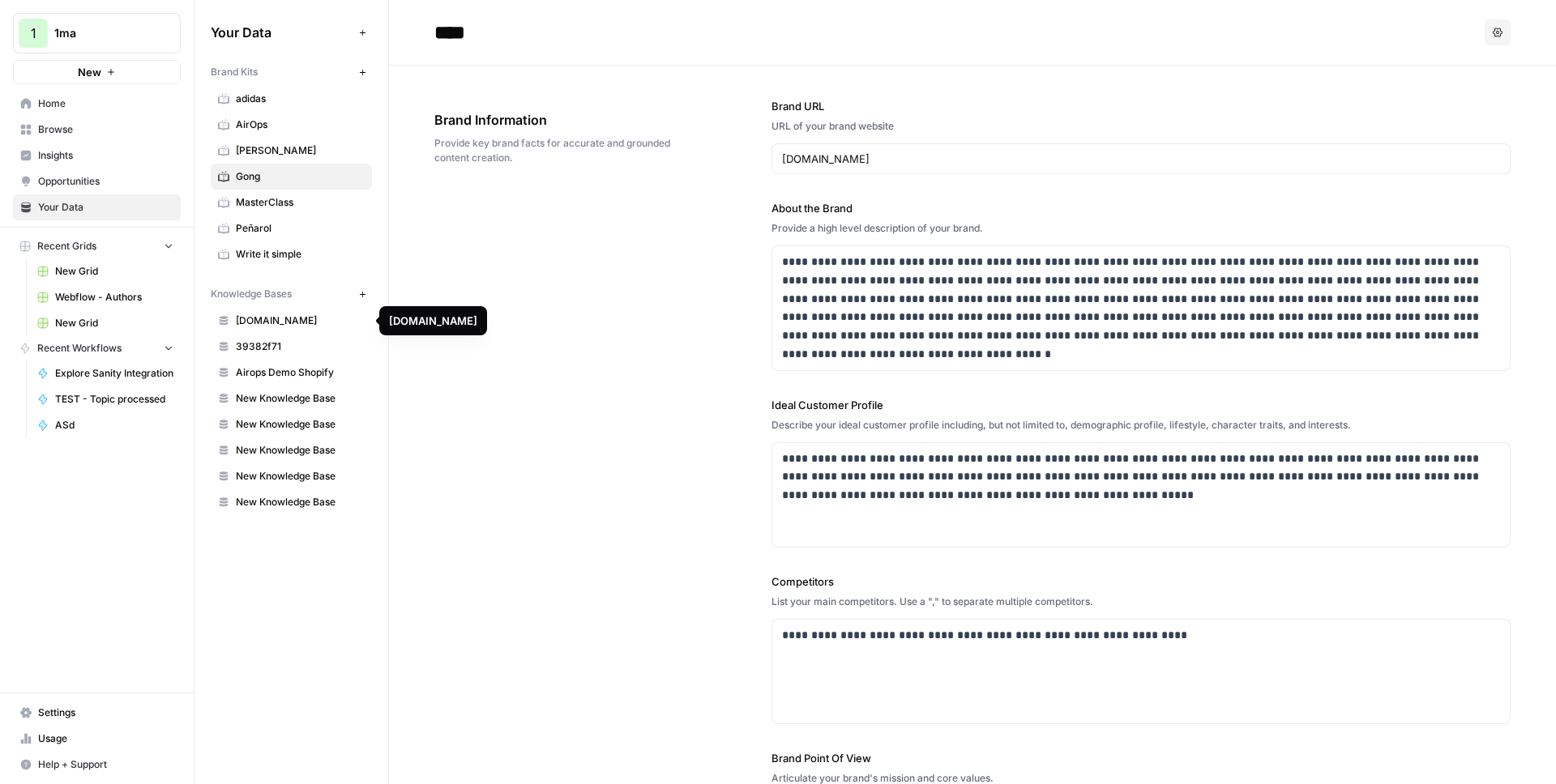
click at [277, 323] on span "[DOMAIN_NAME]" at bounding box center [300, 321] width 129 height 15
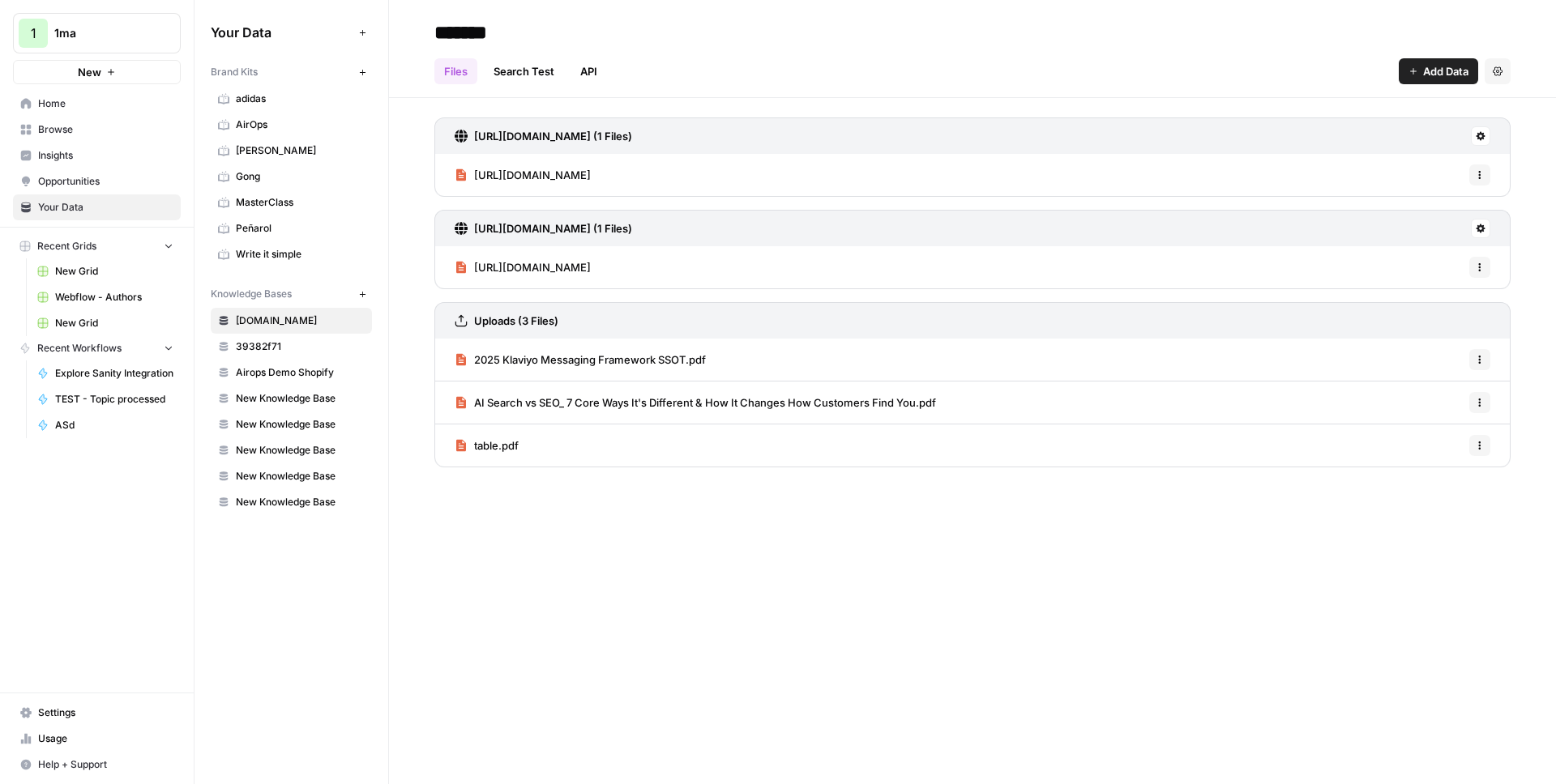
click at [632, 229] on h3 "[URL][DOMAIN_NAME] (1 Files)" at bounding box center [553, 229] width 158 height 16
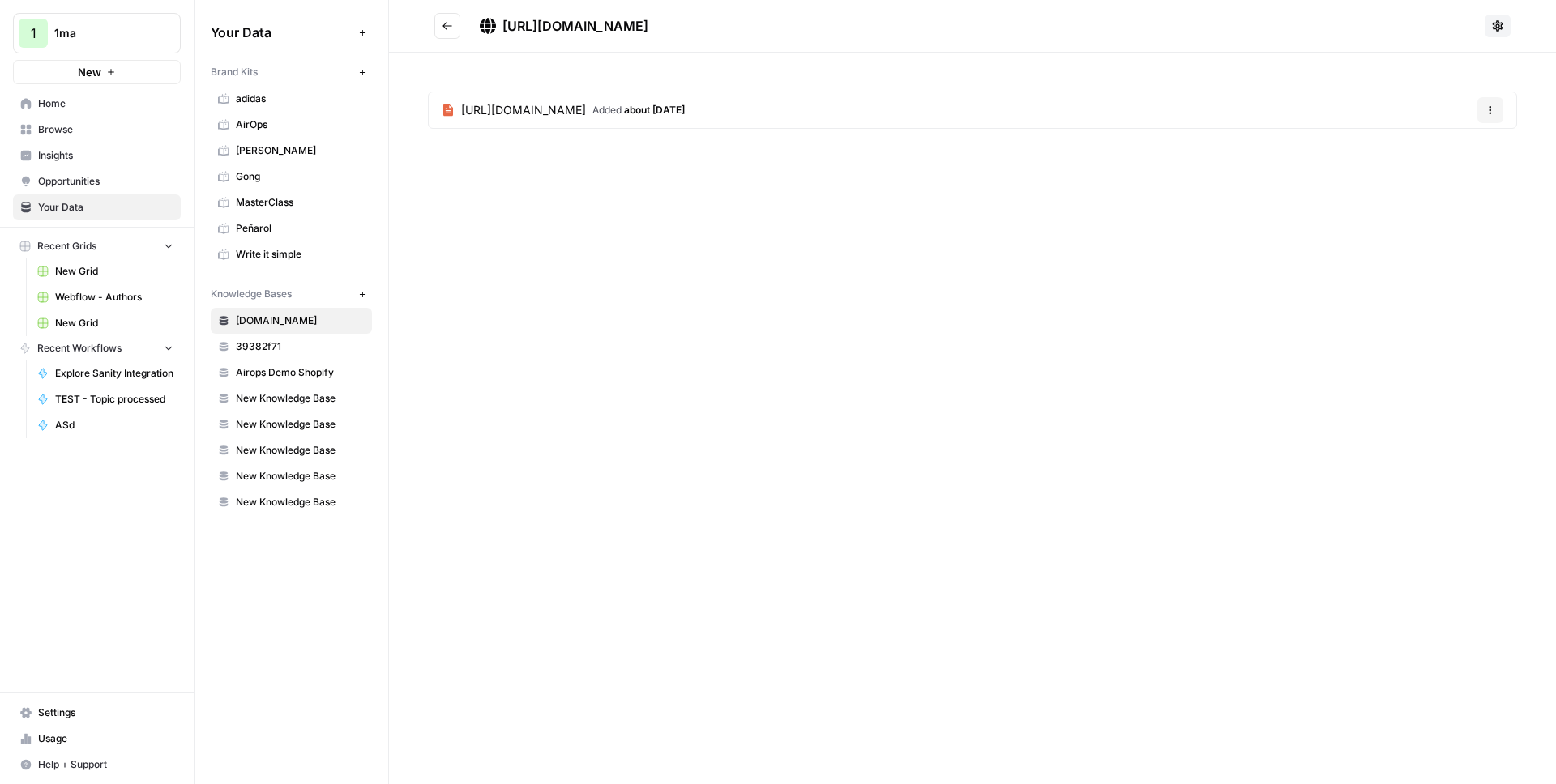
click at [586, 110] on span "[URL][DOMAIN_NAME]" at bounding box center [524, 110] width 125 height 16
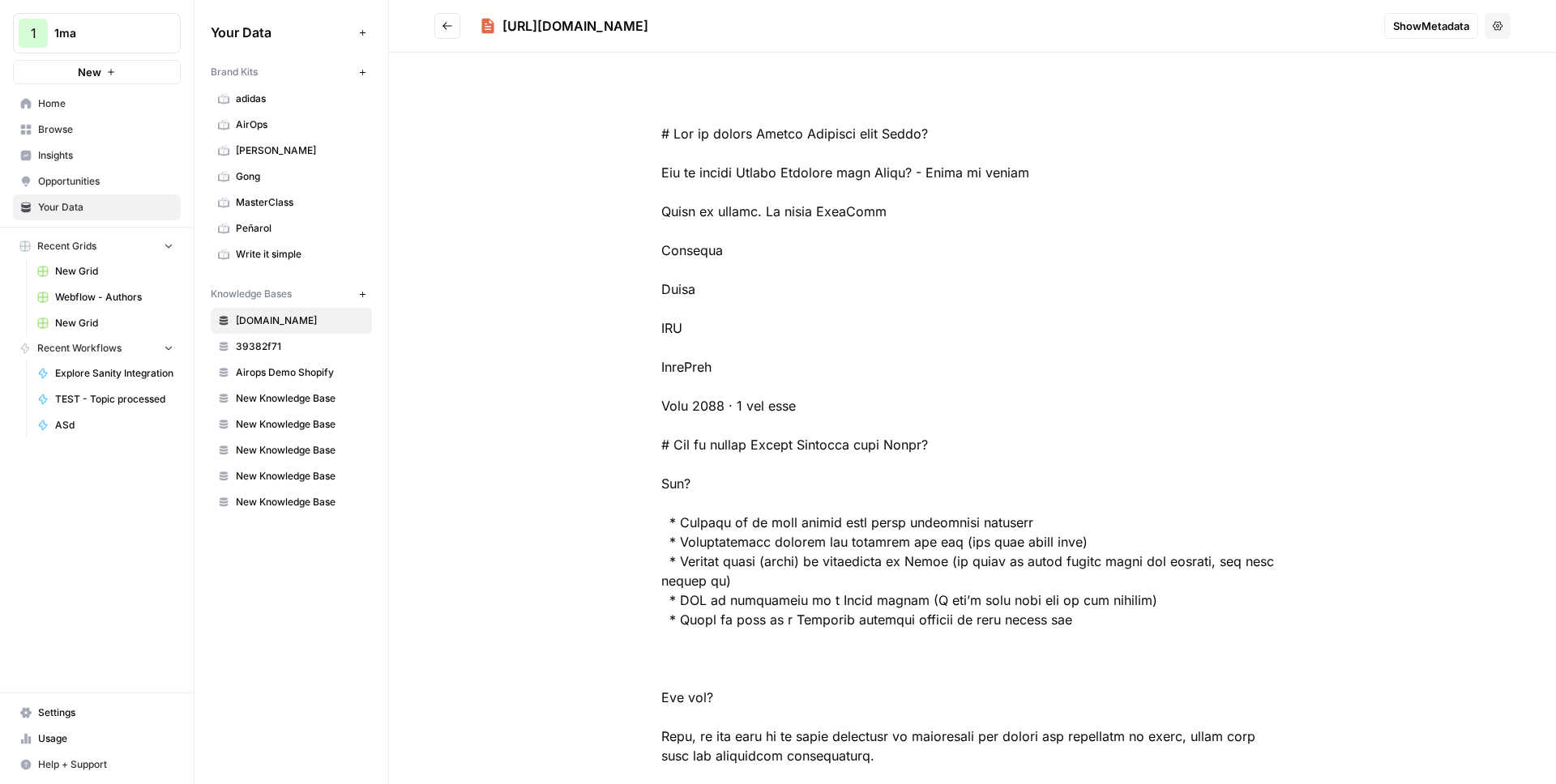
click at [449, 27] on icon "Go back" at bounding box center [448, 26] width 11 height 11
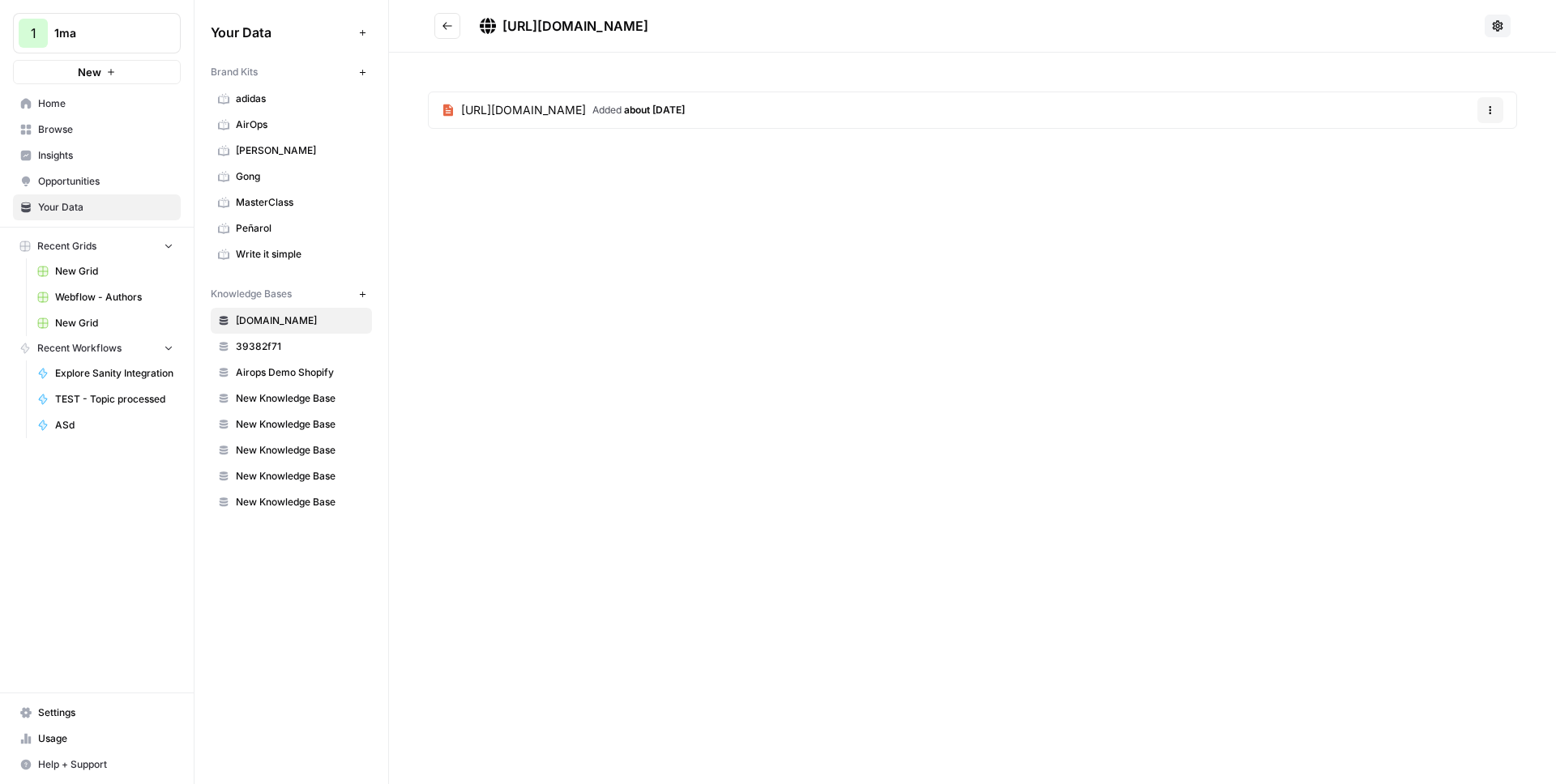
click at [444, 22] on icon "Go back" at bounding box center [448, 26] width 11 height 11
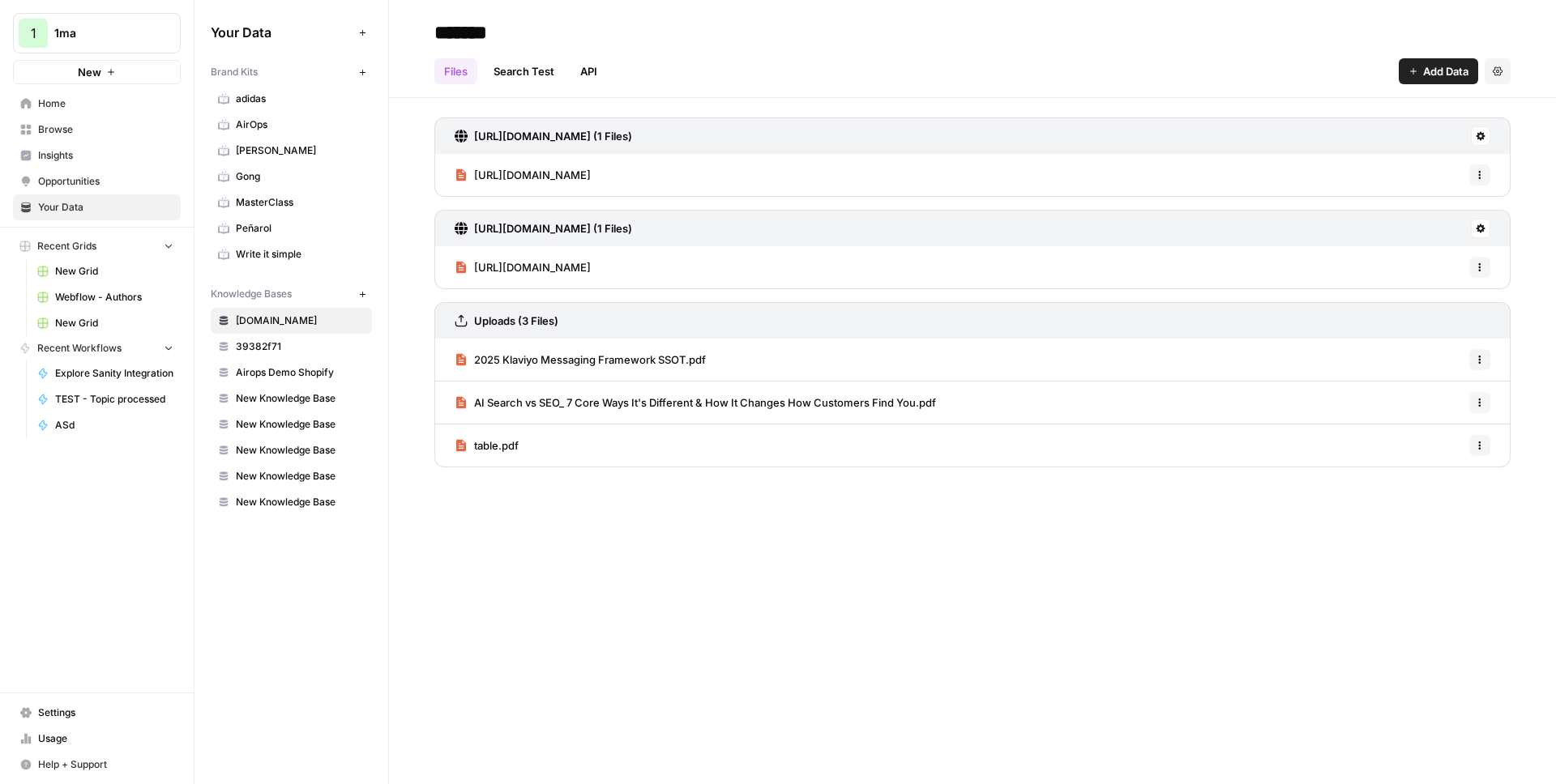
drag, startPoint x: 681, startPoint y: 136, endPoint x: 445, endPoint y: 142, distance: 236.1
click at [445, 142] on div "[URL][DOMAIN_NAME] (1 Files)" at bounding box center [973, 135] width 1077 height 36
drag, startPoint x: 960, startPoint y: 225, endPoint x: 500, endPoint y: 215, distance: 460.1
click at [500, 215] on div "[URL][DOMAIN_NAME] (1 Files)" at bounding box center [973, 228] width 1077 height 36
click at [1425, 77] on span "Add Data" at bounding box center [1446, 71] width 45 height 16
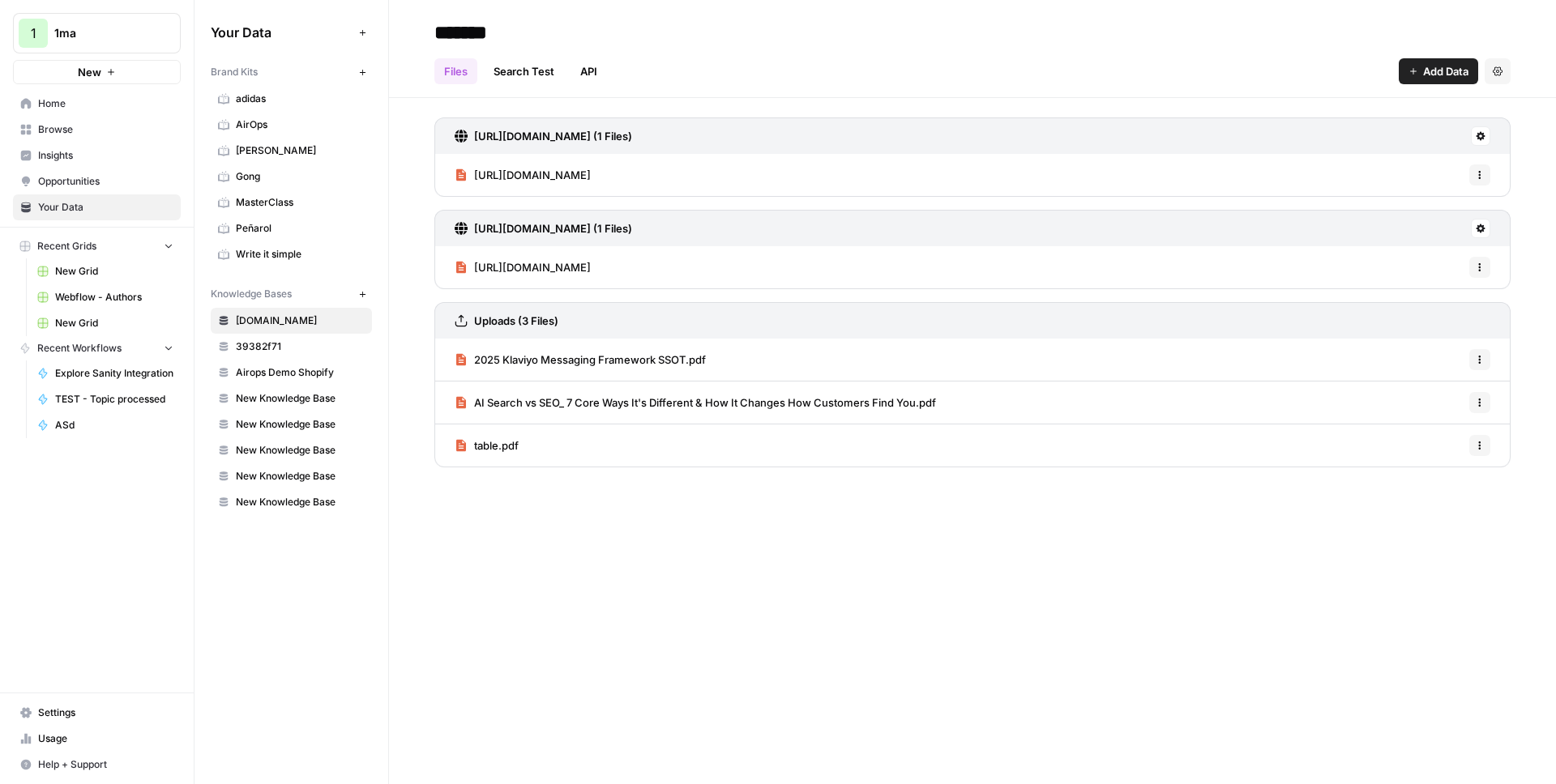
click at [1153, 106] on div "https://1ma.dev/general/2024/03/03/about-side-projects (1 Files) https://1ma.de…" at bounding box center [973, 289] width 1167 height 383
click at [1060, 92] on header "******* Files Search Test API Add Data Settings" at bounding box center [973, 49] width 1167 height 98
click at [536, 73] on link "Search Test" at bounding box center [524, 71] width 80 height 26
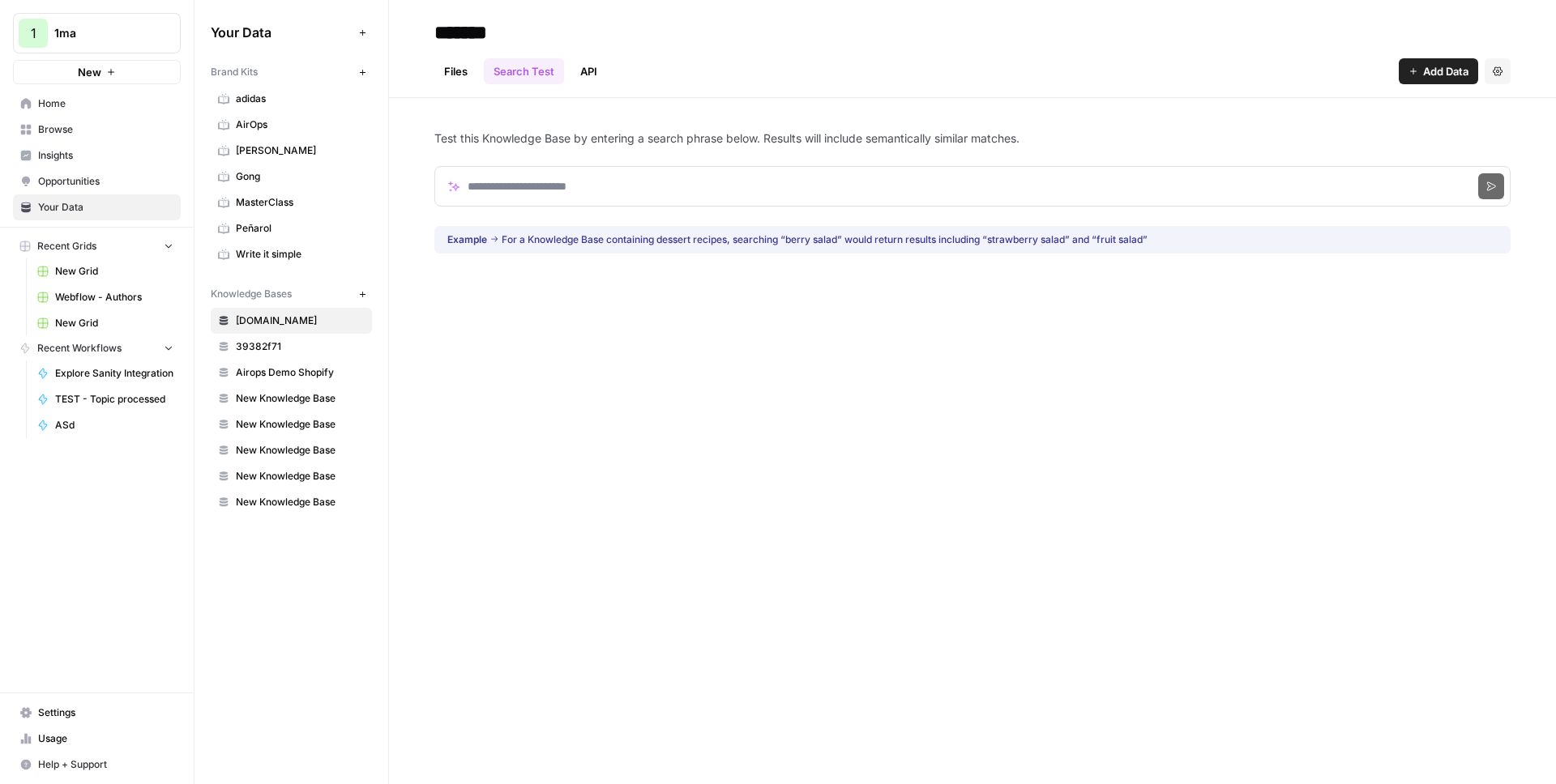
click at [590, 69] on link "API" at bounding box center [588, 71] width 37 height 26
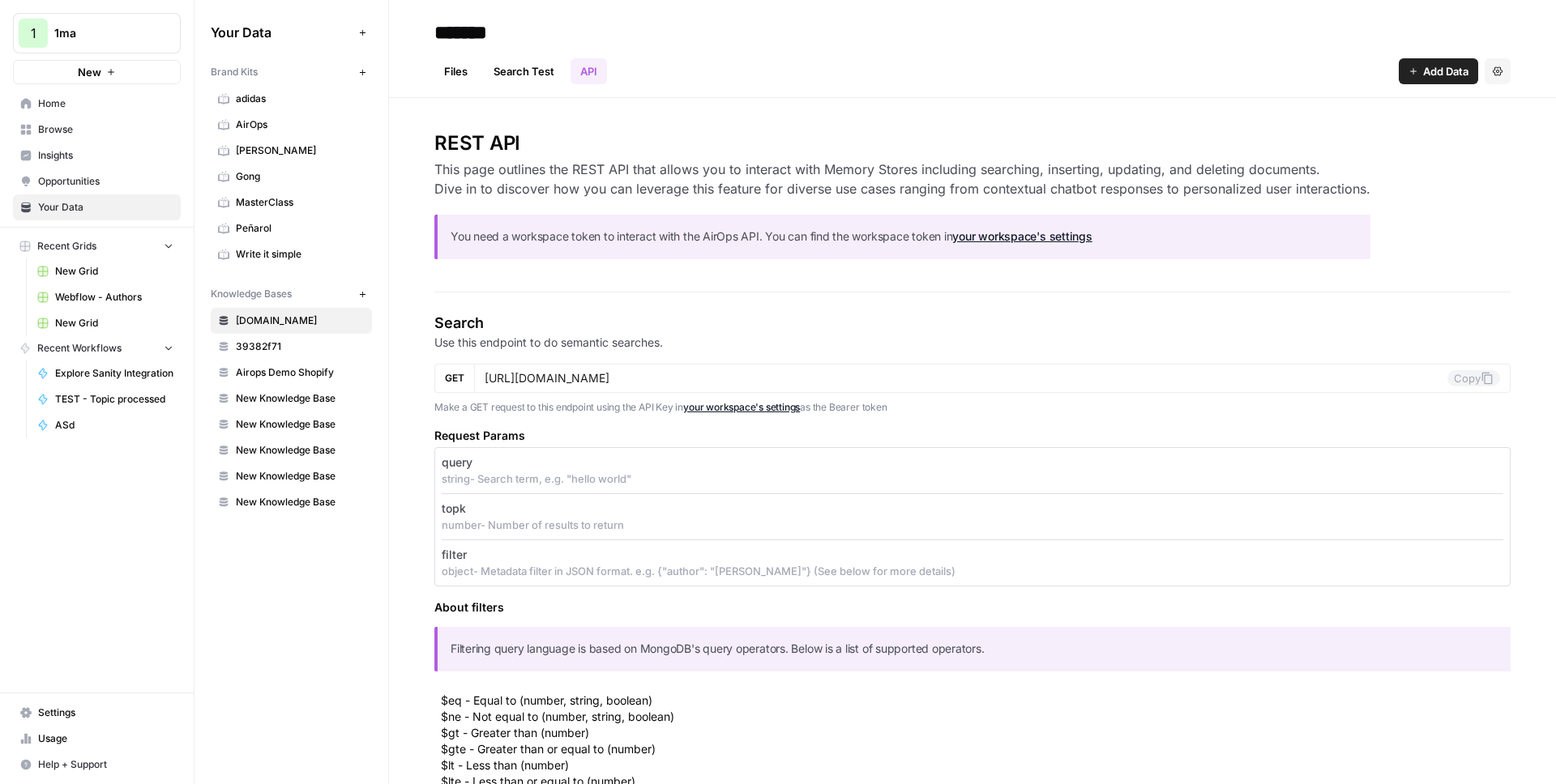
click at [457, 72] on link "Files" at bounding box center [456, 71] width 43 height 26
